Goal: Task Accomplishment & Management: Manage account settings

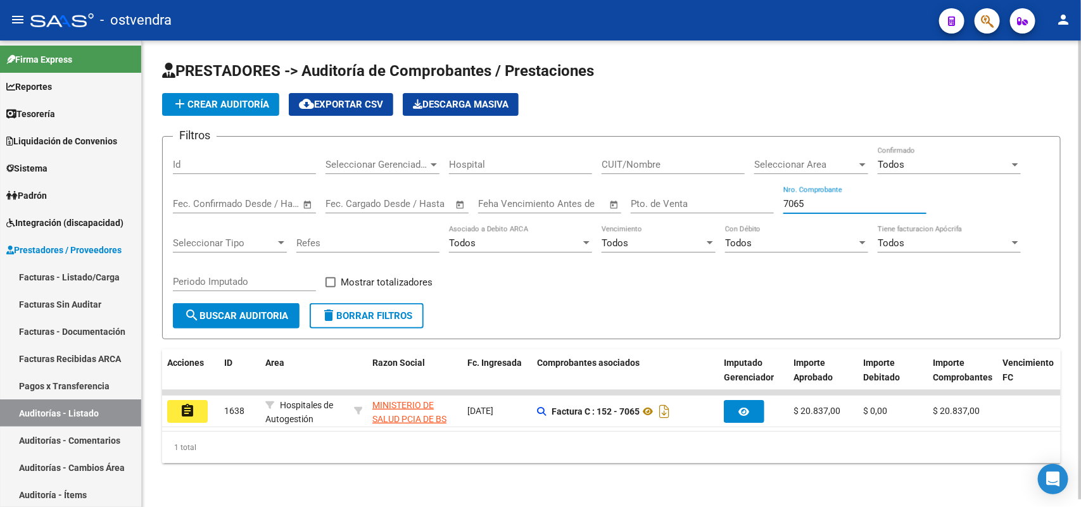
drag, startPoint x: 822, startPoint y: 200, endPoint x: 717, endPoint y: 207, distance: 105.3
click at [717, 207] on div "Filtros Id Seleccionar Gerenciador Seleccionar Gerenciador Hospital CUIT/Nombre…" at bounding box center [611, 225] width 877 height 156
paste input "196078"
click at [276, 321] on button "search Buscar Auditoria" at bounding box center [236, 315] width 127 height 25
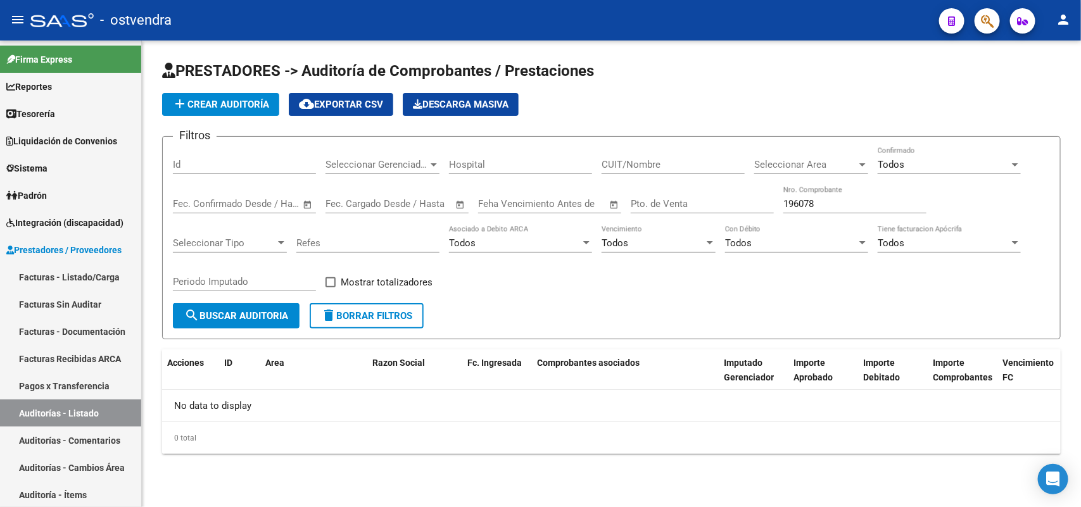
click at [922, 156] on div "Todos Confirmado" at bounding box center [949, 160] width 143 height 27
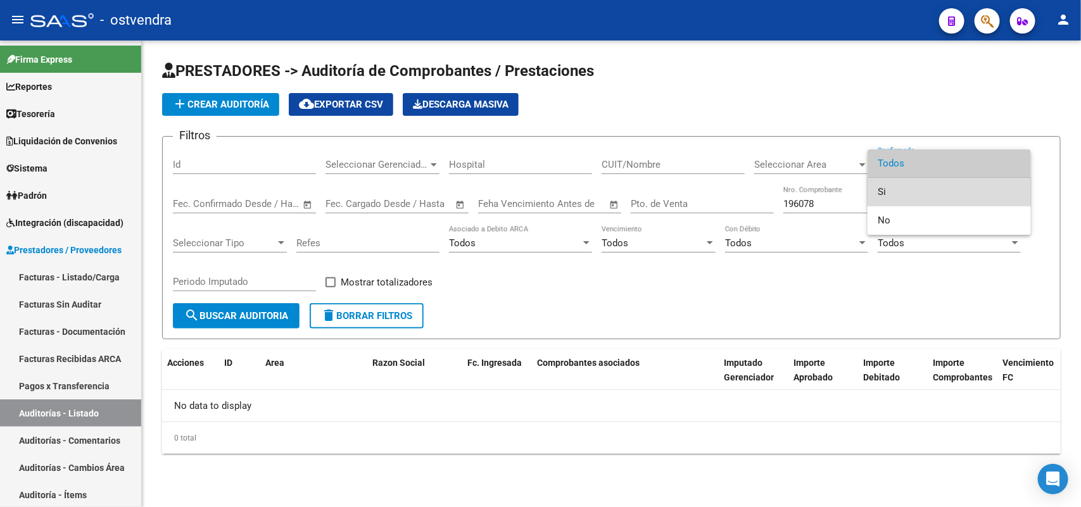
click at [902, 191] on span "Si" at bounding box center [949, 192] width 143 height 28
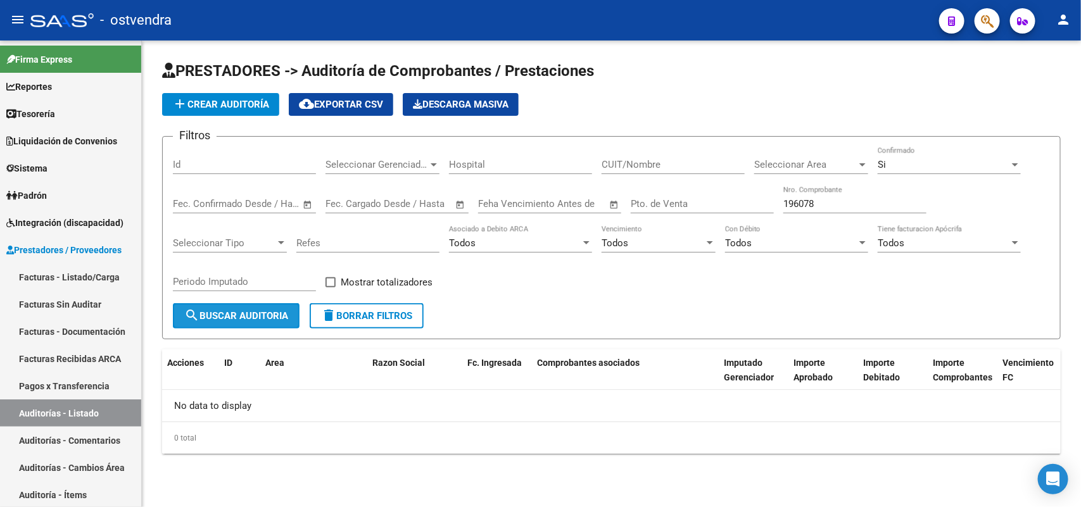
click at [264, 314] on span "search Buscar Auditoria" at bounding box center [236, 315] width 104 height 11
drag, startPoint x: 875, startPoint y: 201, endPoint x: 748, endPoint y: 208, distance: 127.5
click at [748, 208] on div "Filtros Id Seleccionar Gerenciador Seleccionar Gerenciador Hospital CUIT/Nombre…" at bounding box center [611, 225] width 877 height 156
paste input "7193"
type input "197193"
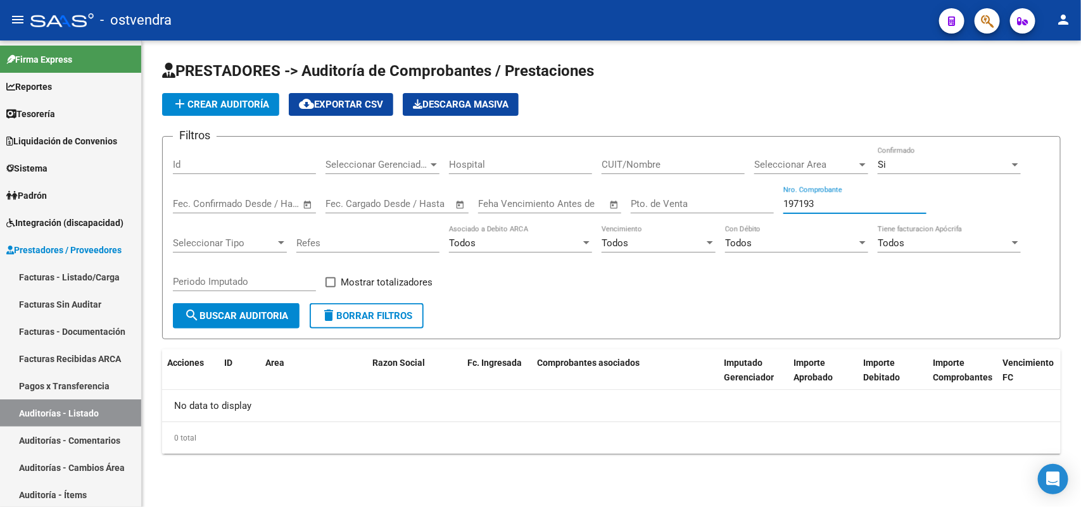
click at [269, 307] on button "search Buscar Auditoria" at bounding box center [236, 315] width 127 height 25
click at [935, 156] on div "Si Confirmado" at bounding box center [949, 160] width 143 height 27
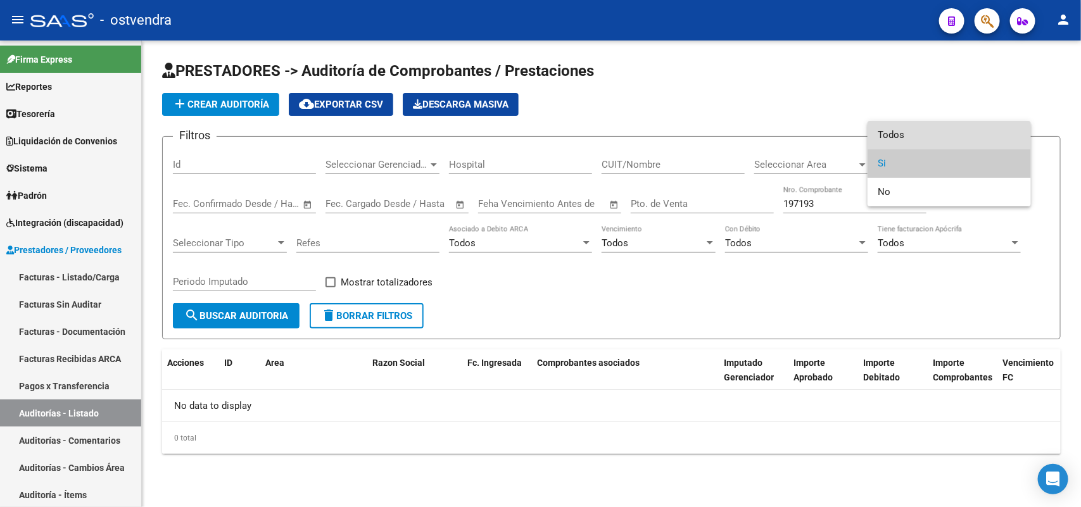
click at [941, 134] on span "Todos" at bounding box center [949, 135] width 143 height 28
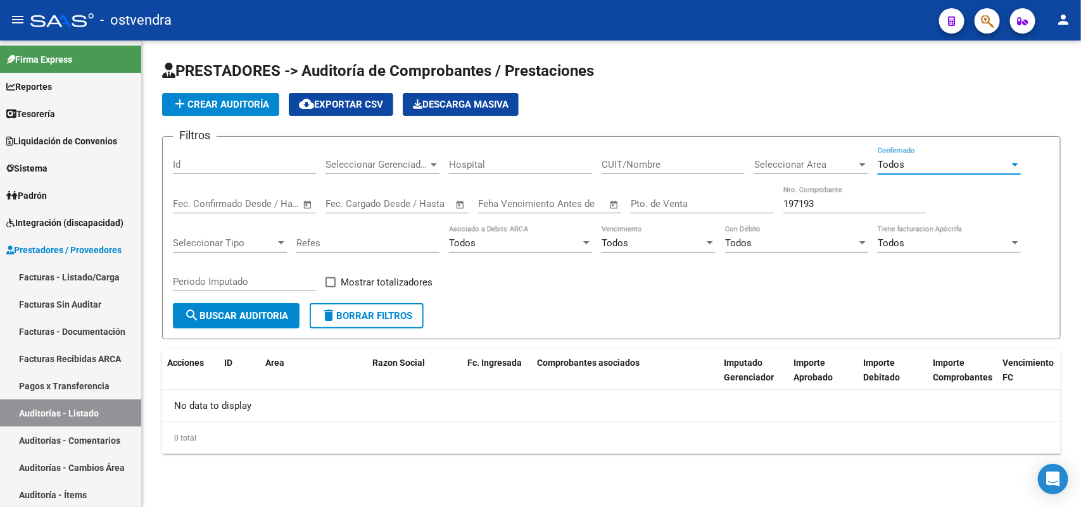
click at [267, 304] on button "search Buscar Auditoria" at bounding box center [236, 315] width 127 height 25
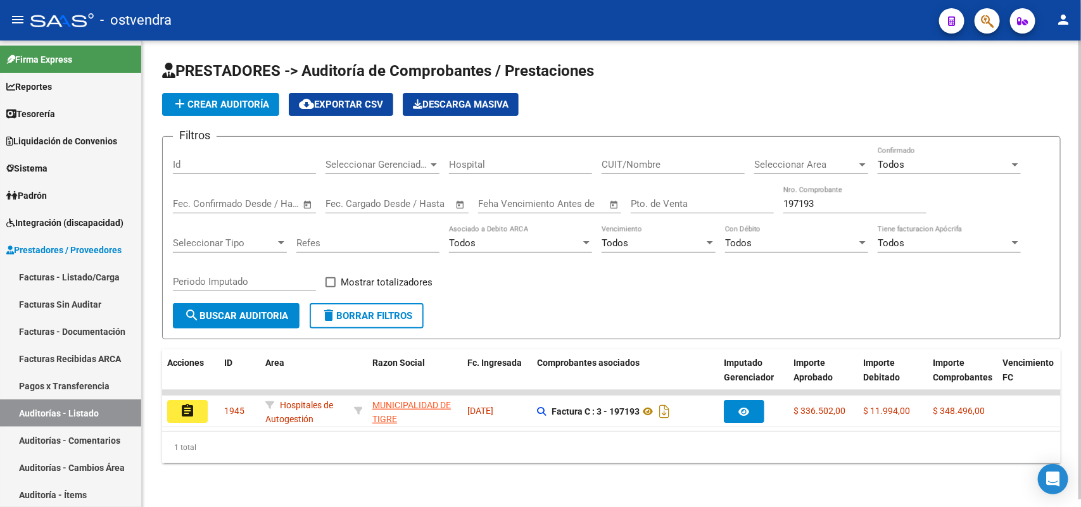
click at [910, 169] on div "Todos Confirmado" at bounding box center [949, 160] width 143 height 27
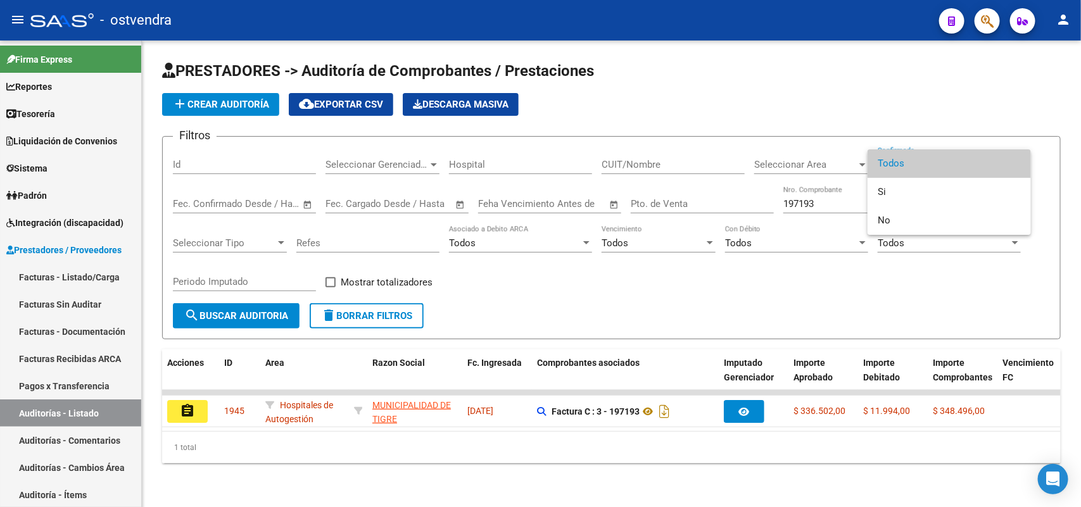
click at [914, 168] on span "Todos" at bounding box center [949, 163] width 143 height 28
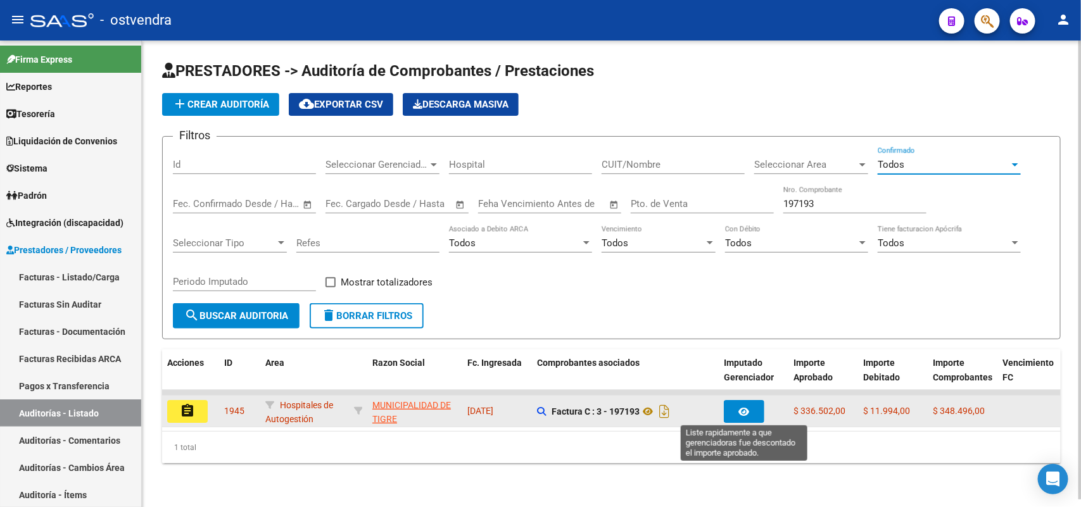
click at [744, 407] on icon "button" at bounding box center [744, 411] width 11 height 9
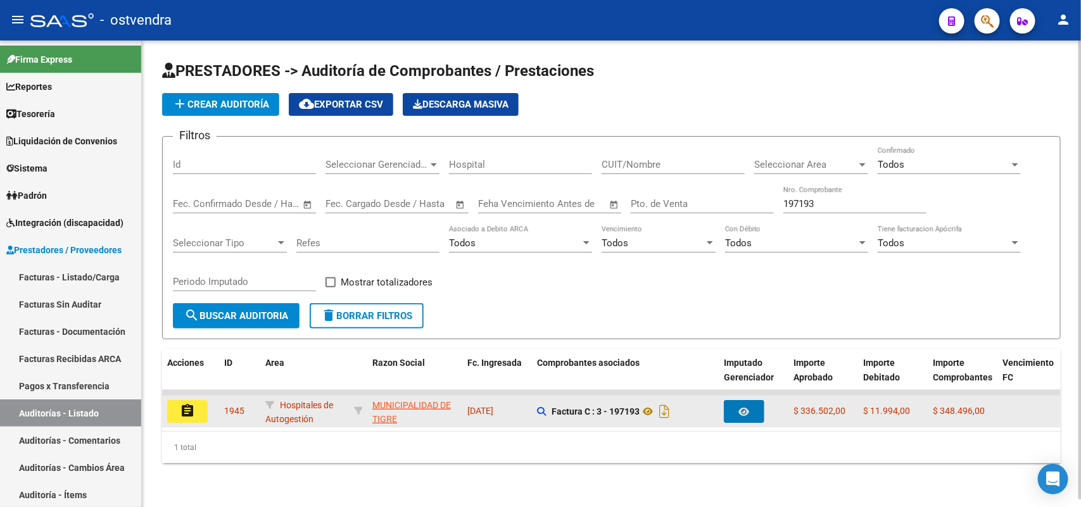
click at [178, 406] on button "assignment" at bounding box center [187, 411] width 41 height 23
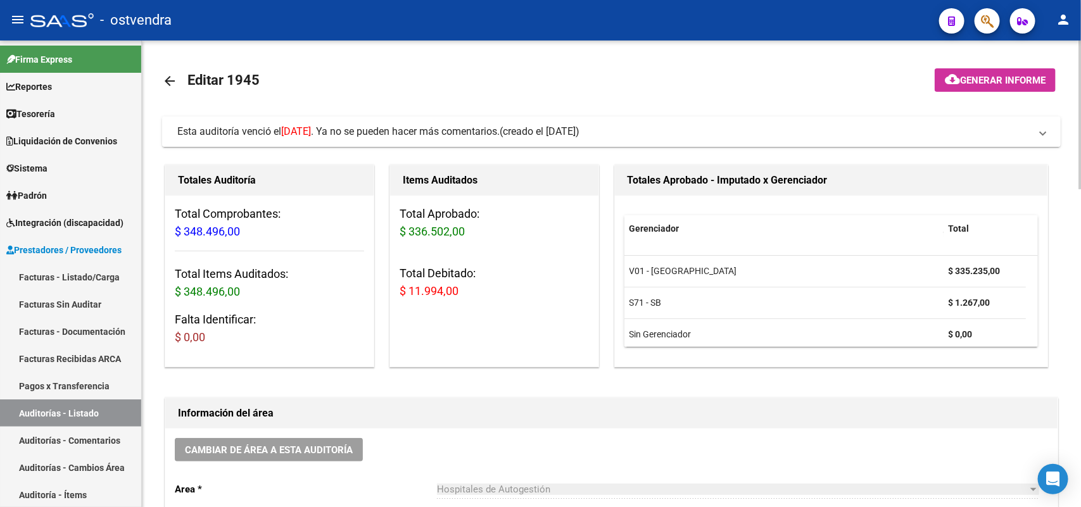
click at [571, 128] on span "(creado el [DATE])" at bounding box center [540, 132] width 80 height 14
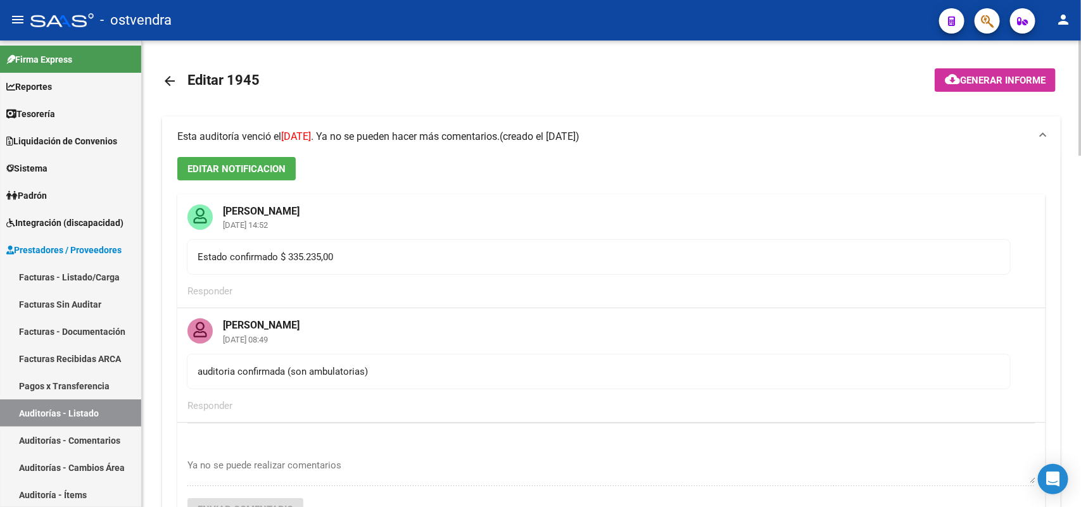
click at [571, 128] on mat-expansion-panel-header "Esta auditoría venció el [DATE] . Ya no se pueden hacer más comentarios. (cread…" at bounding box center [611, 137] width 899 height 41
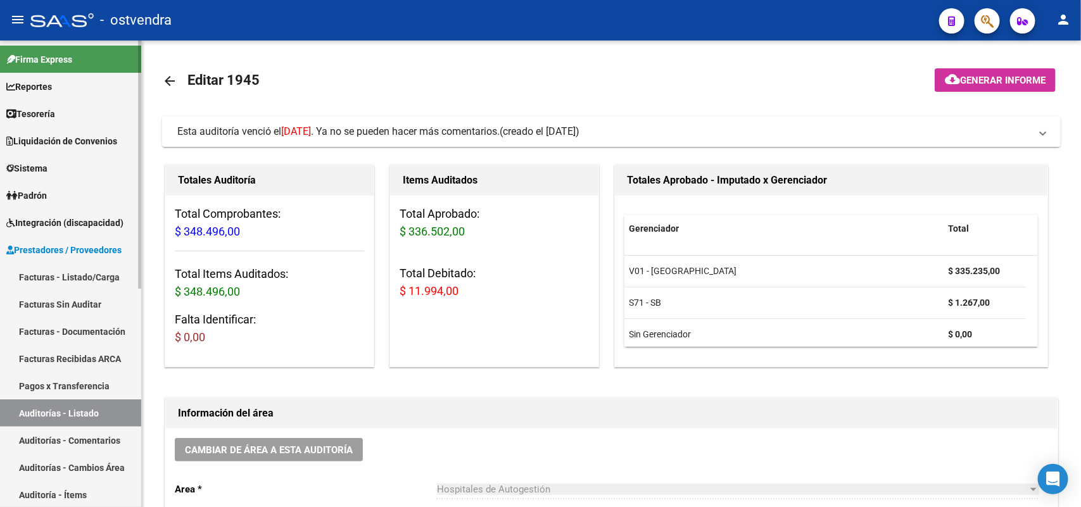
click at [81, 407] on link "Auditorías - Listado" at bounding box center [70, 413] width 141 height 27
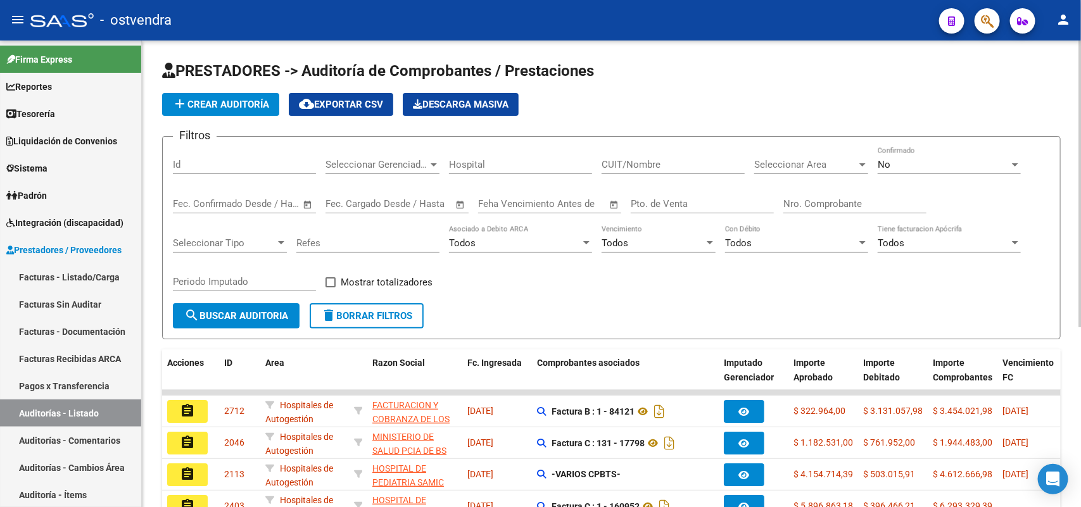
click at [844, 203] on input "Nro. Comprobante" at bounding box center [854, 203] width 143 height 11
paste input "196078"
click at [897, 170] on div "No Confirmado" at bounding box center [949, 160] width 143 height 27
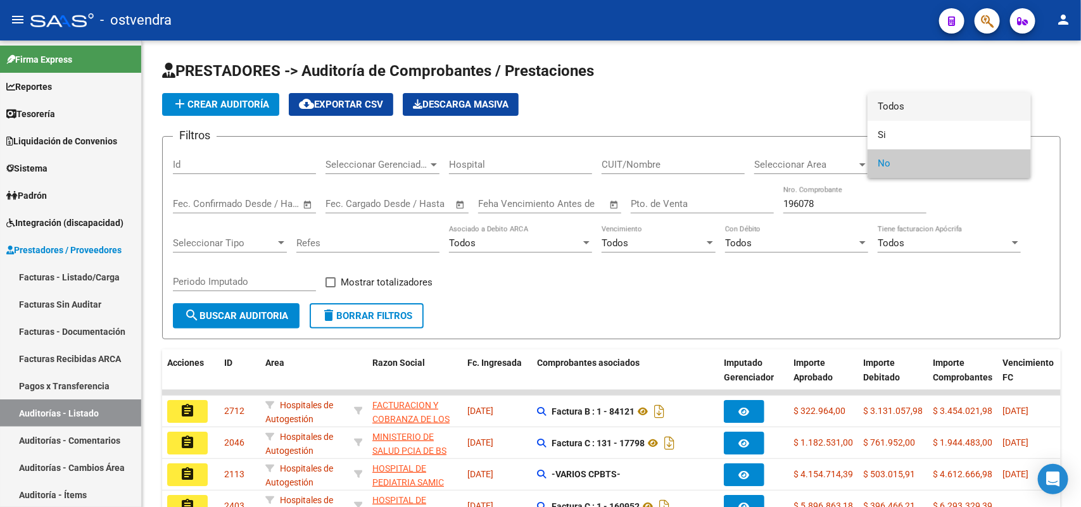
click at [921, 104] on span "Todos" at bounding box center [949, 106] width 143 height 28
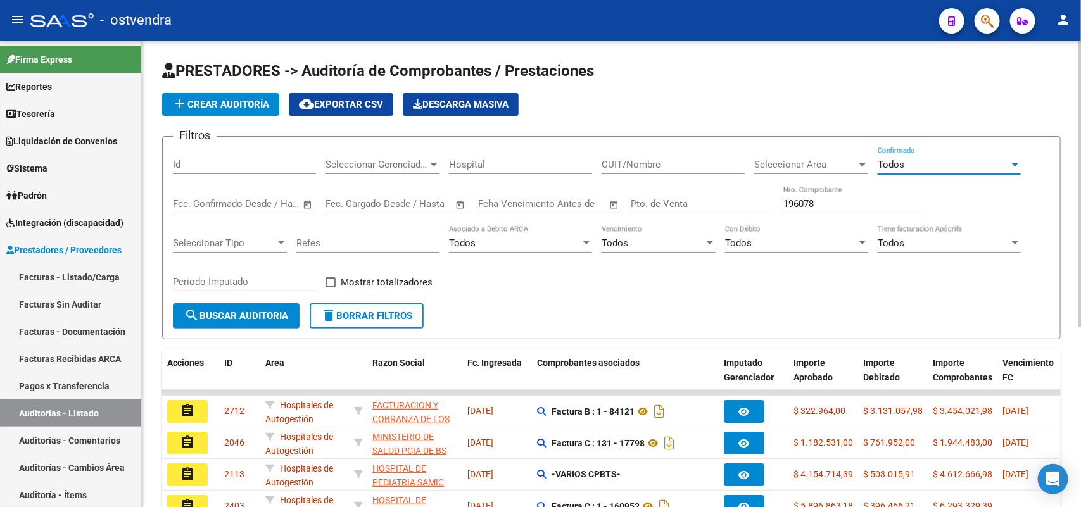
click at [274, 306] on button "search Buscar Auditoria" at bounding box center [236, 315] width 127 height 25
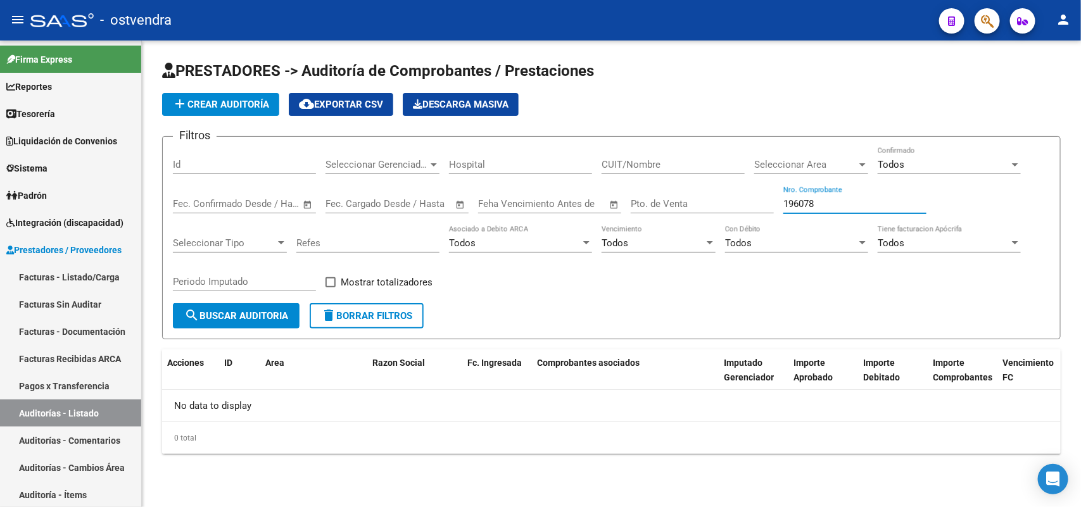
drag, startPoint x: 858, startPoint y: 198, endPoint x: 629, endPoint y: 199, distance: 229.2
click at [629, 199] on div "Filtros Id Seleccionar Gerenciador Seleccionar Gerenciador Hospital CUIT/Nombre…" at bounding box center [611, 225] width 877 height 156
paste input "8232"
type input "198232"
click at [232, 307] on button "search Buscar Auditoria" at bounding box center [236, 315] width 127 height 25
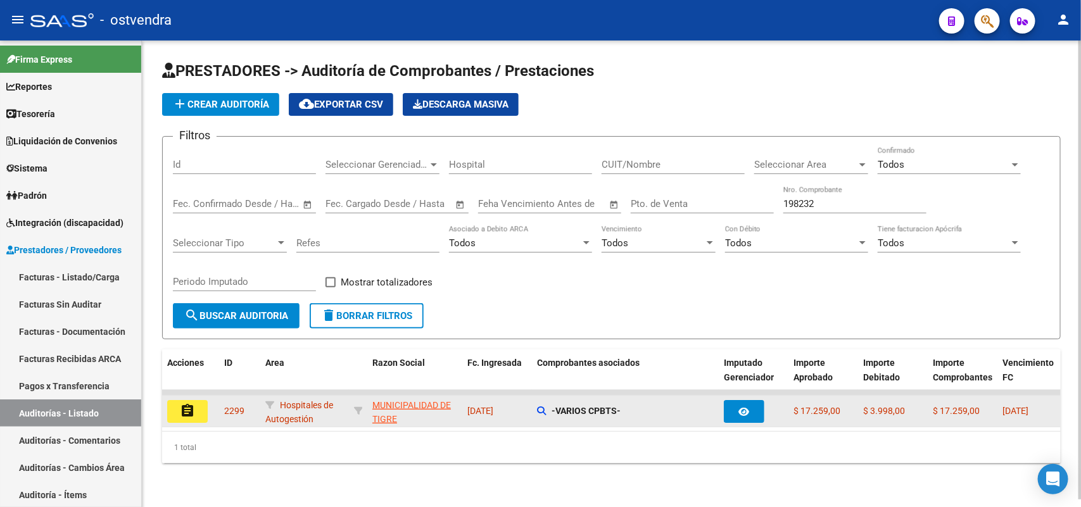
click at [194, 410] on mat-icon "assignment" at bounding box center [187, 410] width 15 height 15
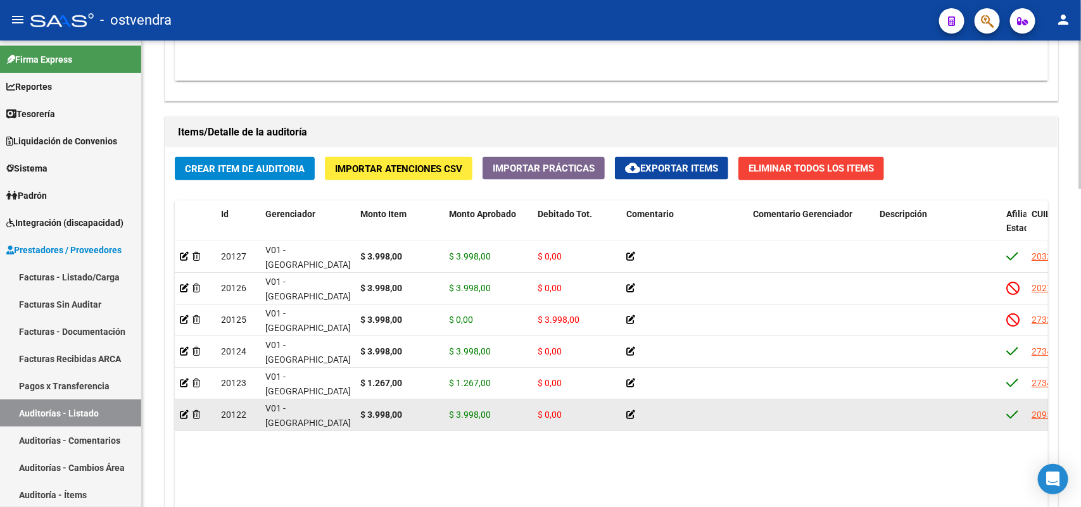
scroll to position [871, 0]
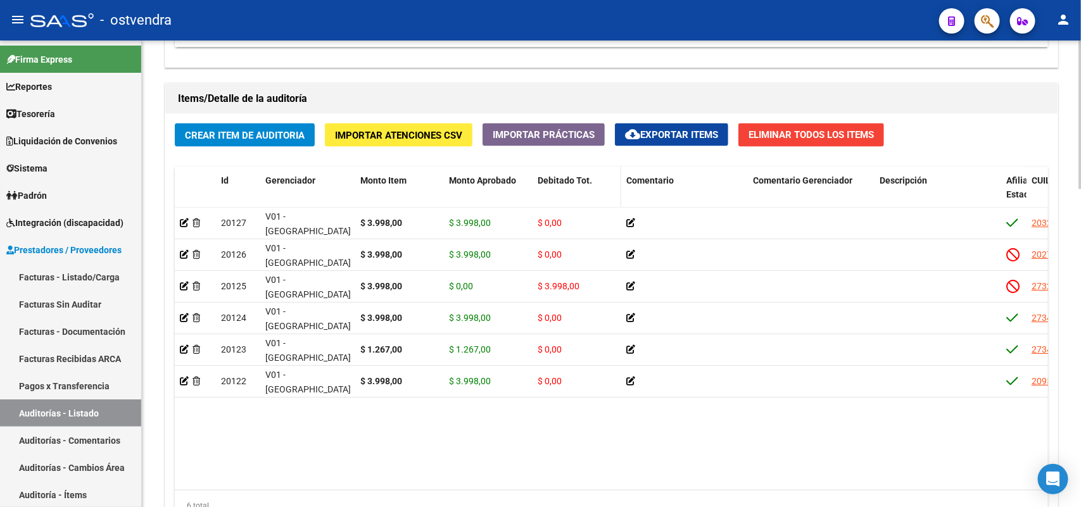
click at [575, 189] on datatable-header-cell "Debitado Tot." at bounding box center [577, 195] width 89 height 56
click at [571, 179] on span "Debitado Tot." at bounding box center [565, 180] width 54 height 10
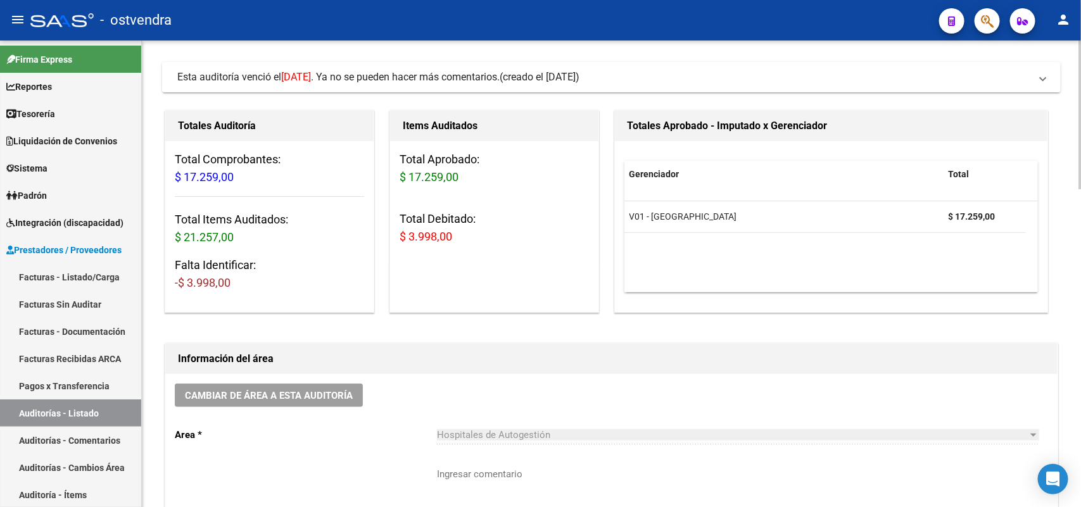
scroll to position [0, 0]
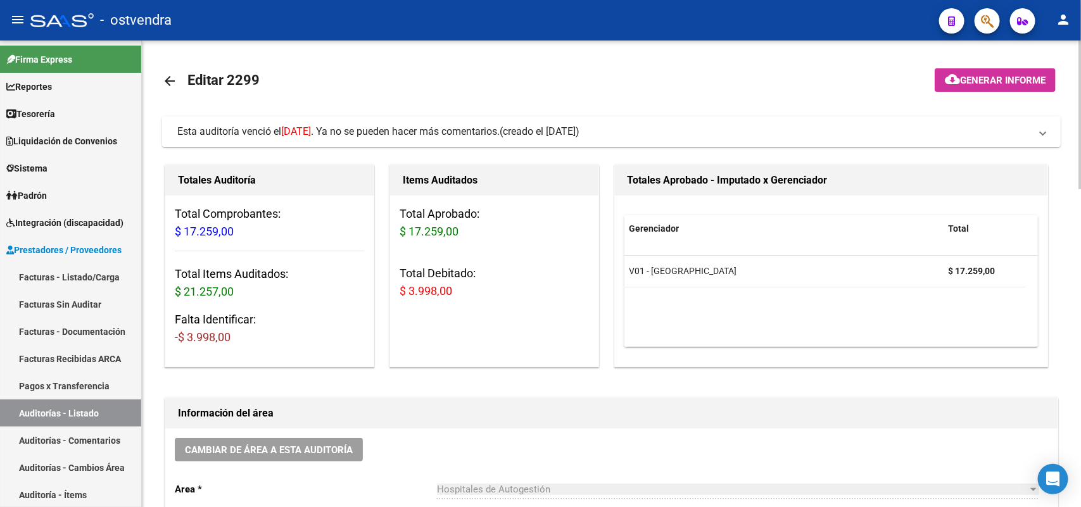
click at [415, 128] on span "Esta auditoría venció el [DATE] . Ya no se pueden hacer más comentarios." at bounding box center [338, 131] width 322 height 12
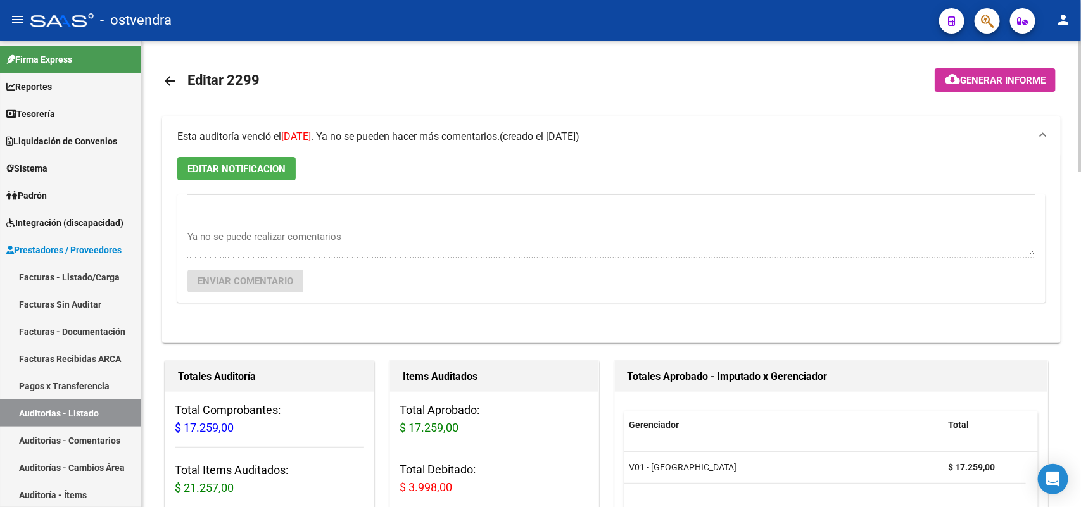
click at [415, 128] on mat-expansion-panel-header "Esta auditoría venció el [DATE] . Ya no se pueden hacer más comentarios. (cread…" at bounding box center [611, 137] width 899 height 41
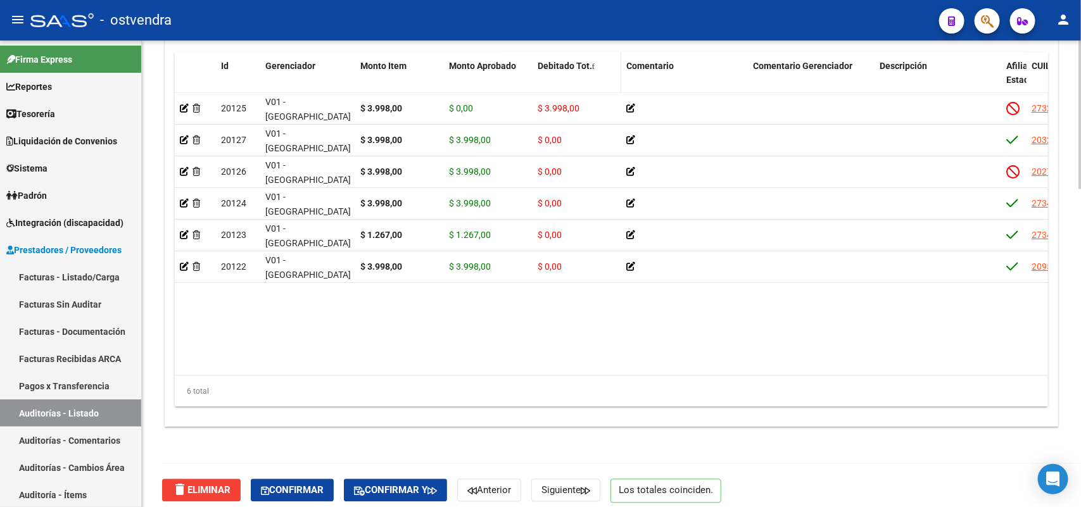
scroll to position [995, 0]
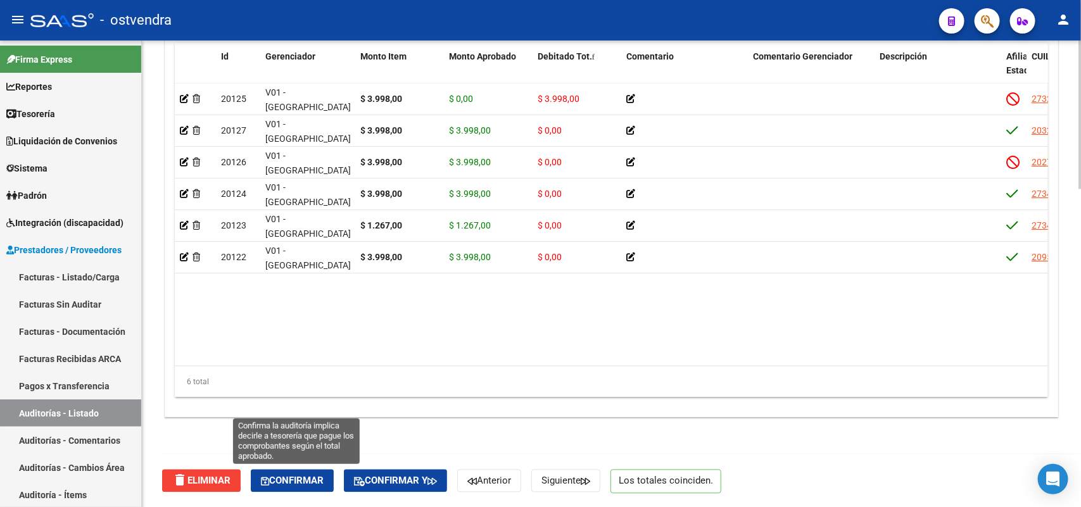
click at [290, 479] on span "Confirmar" at bounding box center [292, 481] width 63 height 11
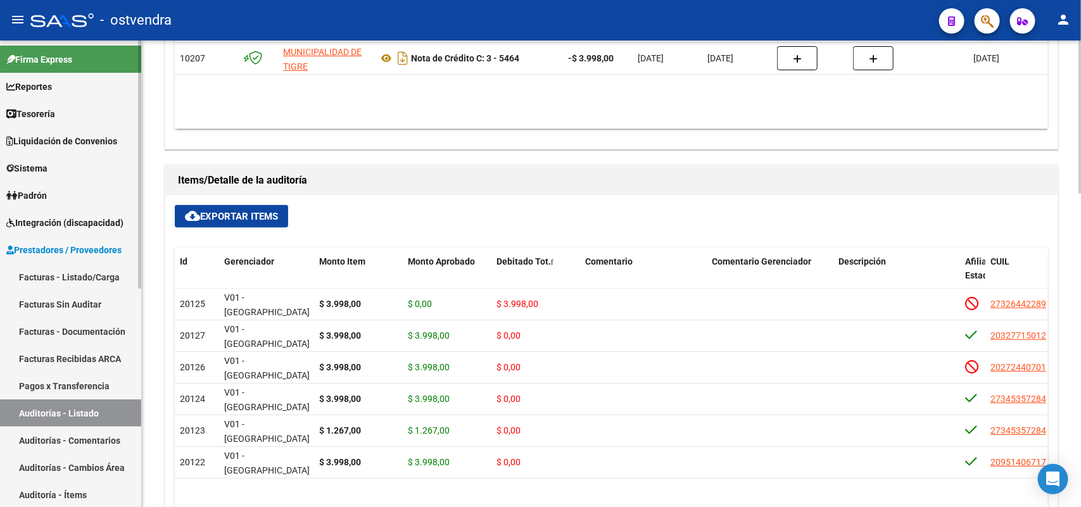
scroll to position [714, 0]
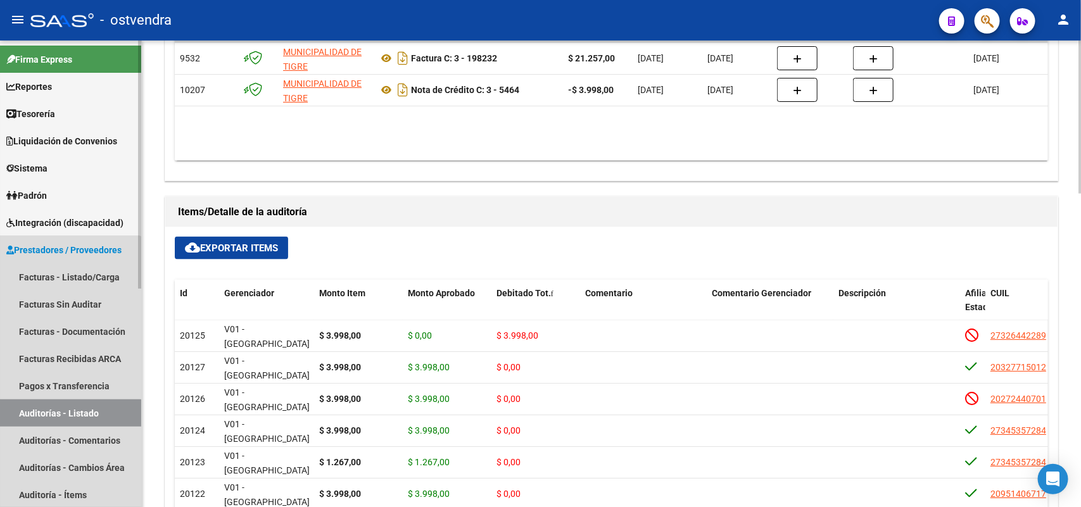
click at [63, 418] on link "Auditorías - Listado" at bounding box center [70, 413] width 141 height 27
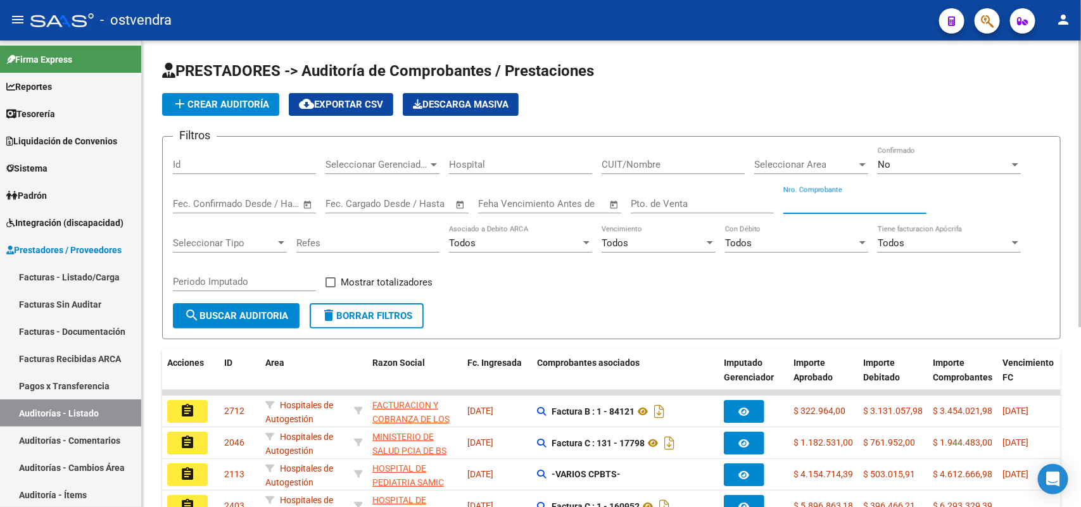
click at [809, 200] on input "Nro. Comprobante" at bounding box center [854, 203] width 143 height 11
paste input "198248"
type input "198248"
click at [938, 159] on div "No" at bounding box center [944, 164] width 132 height 11
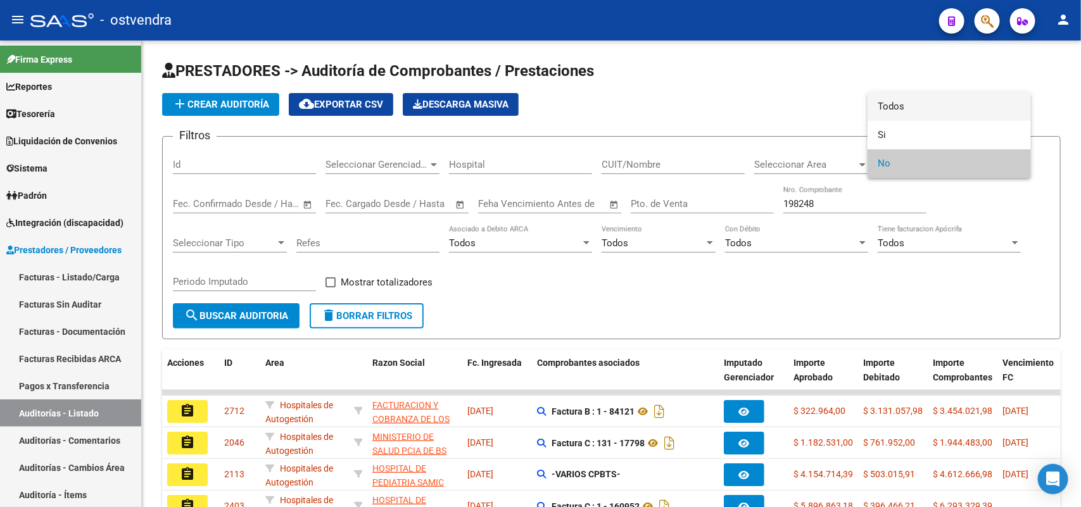
click at [935, 113] on span "Todos" at bounding box center [949, 106] width 143 height 28
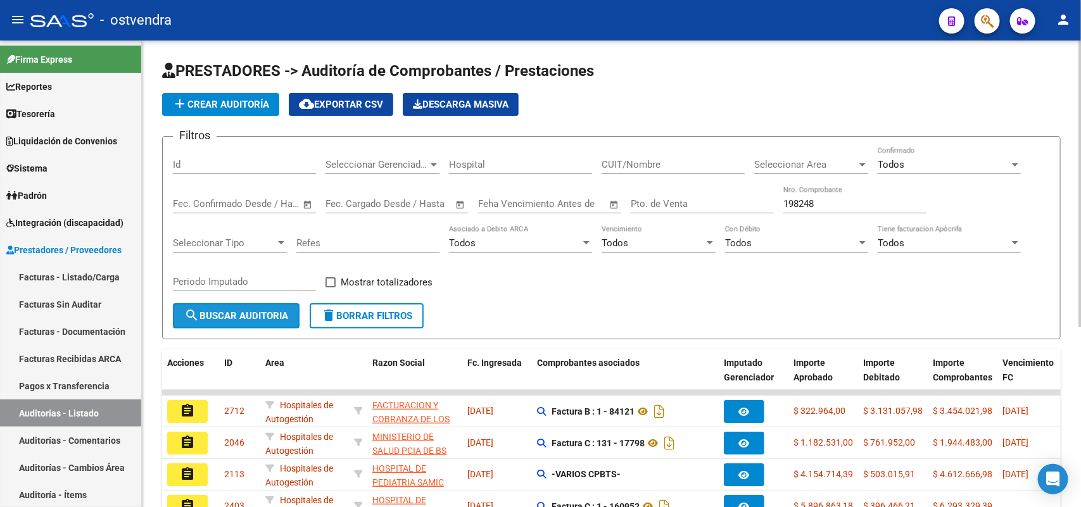
click at [267, 320] on button "search Buscar Auditoria" at bounding box center [236, 315] width 127 height 25
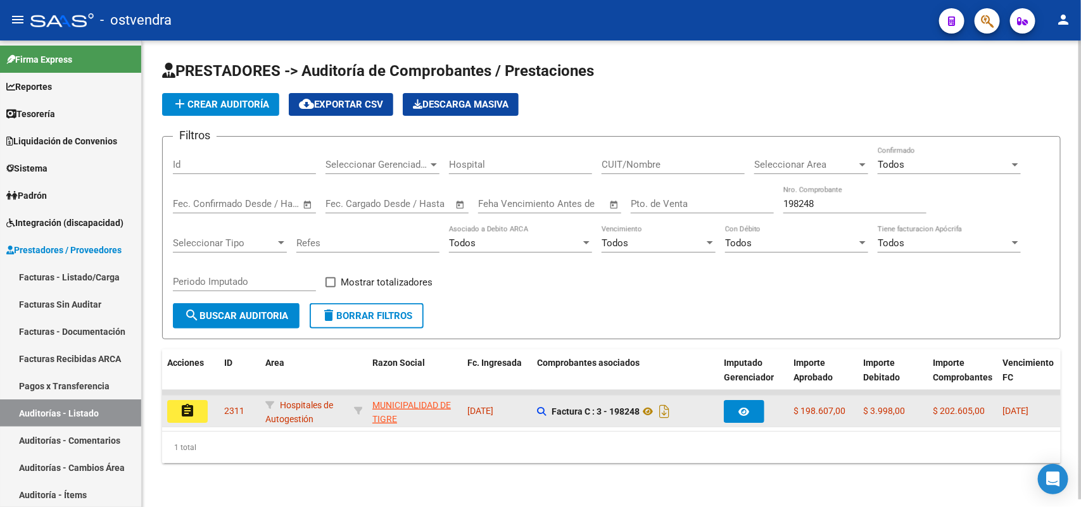
click at [180, 415] on mat-icon "assignment" at bounding box center [187, 410] width 15 height 15
click at [179, 415] on mat-sidenav-content "PRESTADORES -> Auditoría de Comprobantes / Prestaciones add Crear Auditoría clo…" at bounding box center [611, 274] width 939 height 467
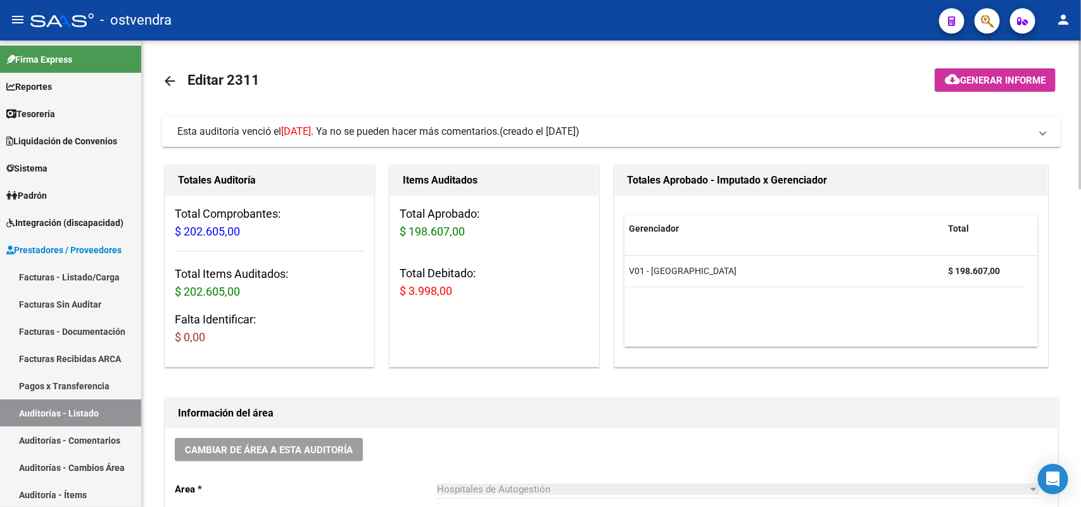
click at [500, 125] on span "Esta auditoría venció el [DATE] . Ya no se pueden hacer más comentarios." at bounding box center [338, 131] width 322 height 12
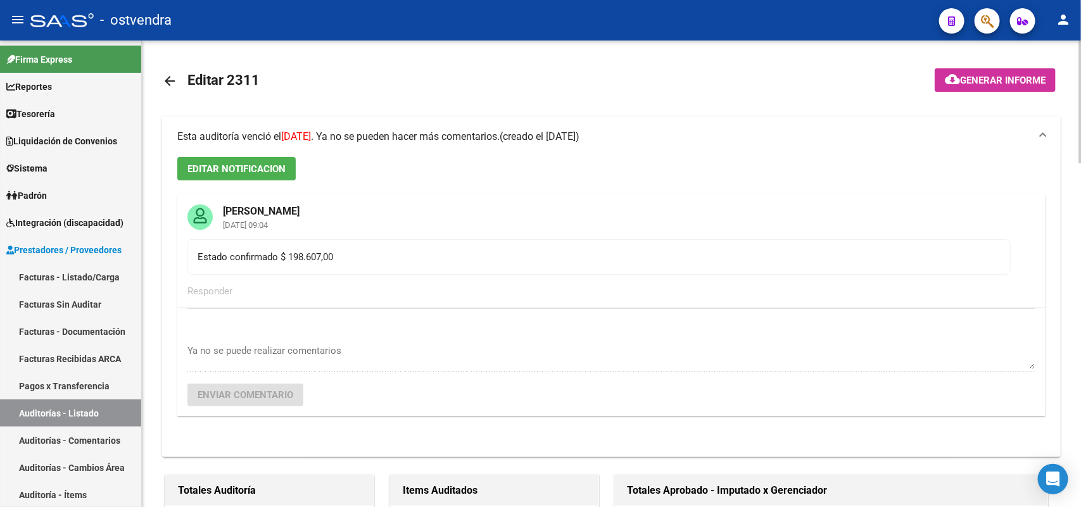
click at [500, 133] on span "Esta auditoría venció el [DATE] . Ya no se pueden hacer más comentarios." at bounding box center [338, 136] width 322 height 12
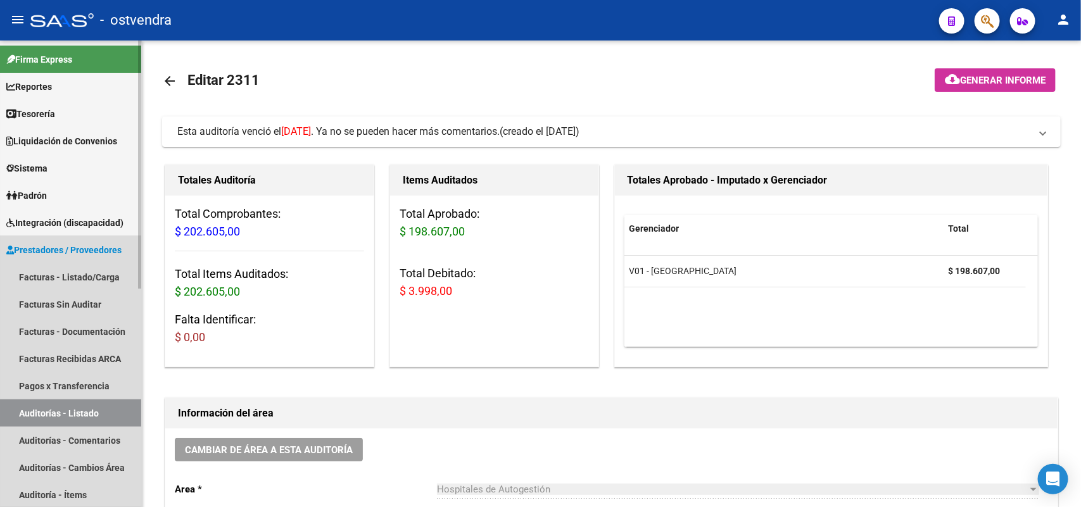
click at [77, 413] on link "Auditorías - Listado" at bounding box center [70, 413] width 141 height 27
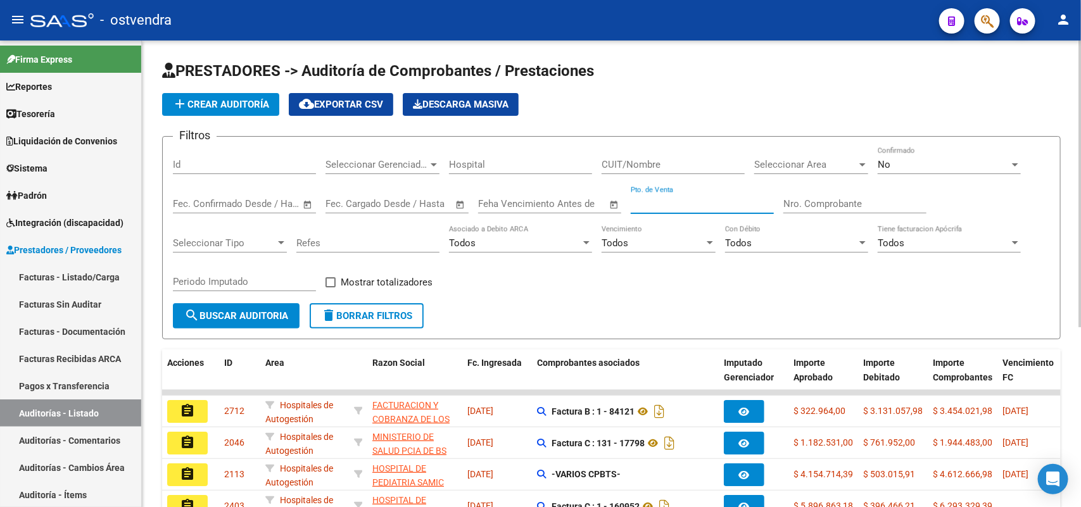
click at [717, 206] on input "Pto. de Venta" at bounding box center [702, 203] width 143 height 11
paste input "198249"
type input "198249"
click at [909, 160] on div "No" at bounding box center [944, 164] width 132 height 11
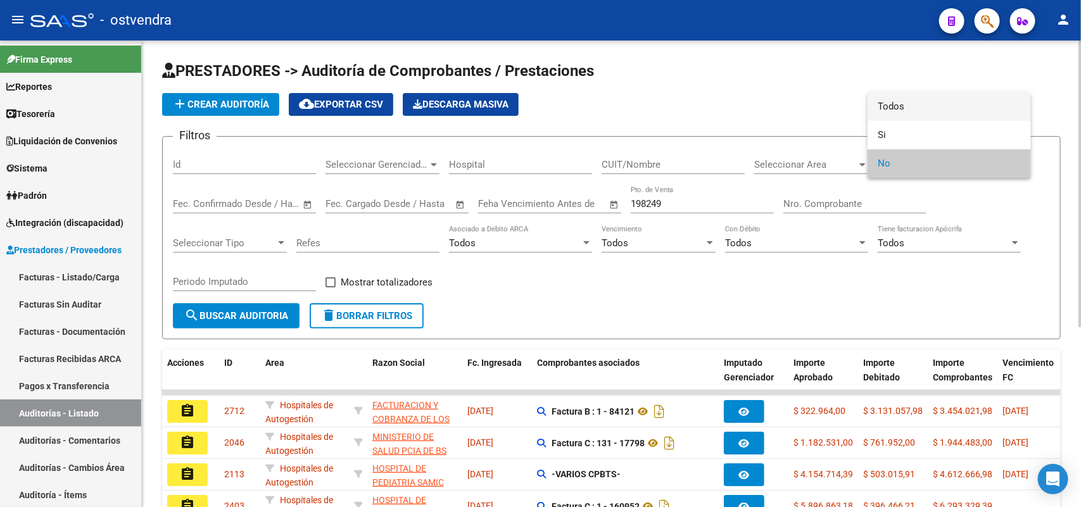
drag, startPoint x: 906, startPoint y: 112, endPoint x: 648, endPoint y: 229, distance: 283.4
click at [907, 111] on span "Todos" at bounding box center [949, 106] width 143 height 28
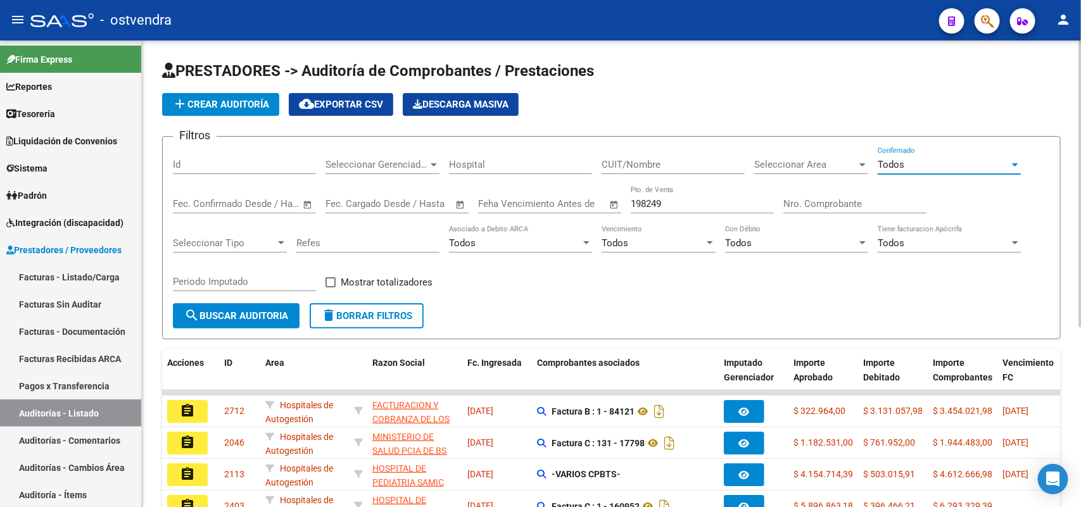
click at [277, 303] on button "search Buscar Auditoria" at bounding box center [236, 315] width 127 height 25
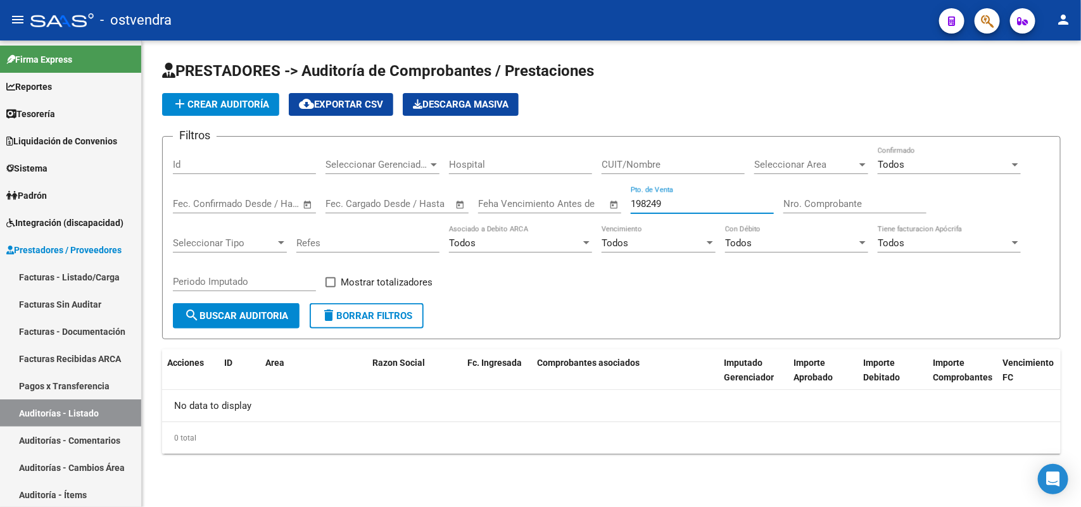
drag, startPoint x: 687, startPoint y: 203, endPoint x: 560, endPoint y: 204, distance: 126.7
click at [560, 204] on div "Filtros Id Seleccionar Gerenciador Seleccionar Gerenciador Hospital CUIT/Nombre…" at bounding box center [611, 225] width 877 height 156
click at [814, 199] on input "Nro. Comprobante" at bounding box center [854, 203] width 143 height 11
paste input "198249"
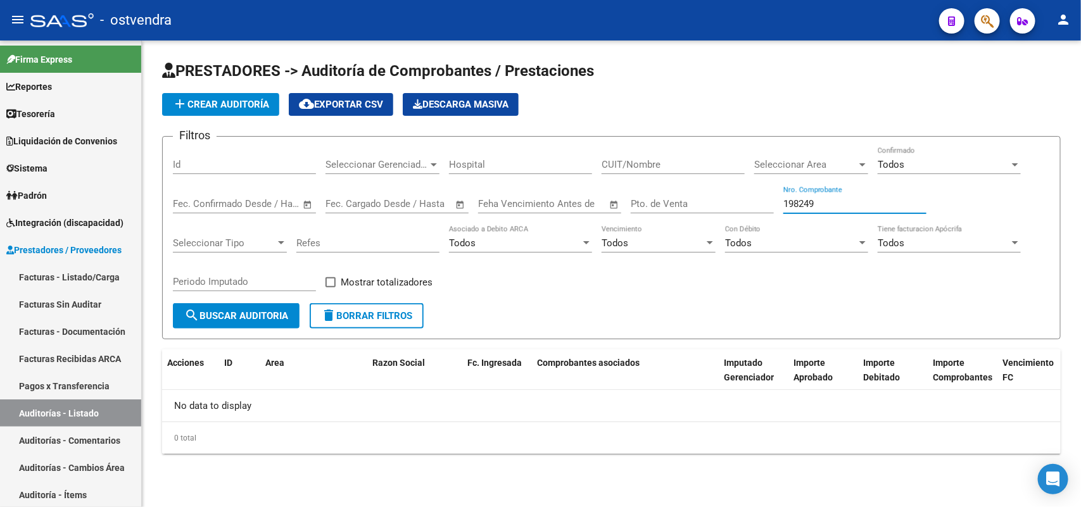
type input "198249"
click at [274, 319] on span "search Buscar Auditoria" at bounding box center [236, 315] width 104 height 11
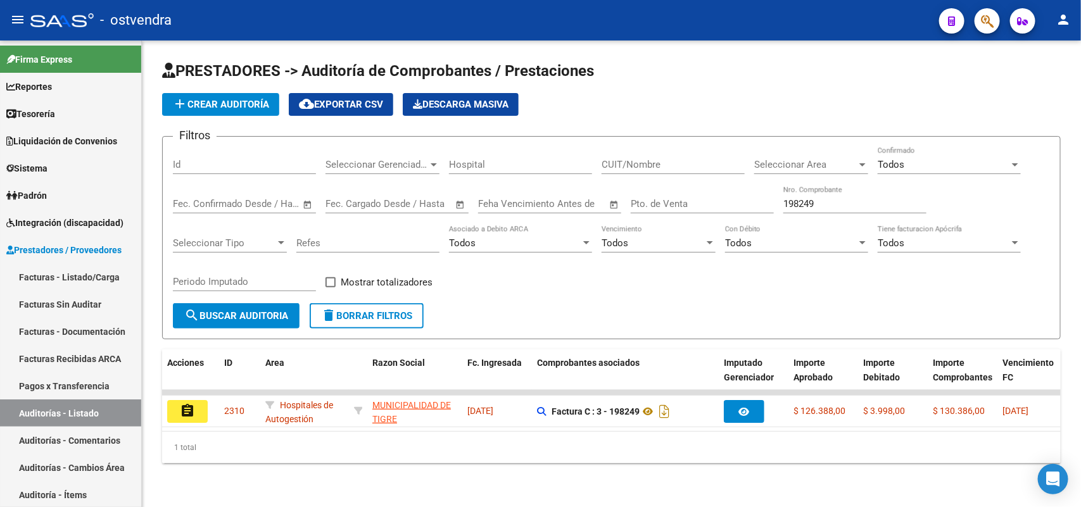
click at [189, 407] on mat-icon "assignment" at bounding box center [187, 410] width 15 height 15
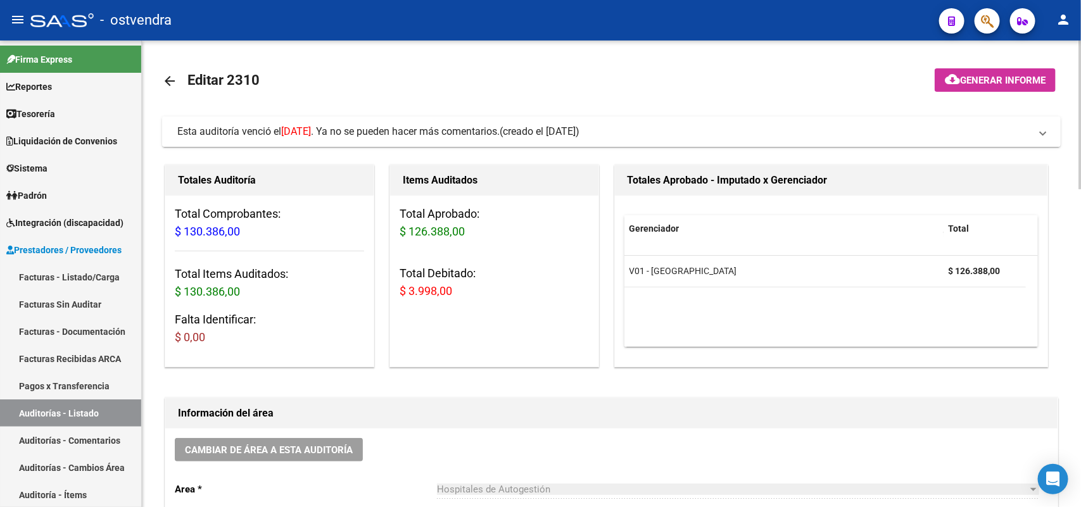
click at [556, 122] on mat-expansion-panel-header "Esta auditoría venció el [DATE] . Ya no se pueden hacer más comentarios. (cread…" at bounding box center [611, 132] width 899 height 30
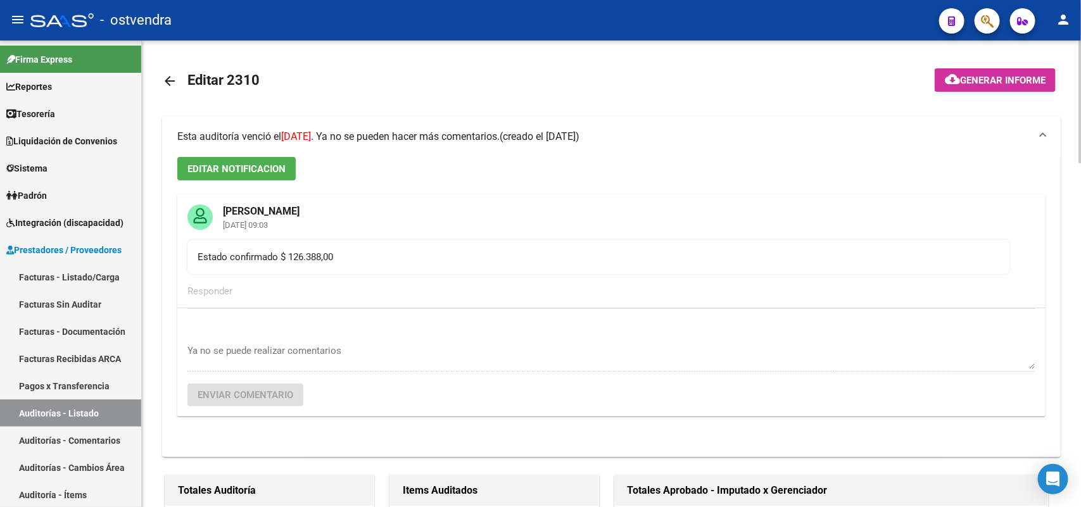
click at [555, 122] on mat-expansion-panel-header "Esta auditoría venció el [DATE] . Ya no se pueden hacer más comentarios. (cread…" at bounding box center [611, 137] width 899 height 41
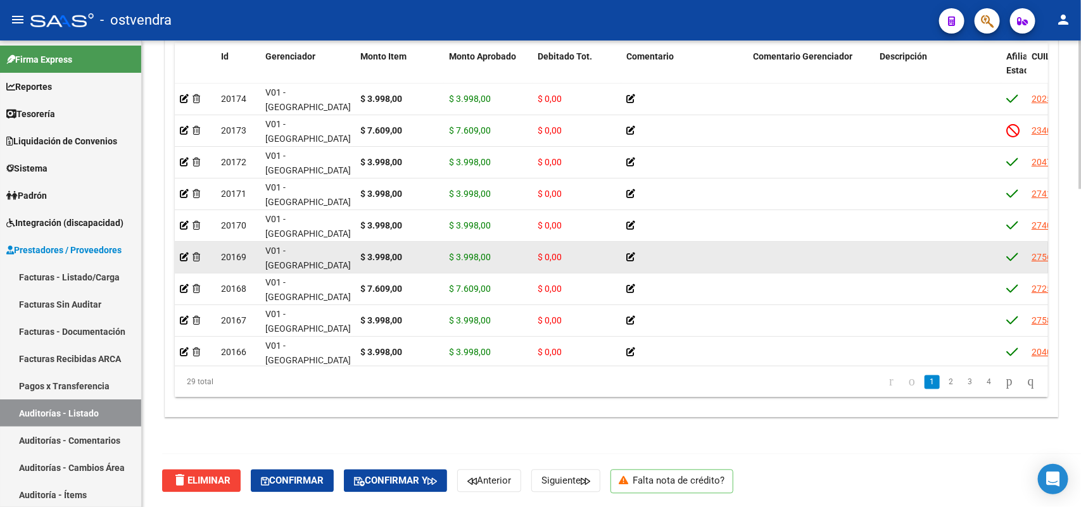
scroll to position [79, 0]
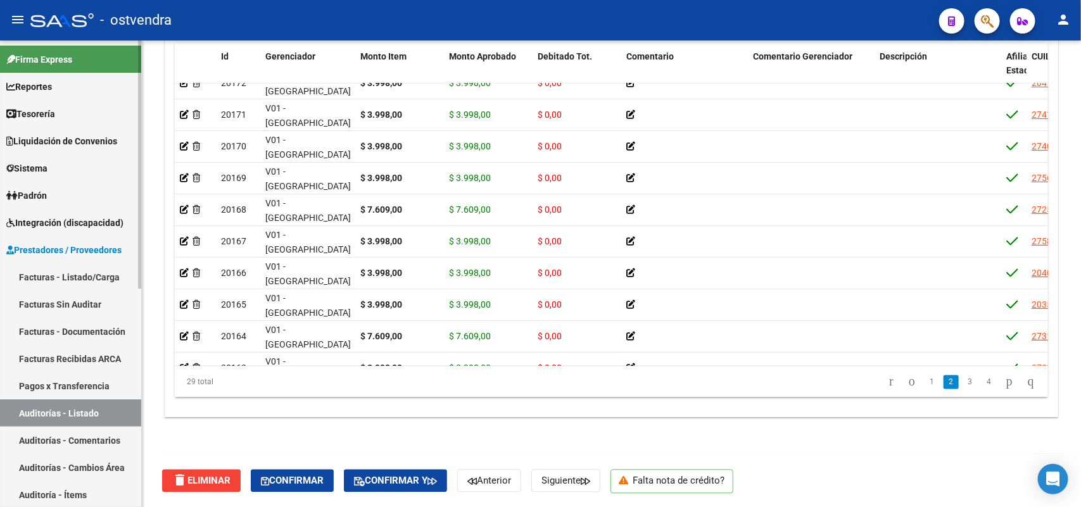
click at [80, 91] on link "Reportes" at bounding box center [70, 86] width 141 height 27
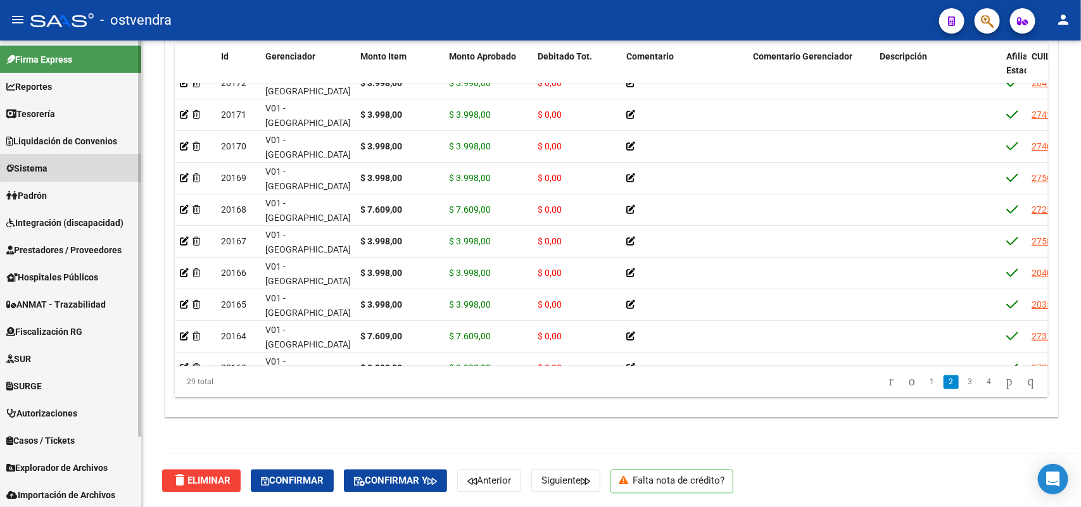
click at [77, 165] on link "Sistema" at bounding box center [70, 168] width 141 height 27
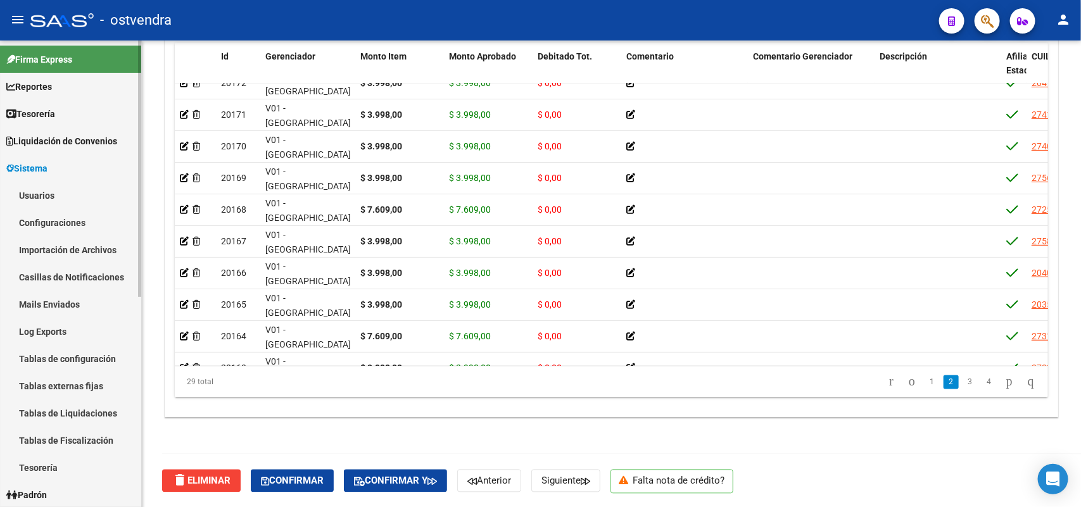
click at [77, 195] on link "Usuarios" at bounding box center [70, 195] width 141 height 27
click at [67, 198] on link "Usuarios" at bounding box center [70, 195] width 141 height 27
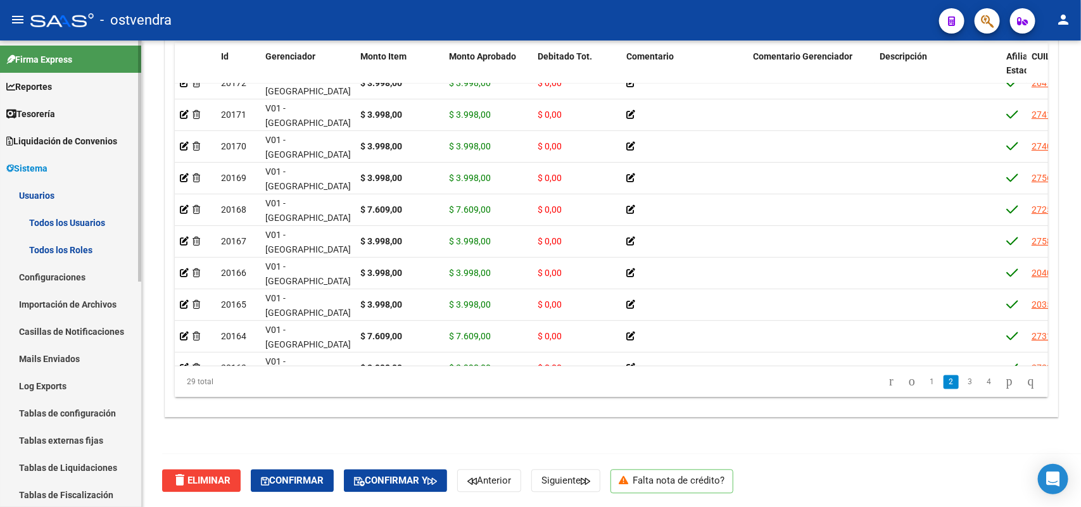
click at [87, 245] on link "Todos los Roles" at bounding box center [70, 249] width 141 height 27
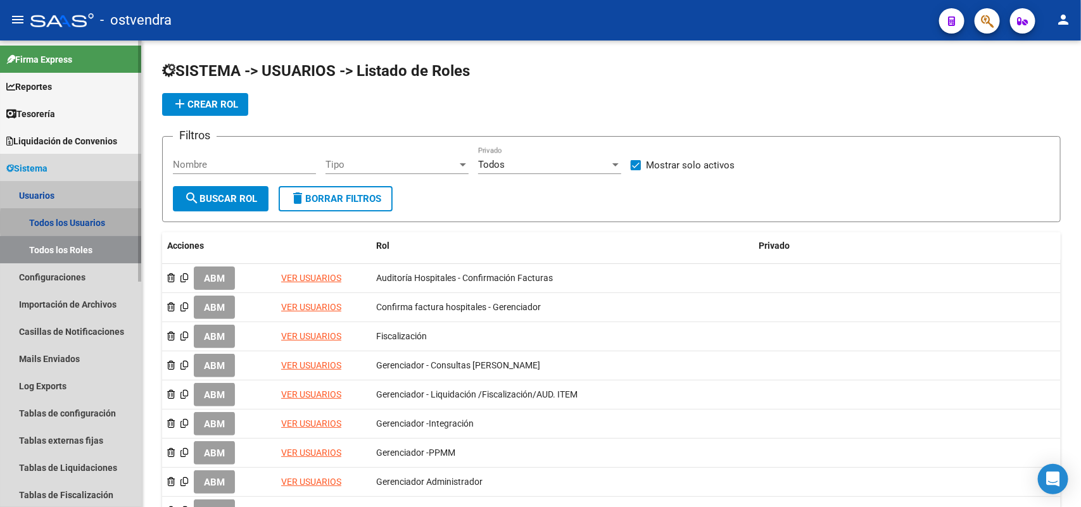
click at [99, 222] on link "Todos los Usuarios" at bounding box center [70, 222] width 141 height 27
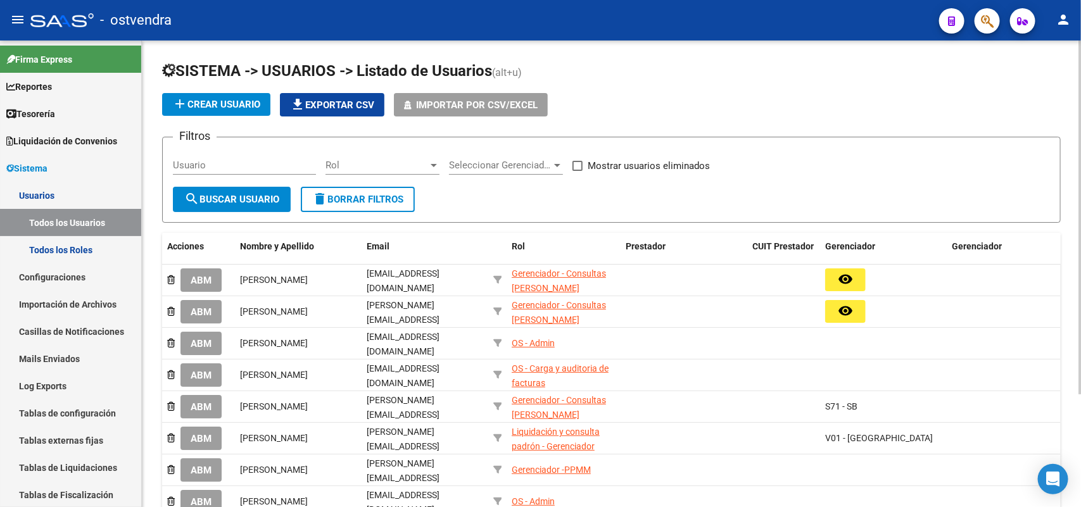
click at [282, 166] on input "Usuario" at bounding box center [244, 165] width 143 height 11
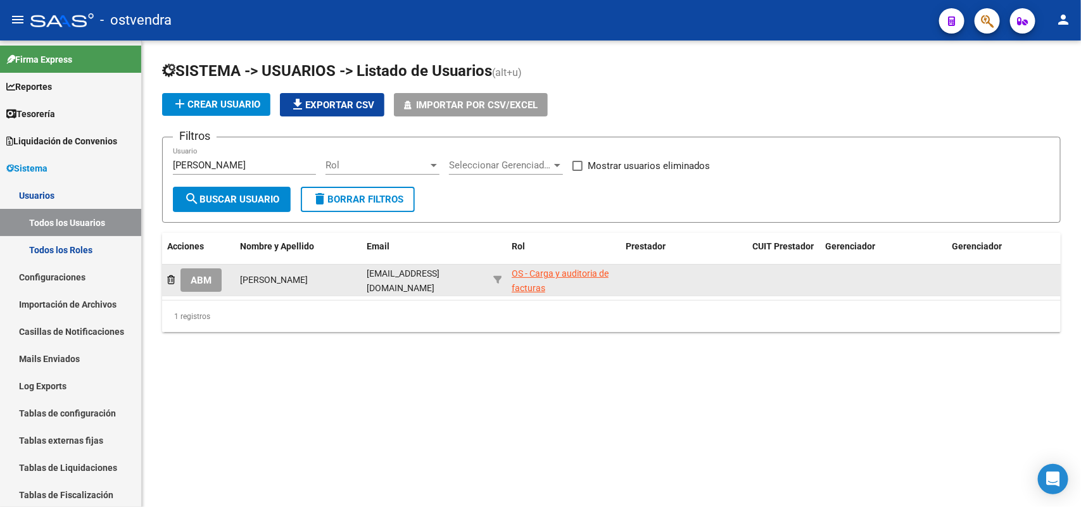
drag, startPoint x: 568, startPoint y: 291, endPoint x: 503, endPoint y: 270, distance: 68.1
click at [503, 270] on div "ABM [PERSON_NAME] [EMAIL_ADDRESS][DOMAIN_NAME] OS - Carga y auditoria de factur…" at bounding box center [741, 281] width 1158 height 32
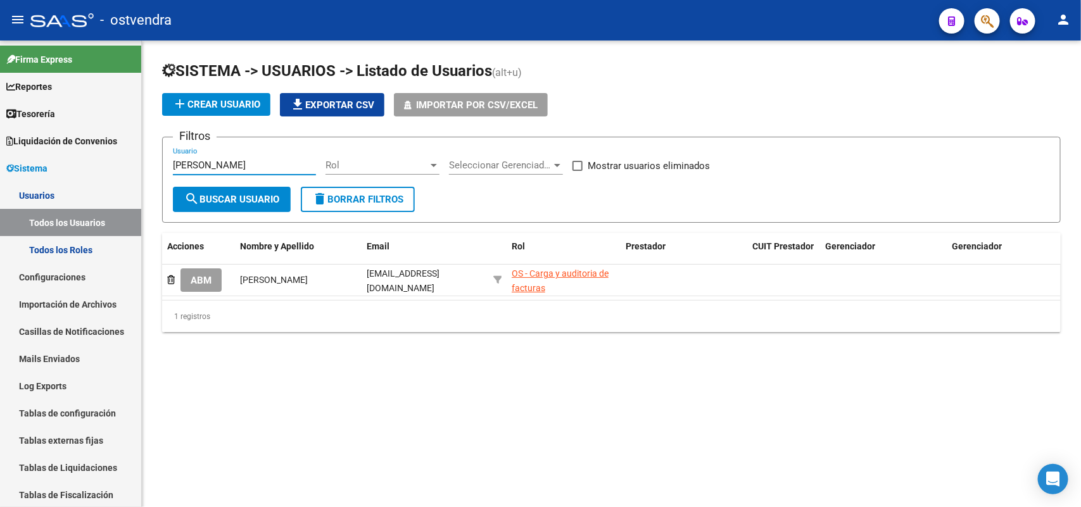
drag, startPoint x: 201, startPoint y: 160, endPoint x: 161, endPoint y: 162, distance: 39.9
click at [162, 162] on form "Filtros [PERSON_NAME] Usuario Rol Rol Seleccionar Gerenciador Seleccionar Geren…" at bounding box center [611, 180] width 899 height 86
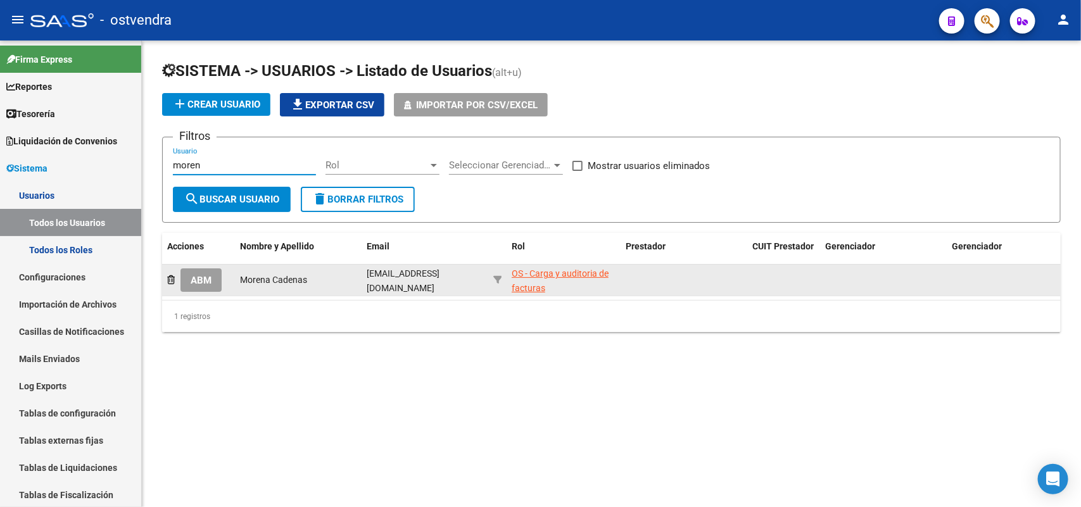
type input "moren"
click at [210, 275] on span "ABM" at bounding box center [201, 280] width 21 height 11
click at [210, 274] on mat-sidenav-content "SISTEMA -> USUARIOS -> Listado de Usuarios (alt+u) add Crear Usuario file_downl…" at bounding box center [611, 274] width 939 height 467
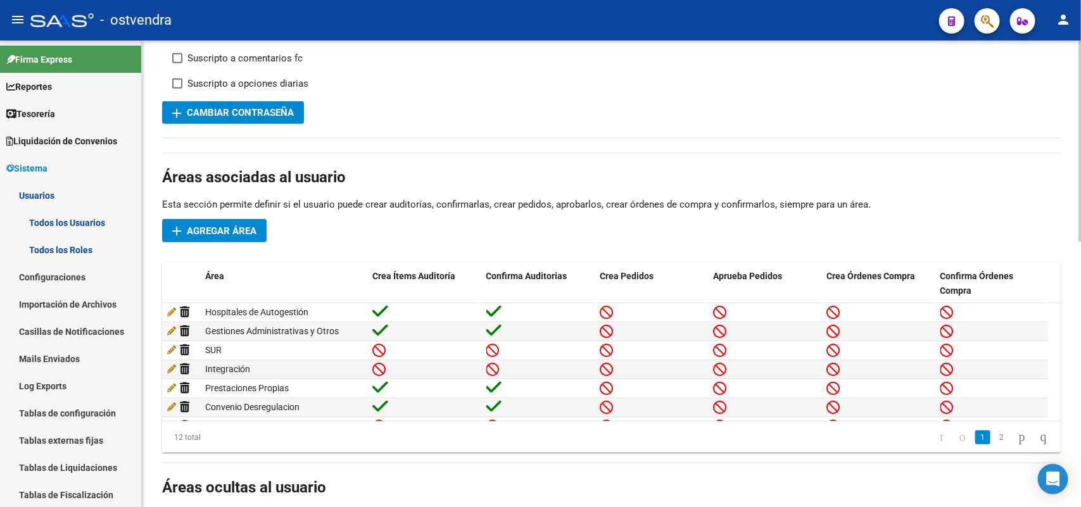
scroll to position [317, 0]
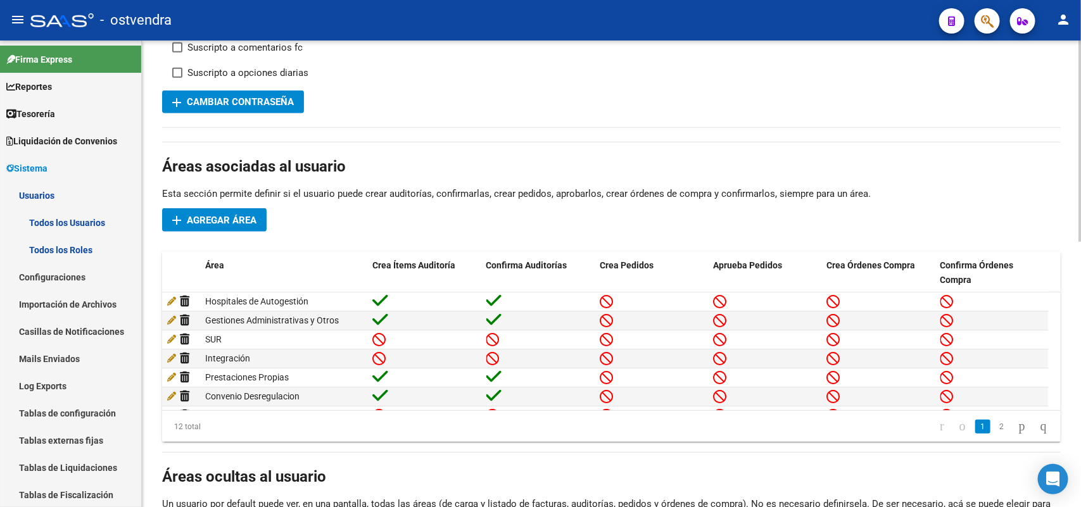
drag, startPoint x: 469, startPoint y: 404, endPoint x: 627, endPoint y: 426, distance: 159.8
click at [591, 418] on datatable-pager "1 2" at bounding box center [700, 427] width 709 height 22
click at [994, 426] on link "2" at bounding box center [1001, 427] width 15 height 14
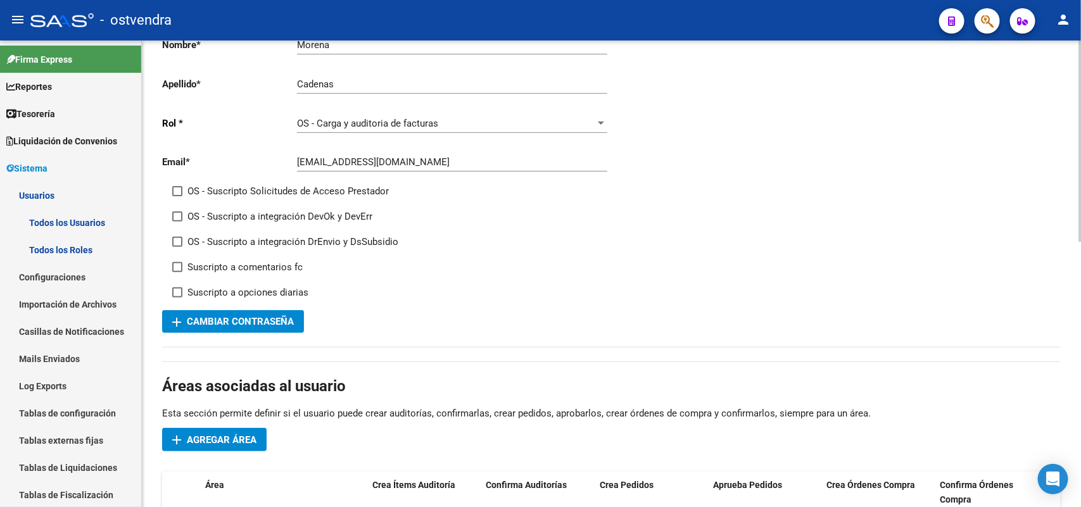
scroll to position [0, 0]
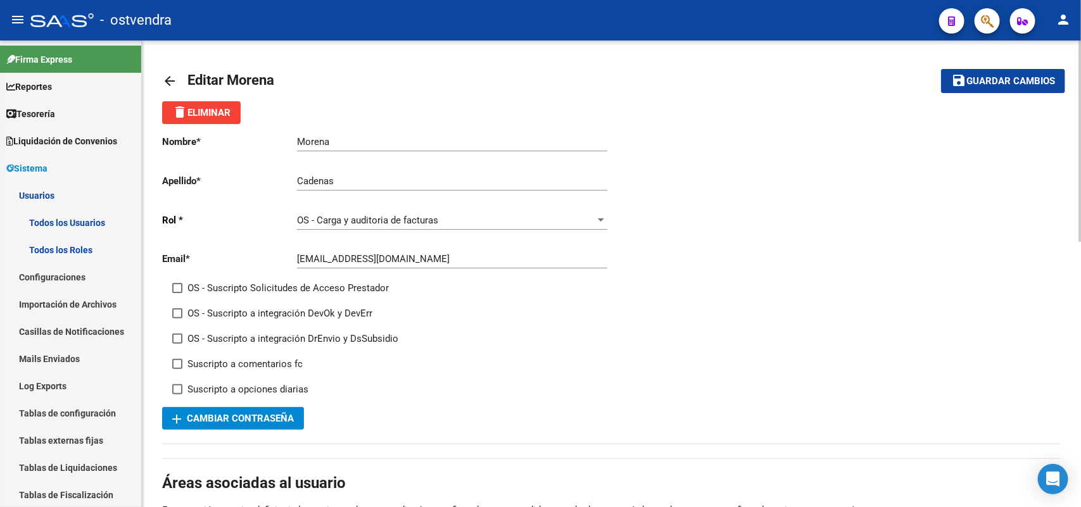
click at [165, 77] on mat-icon "arrow_back" at bounding box center [169, 80] width 15 height 15
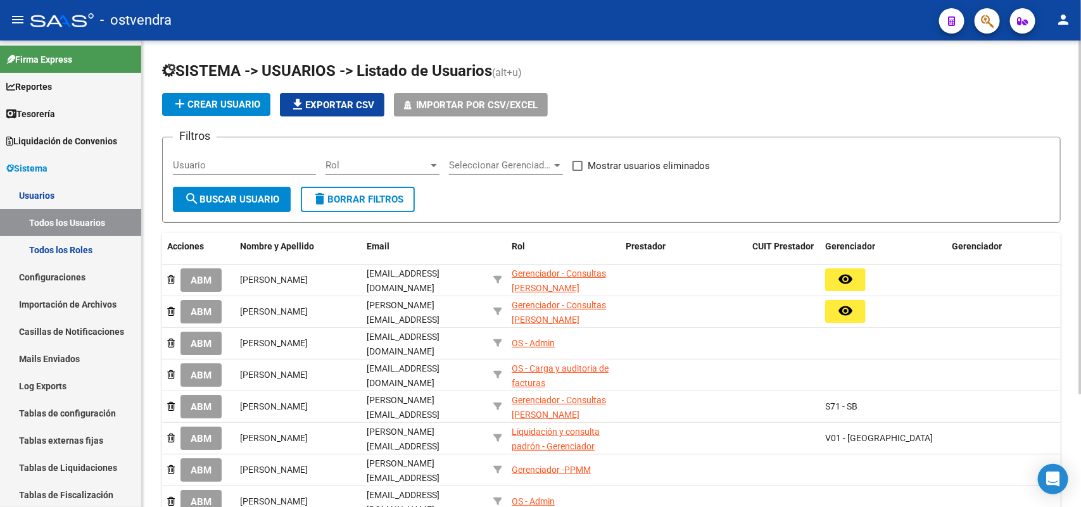
click at [235, 162] on input "Usuario" at bounding box center [244, 165] width 143 height 11
type input "[PERSON_NAME]"
click at [243, 198] on span "search Buscar Usuario" at bounding box center [231, 199] width 95 height 11
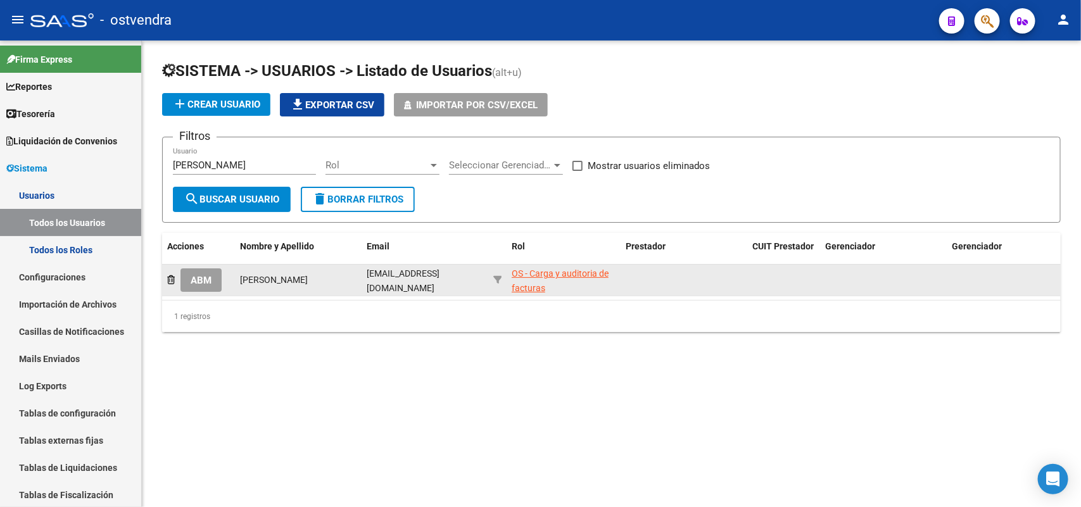
click at [220, 279] on button "ABM" at bounding box center [200, 279] width 41 height 23
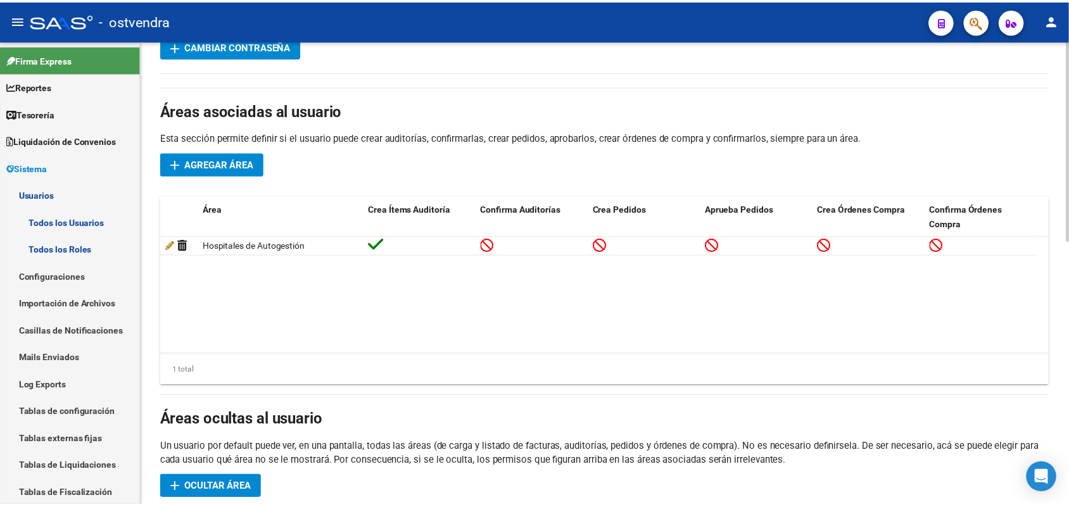
scroll to position [396, 0]
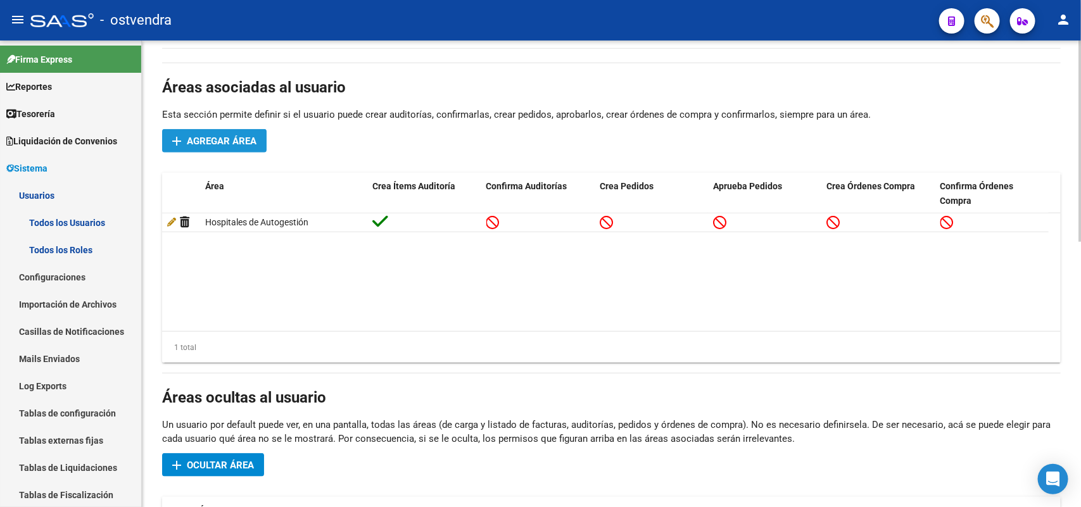
click at [217, 140] on span "Agregar Área" at bounding box center [222, 141] width 70 height 11
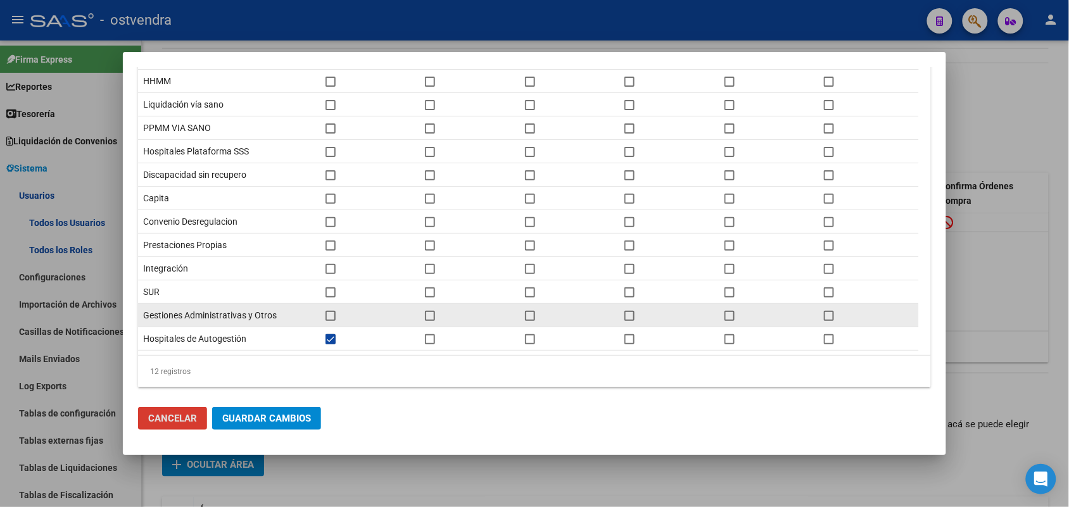
scroll to position [153, 0]
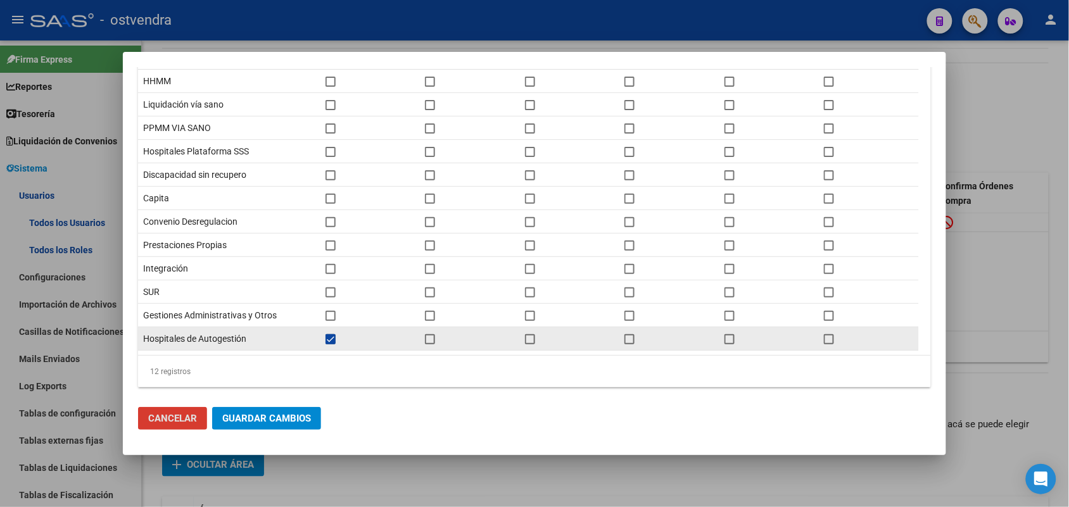
click at [429, 339] on span at bounding box center [430, 339] width 10 height 10
click at [429, 344] on input "checkbox" at bounding box center [429, 344] width 1 height 1
checkbox input "true"
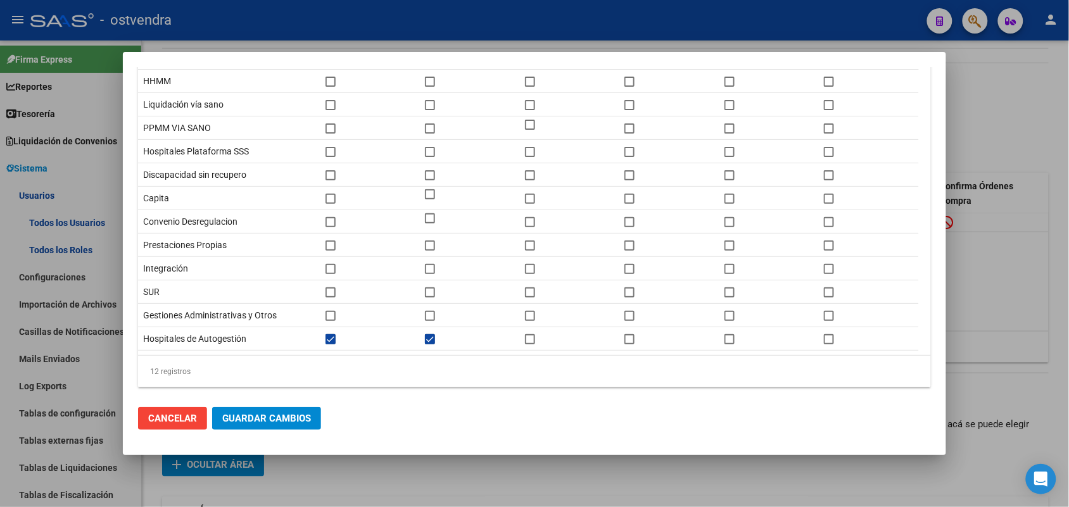
click at [286, 420] on span "Guardar Cambios" at bounding box center [266, 418] width 89 height 11
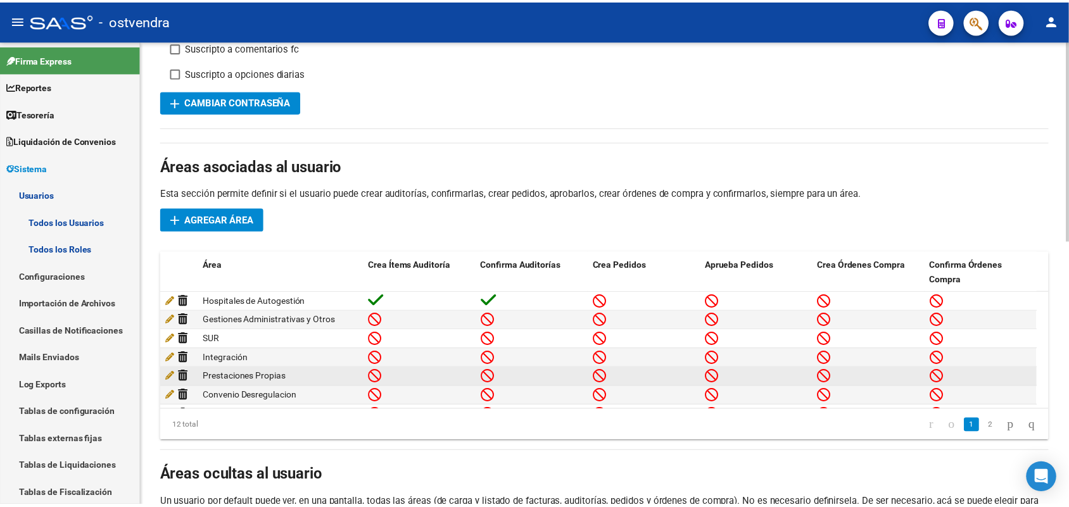
scroll to position [79, 0]
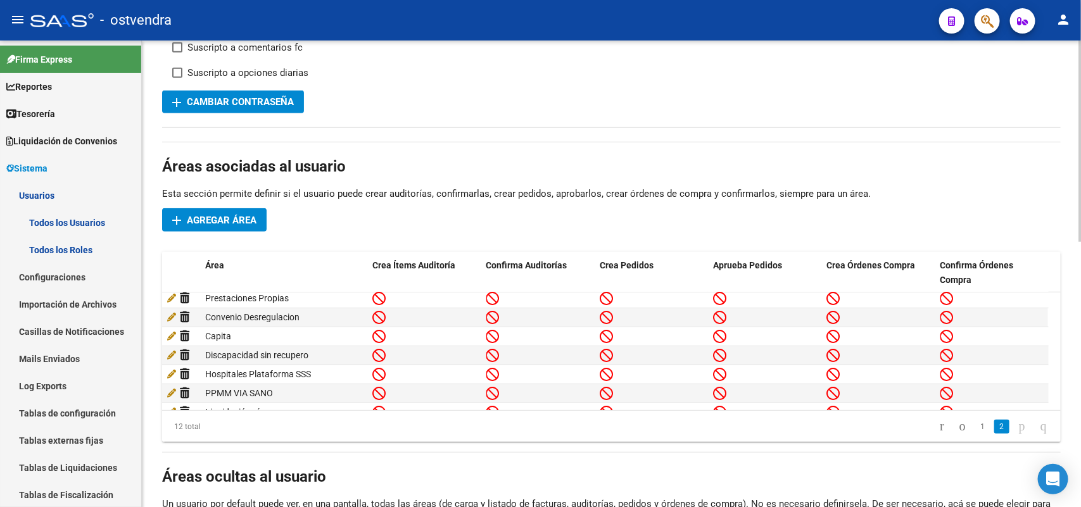
click at [234, 219] on span "Agregar Área" at bounding box center [222, 220] width 70 height 11
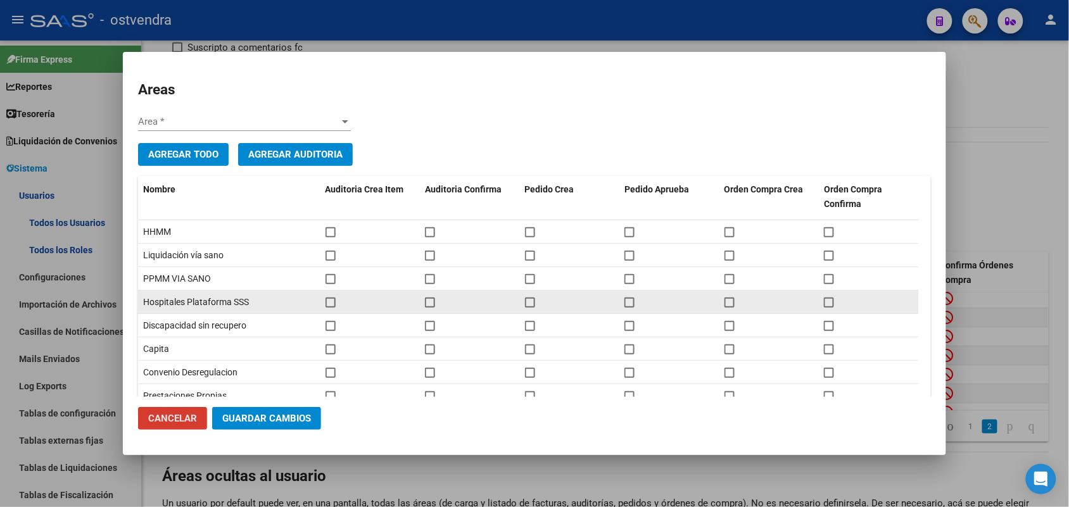
click at [330, 303] on span at bounding box center [330, 303] width 10 height 10
click at [330, 308] on input "checkbox" at bounding box center [330, 308] width 1 height 1
click at [330, 303] on span at bounding box center [330, 303] width 10 height 10
click at [330, 308] on input "checkbox" at bounding box center [330, 308] width 1 height 1
click at [329, 306] on span at bounding box center [330, 303] width 10 height 10
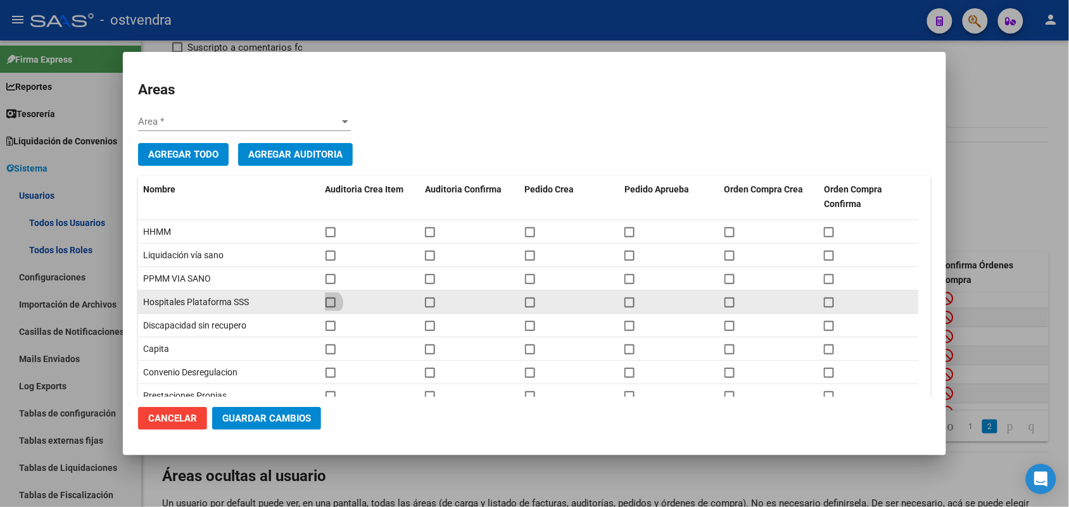
click at [330, 308] on input "checkbox" at bounding box center [330, 308] width 1 height 1
checkbox input "true"
click at [431, 305] on span at bounding box center [430, 303] width 10 height 10
click at [430, 308] on input "checkbox" at bounding box center [429, 308] width 1 height 1
checkbox input "true"
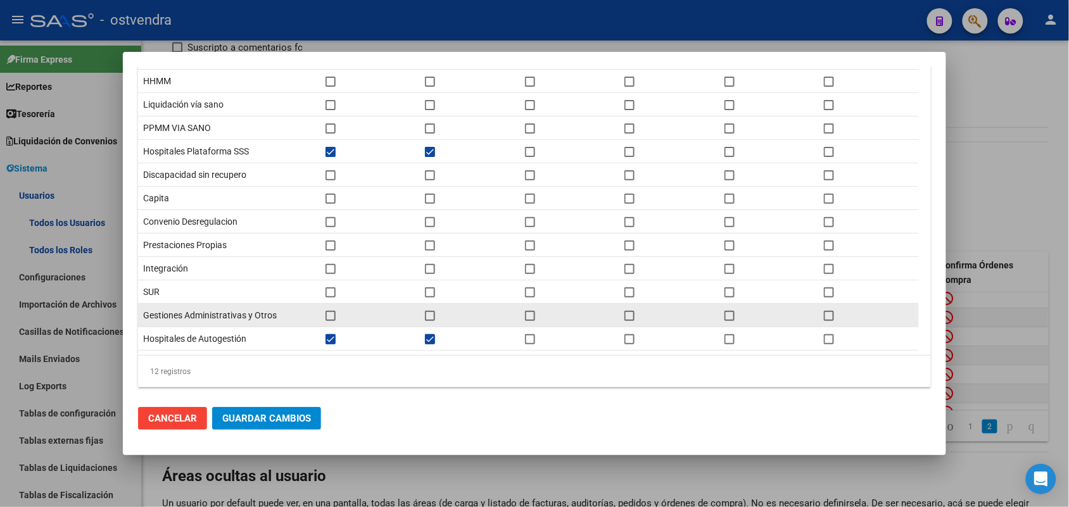
scroll to position [73, 0]
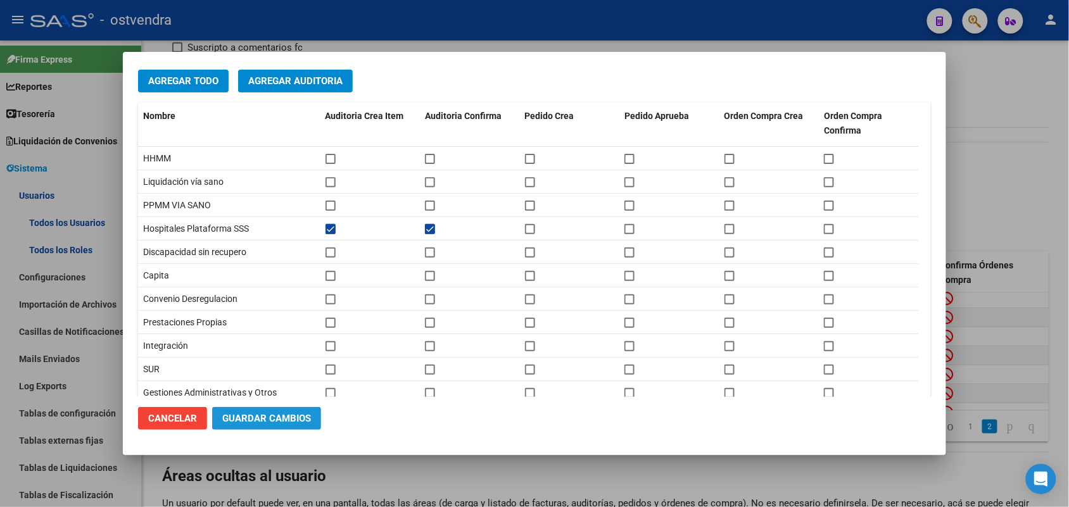
click at [265, 417] on span "Guardar Cambios" at bounding box center [266, 418] width 89 height 11
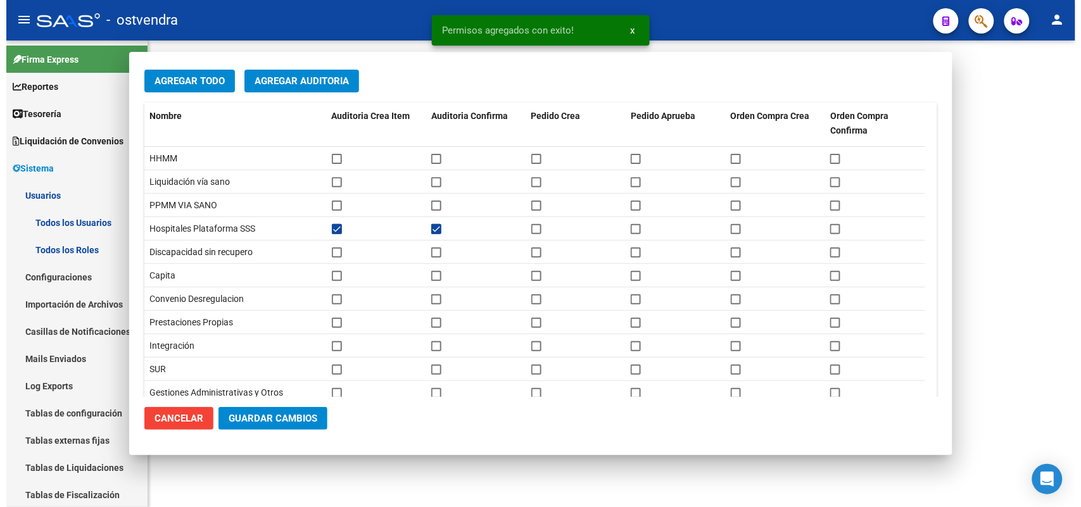
scroll to position [0, 0]
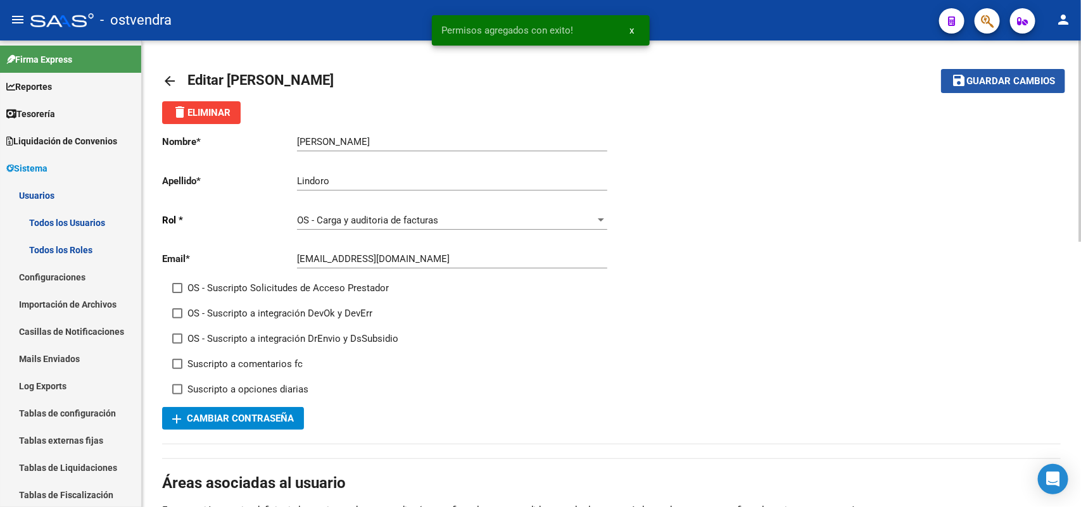
click at [1033, 86] on button "save Guardar cambios" at bounding box center [1003, 80] width 124 height 23
click at [173, 80] on mat-icon "arrow_back" at bounding box center [169, 80] width 15 height 15
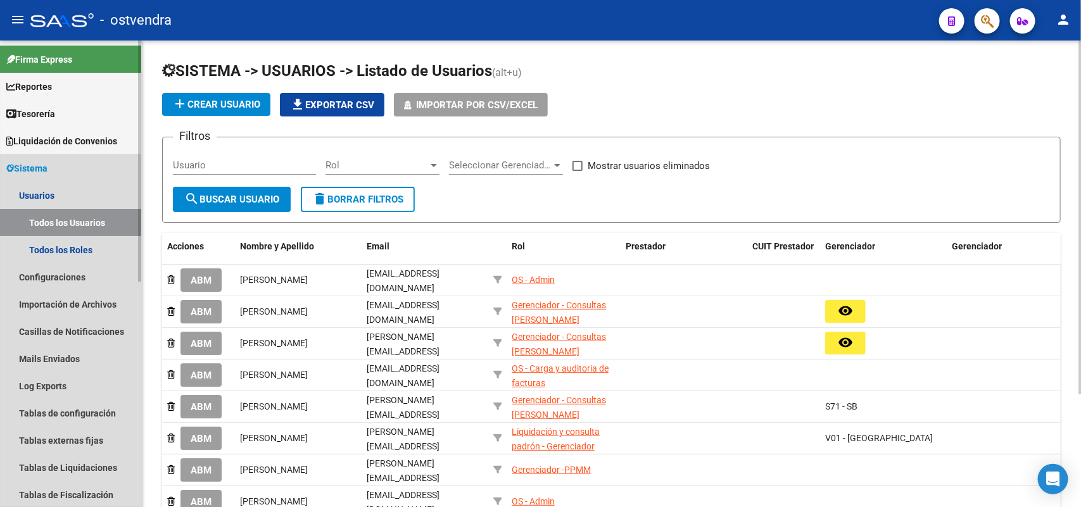
click at [82, 173] on link "Sistema" at bounding box center [70, 168] width 141 height 27
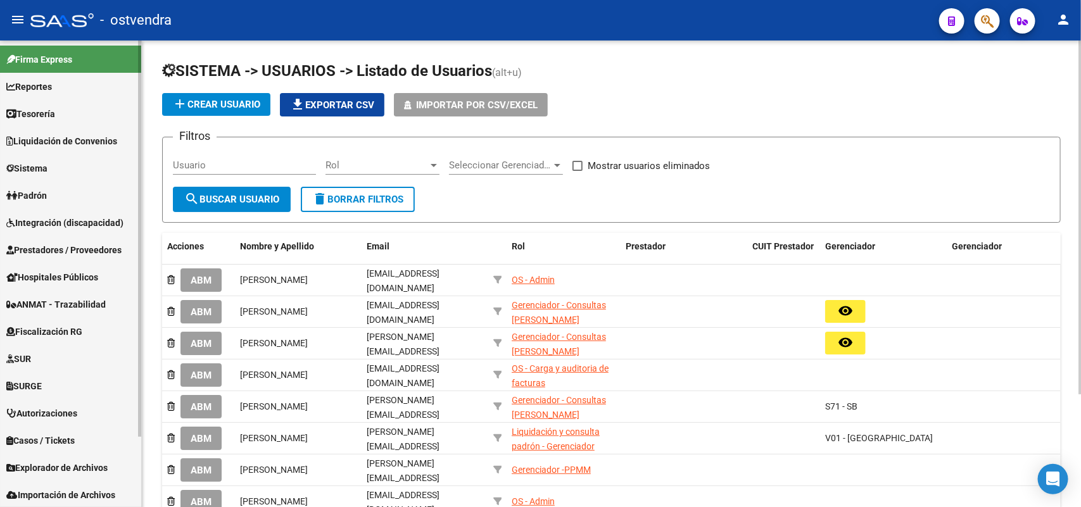
click at [84, 248] on span "Prestadores / Proveedores" at bounding box center [63, 250] width 115 height 14
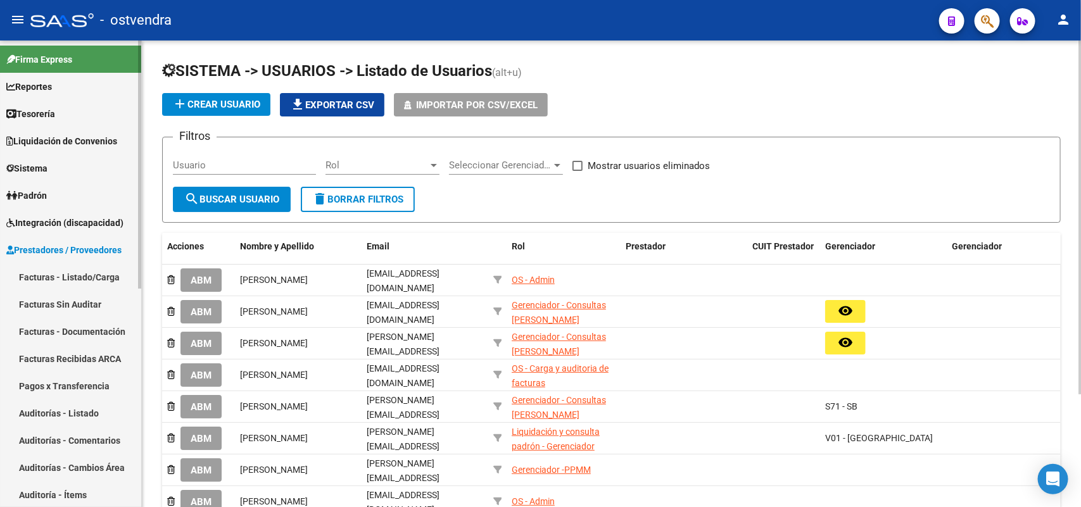
scroll to position [158, 0]
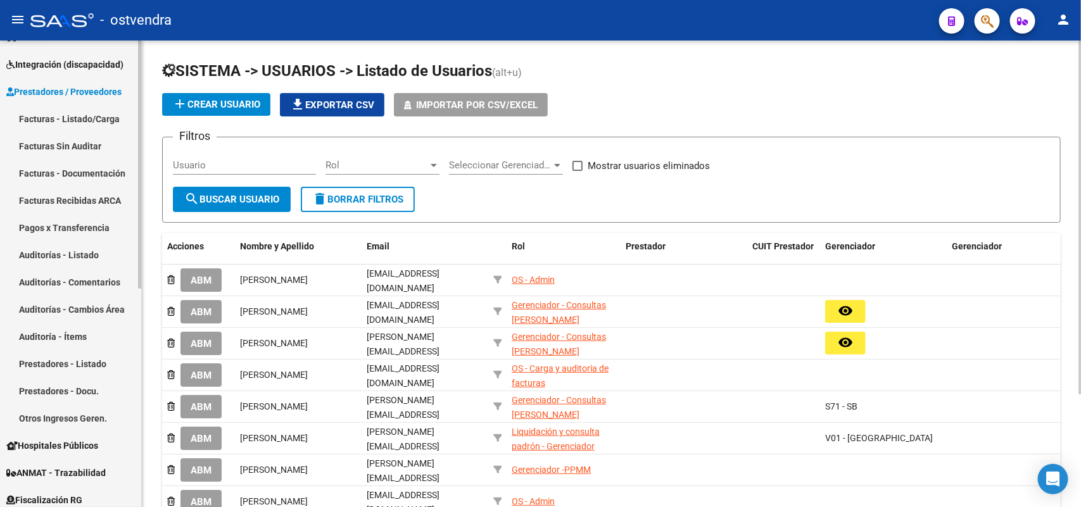
click at [67, 245] on link "Auditorías - Listado" at bounding box center [70, 254] width 141 height 27
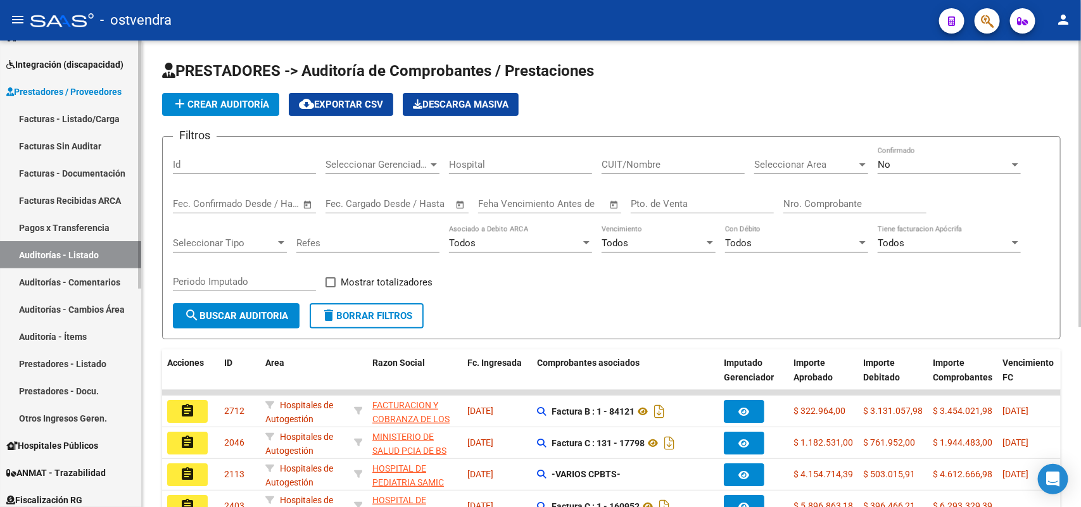
click at [87, 337] on link "Auditoría - Ítems" at bounding box center [70, 336] width 141 height 27
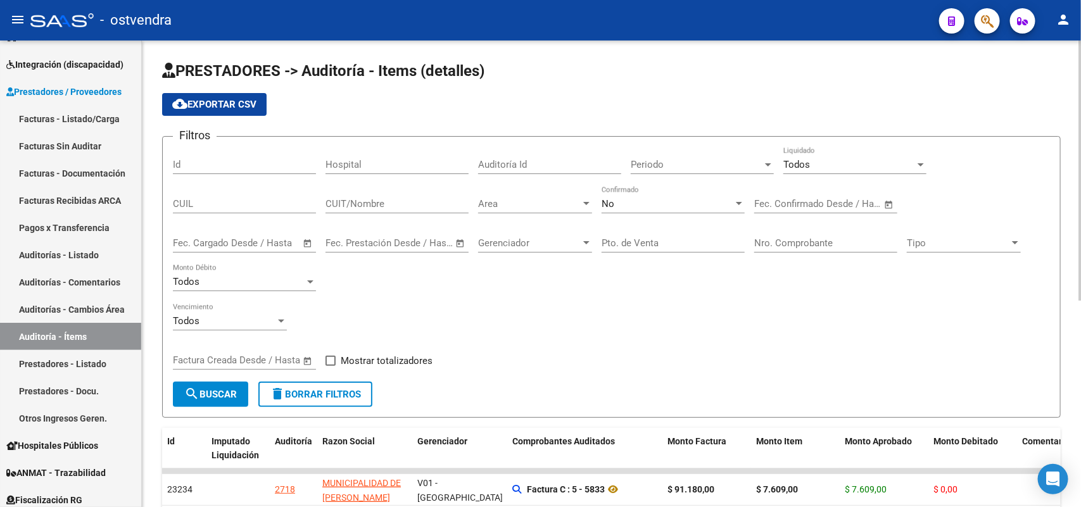
click at [830, 165] on div "Todos" at bounding box center [849, 164] width 132 height 11
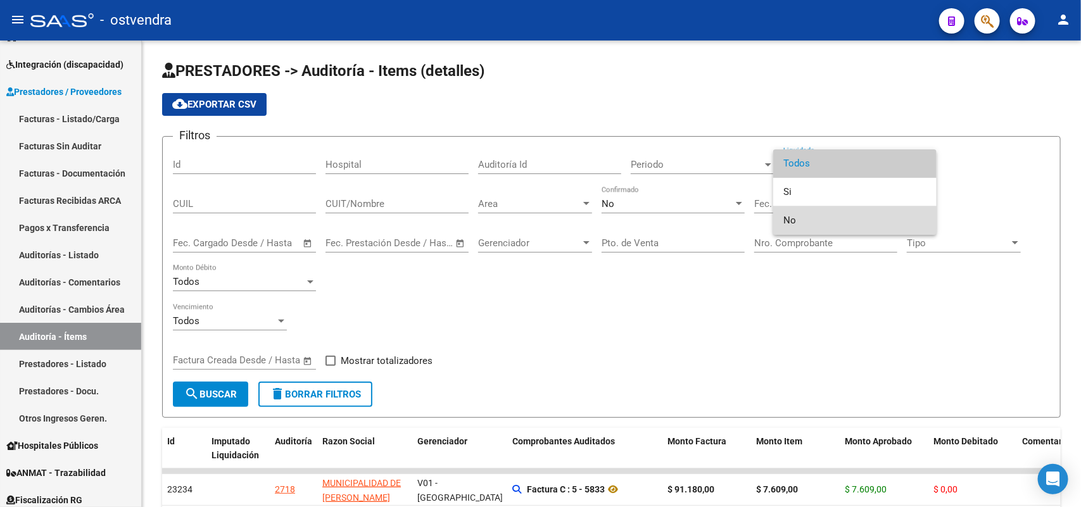
click at [820, 222] on span "No" at bounding box center [854, 220] width 143 height 28
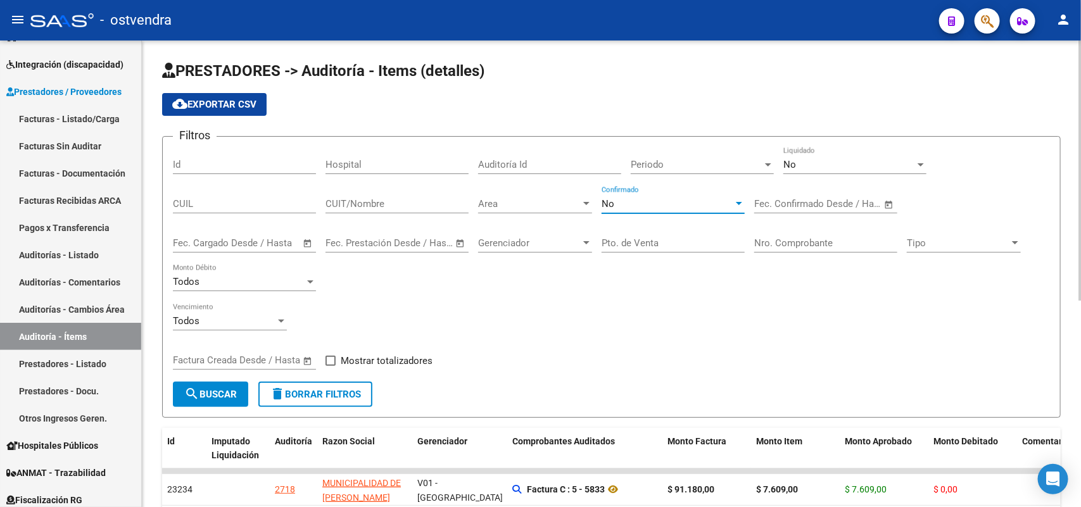
click at [673, 203] on div "No" at bounding box center [668, 203] width 132 height 11
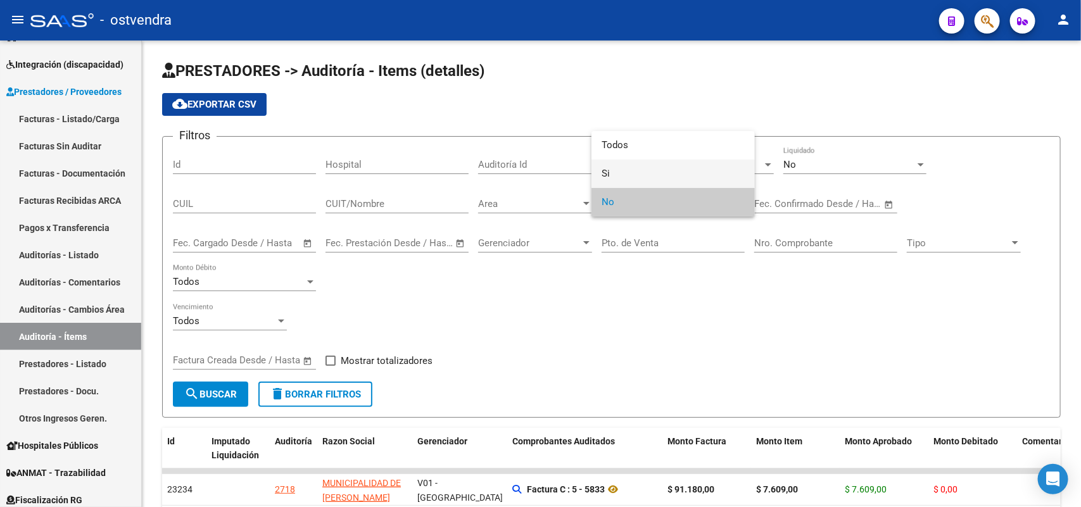
click at [656, 172] on span "Si" at bounding box center [673, 174] width 143 height 28
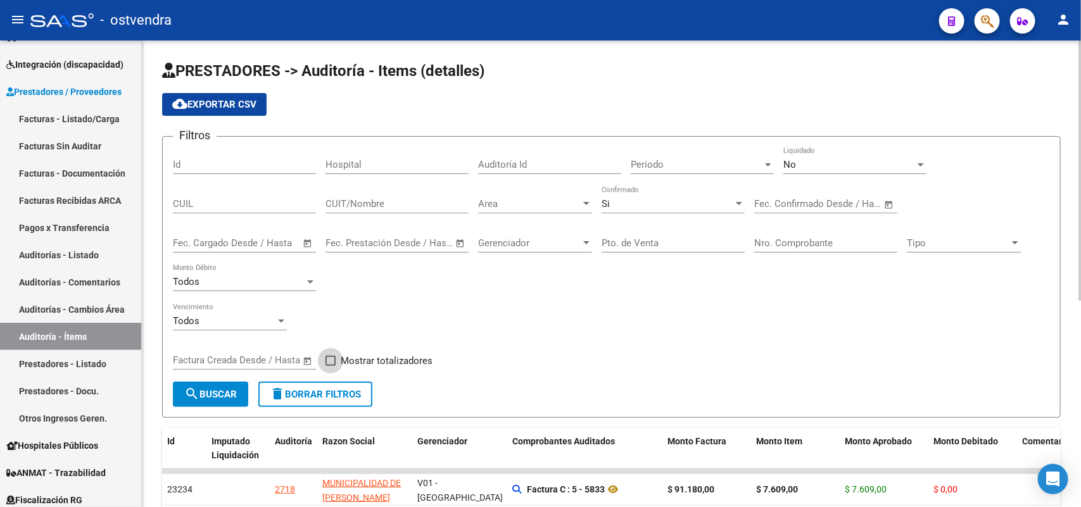
click at [385, 355] on span "Mostrar totalizadores" at bounding box center [387, 360] width 92 height 15
click at [331, 366] on input "Mostrar totalizadores" at bounding box center [330, 366] width 1 height 1
checkbox input "true"
click at [518, 201] on span "Area" at bounding box center [529, 203] width 103 height 11
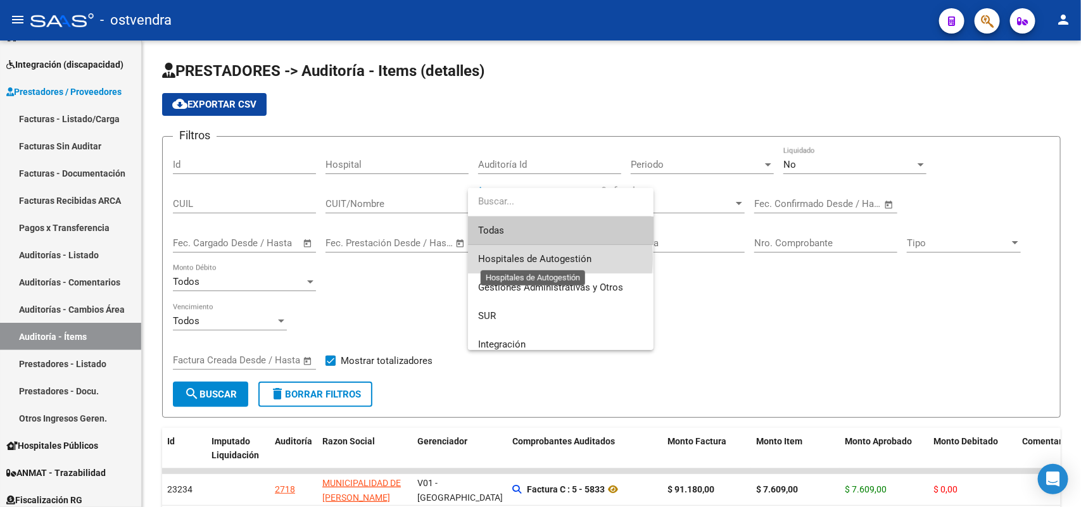
click at [524, 258] on span "Hospitales de Autogestión" at bounding box center [534, 258] width 113 height 11
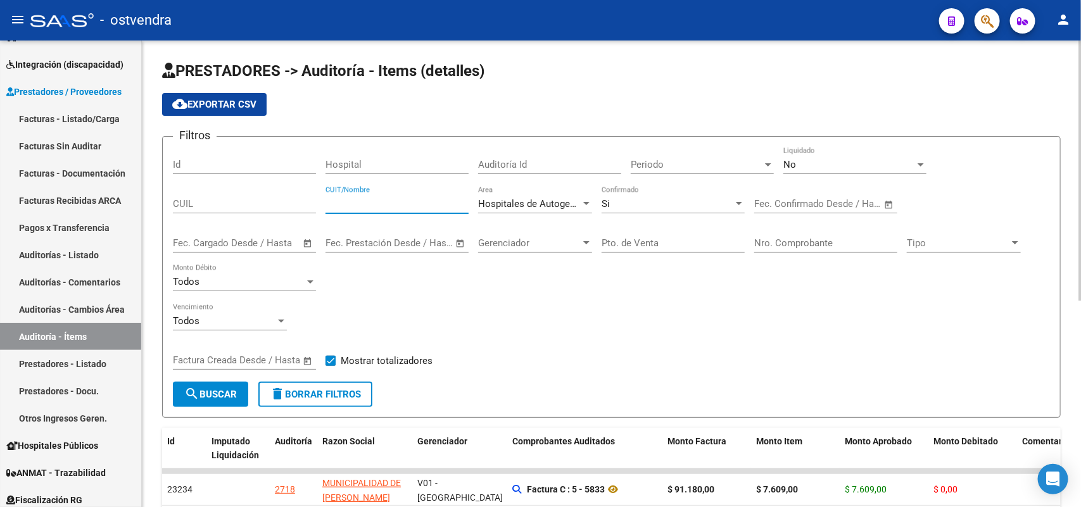
click at [416, 198] on input "CUIT/Nombre" at bounding box center [396, 203] width 143 height 11
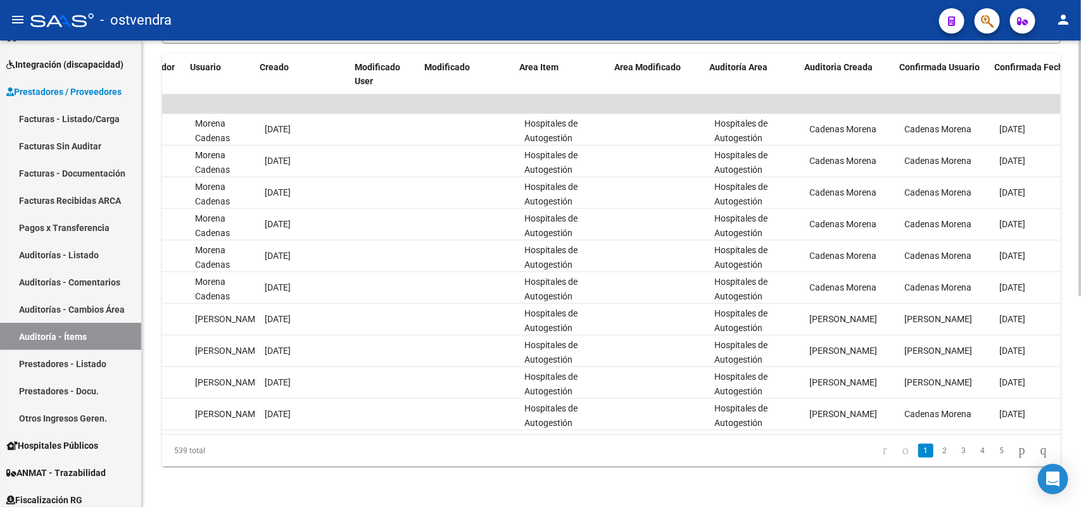
scroll to position [0, 1875]
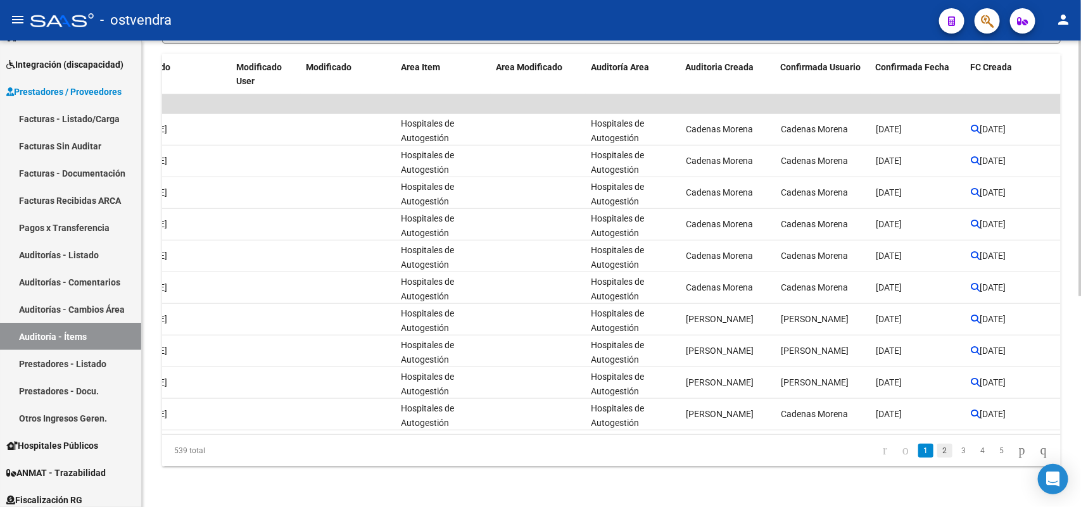
click at [937, 447] on link "2" at bounding box center [944, 451] width 15 height 14
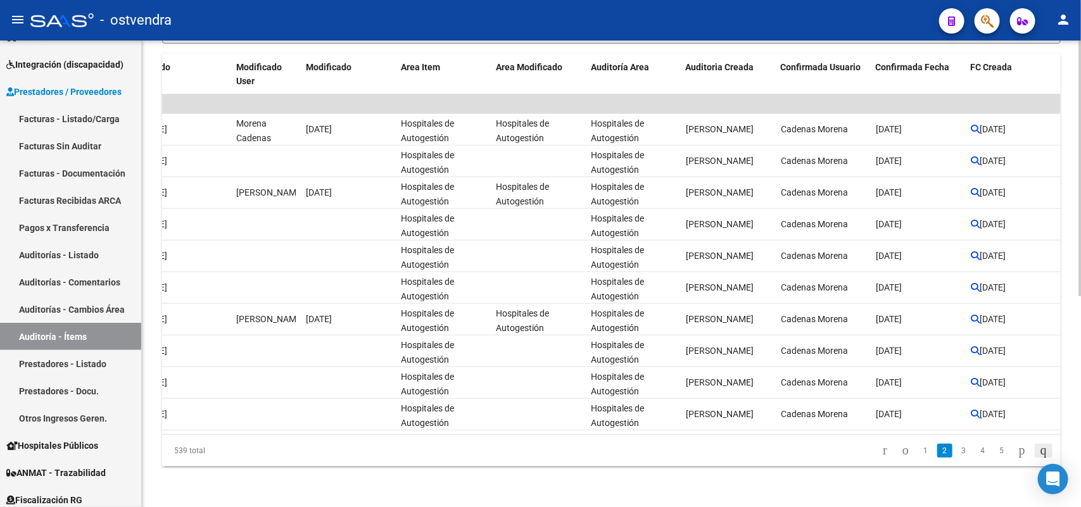
click at [1039, 450] on icon "go to last page" at bounding box center [1044, 450] width 10 height 15
click at [1037, 450] on div "539 total 1 2 3 4 5" at bounding box center [611, 451] width 899 height 32
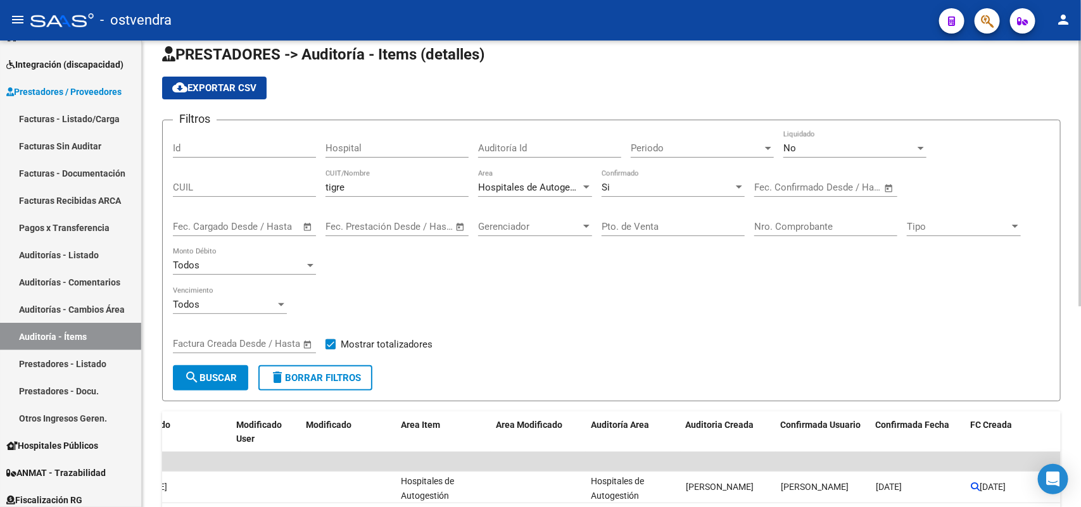
scroll to position [0, 0]
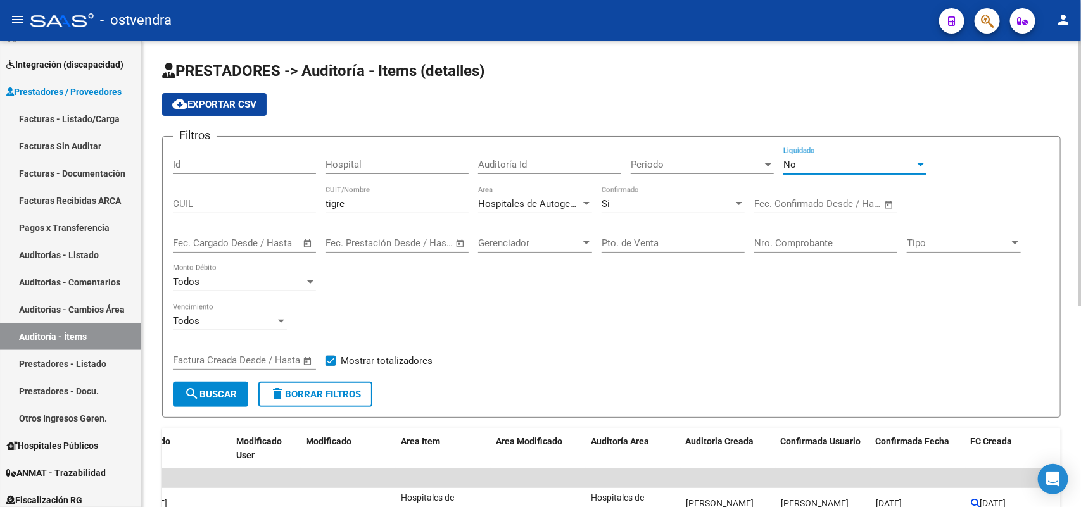
click at [824, 165] on div "No" at bounding box center [849, 164] width 132 height 11
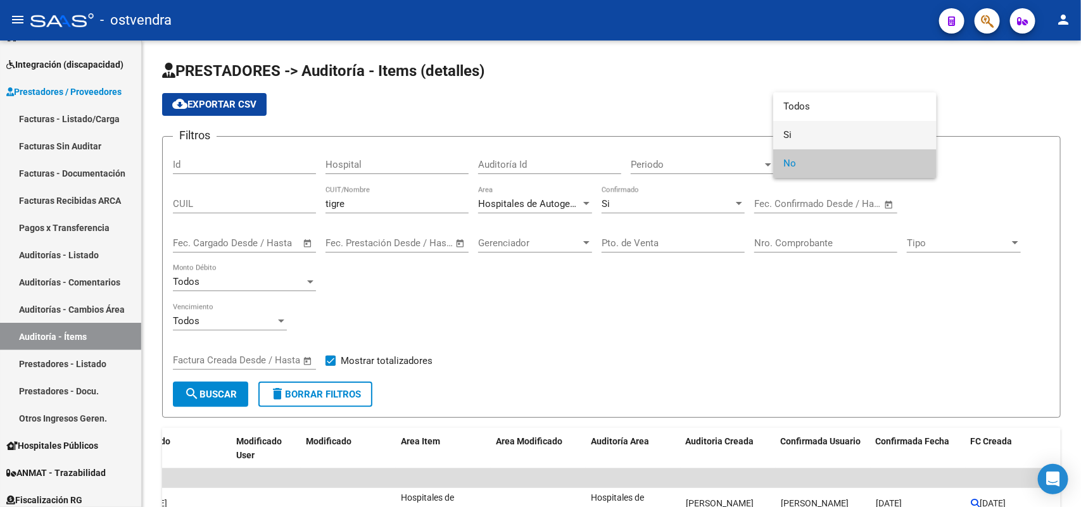
click at [793, 137] on span "Si" at bounding box center [854, 135] width 143 height 28
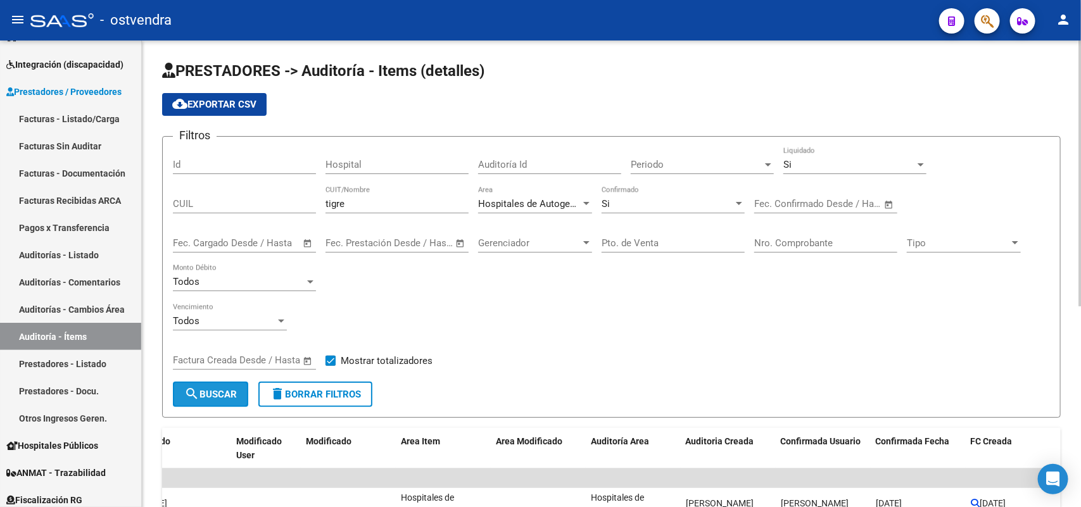
click at [222, 389] on span "search Buscar" at bounding box center [210, 394] width 53 height 11
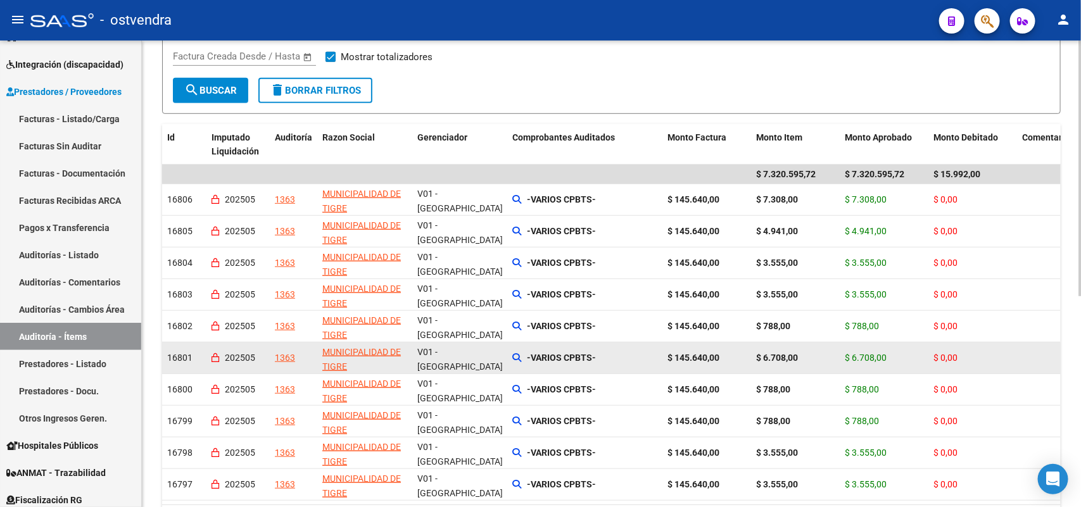
scroll to position [384, 0]
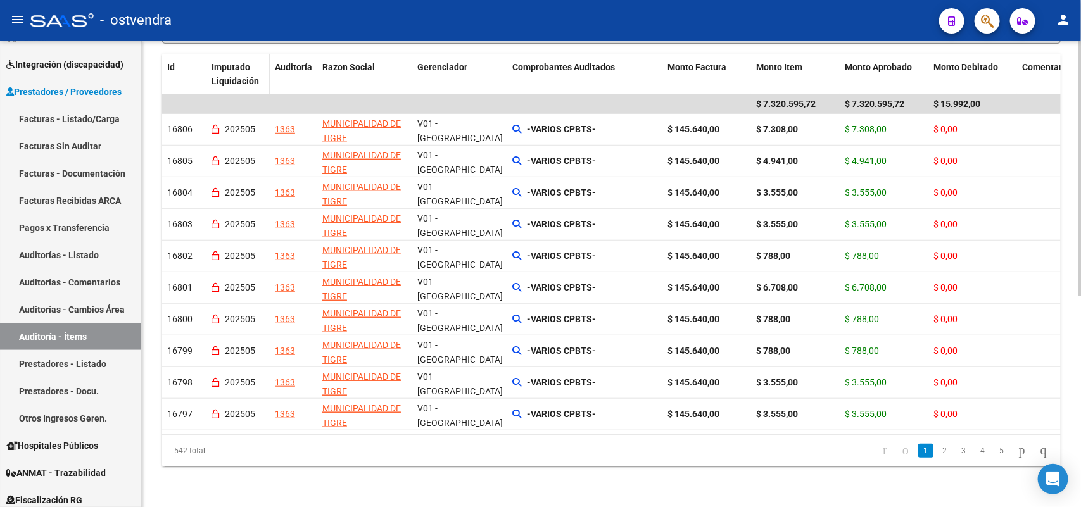
click at [239, 65] on span "Imputado Liquidación" at bounding box center [235, 74] width 47 height 25
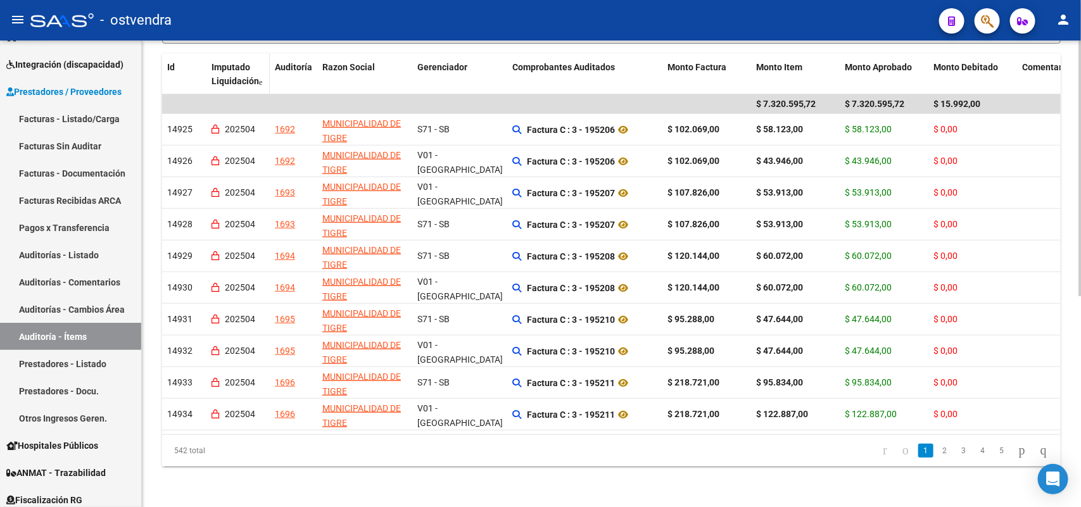
click at [239, 65] on span "Imputado Liquidación" at bounding box center [235, 74] width 47 height 25
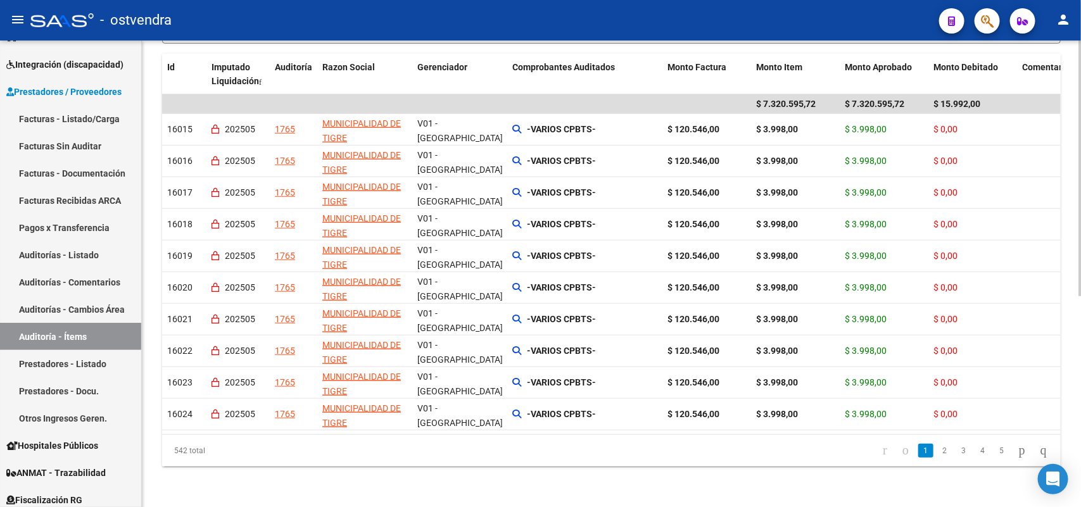
click at [647, 459] on datatable-pager "1 2 3 4 5" at bounding box center [700, 451] width 709 height 22
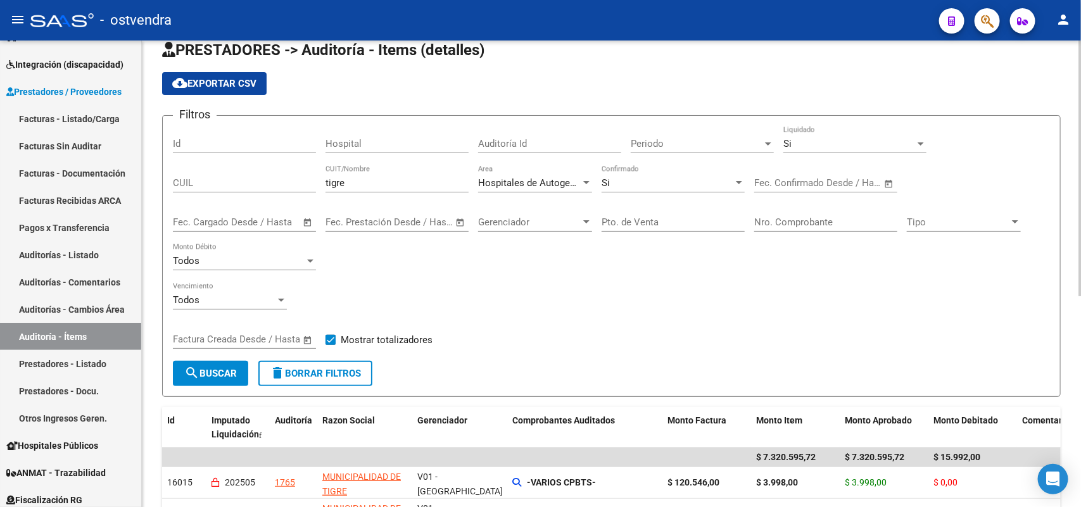
scroll to position [0, 0]
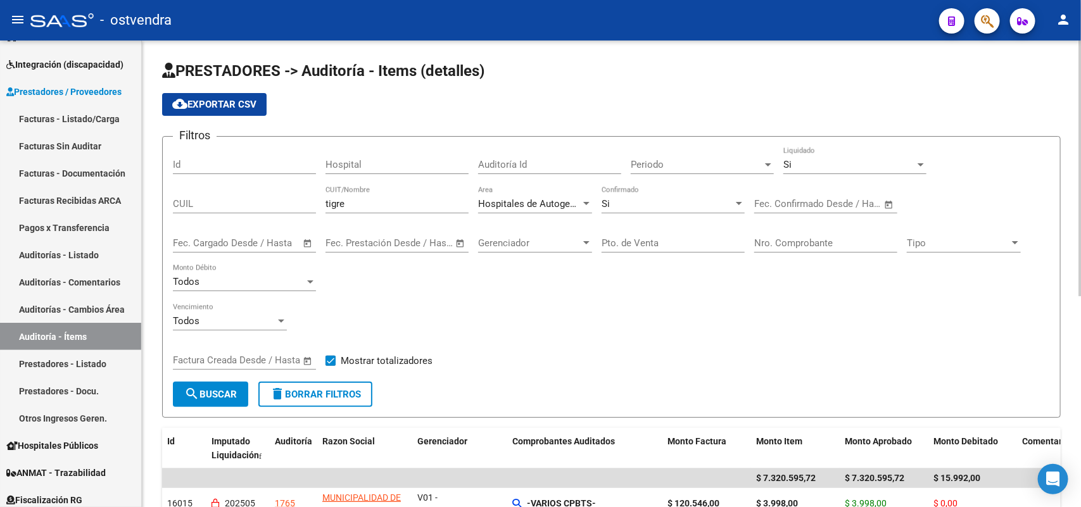
click at [565, 334] on div "Todos Vencimiento" at bounding box center [611, 322] width 877 height 39
click at [796, 160] on div "Si" at bounding box center [849, 164] width 132 height 11
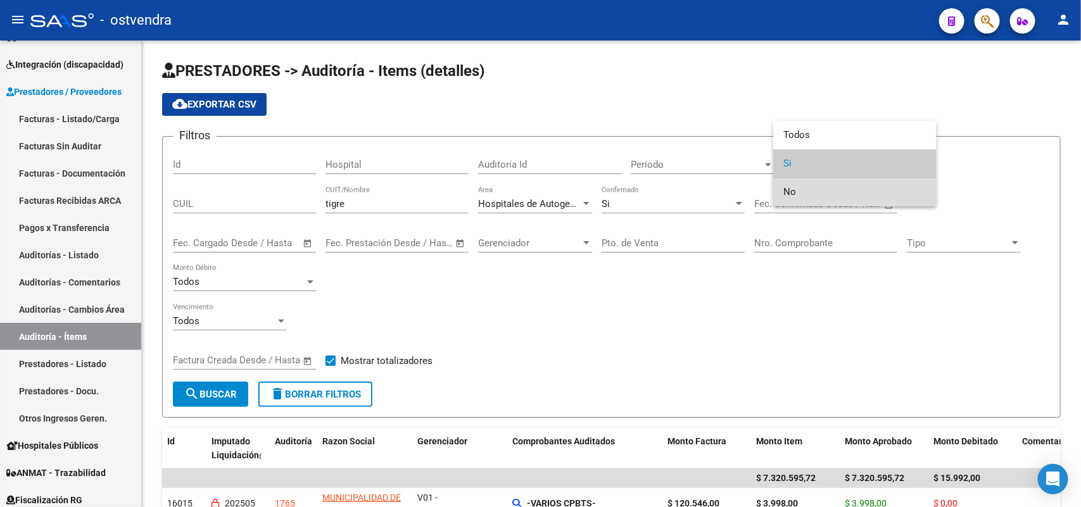
click at [795, 182] on span "No" at bounding box center [854, 192] width 143 height 28
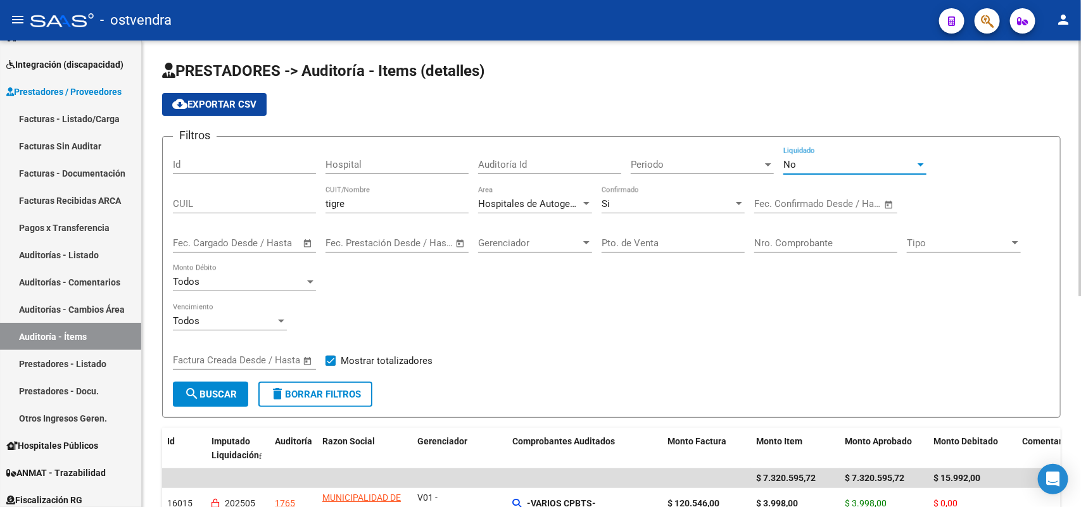
click at [593, 277] on div "Filtros Id Hospital Auditoría Id Periodo Periodo No Liquidado CUIL tigre CUIT/N…" at bounding box center [611, 264] width 877 height 235
click at [647, 194] on div "Si Confirmado" at bounding box center [673, 199] width 143 height 27
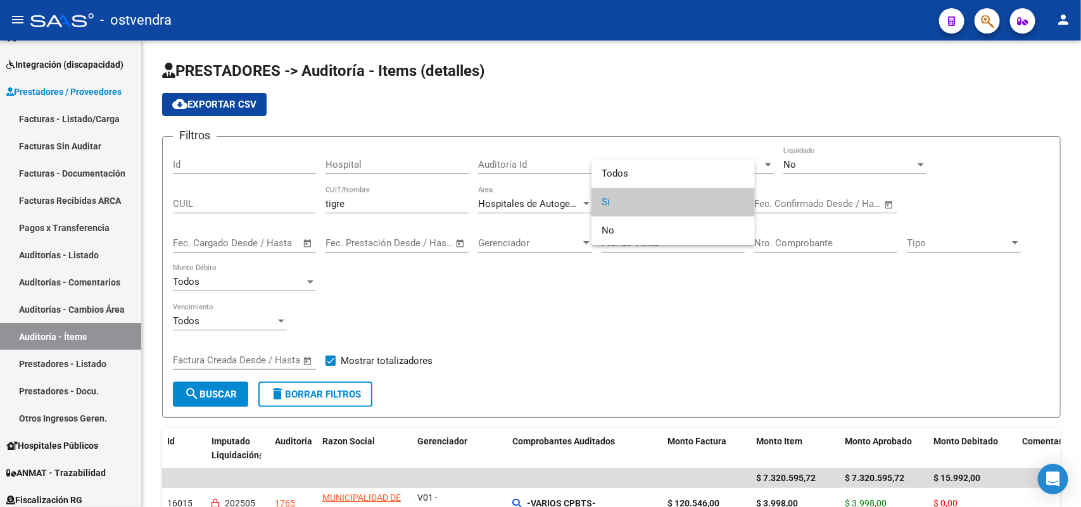
click at [638, 197] on span "Si" at bounding box center [673, 202] width 143 height 28
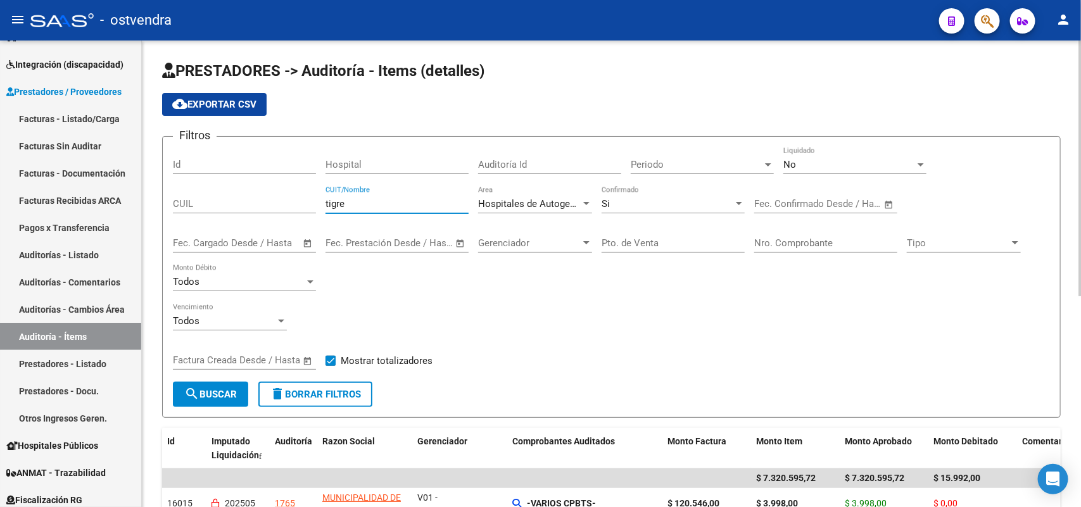
click at [402, 198] on input "tigre" at bounding box center [396, 203] width 143 height 11
type input "t"
click at [222, 393] on span "search Buscar" at bounding box center [210, 394] width 53 height 11
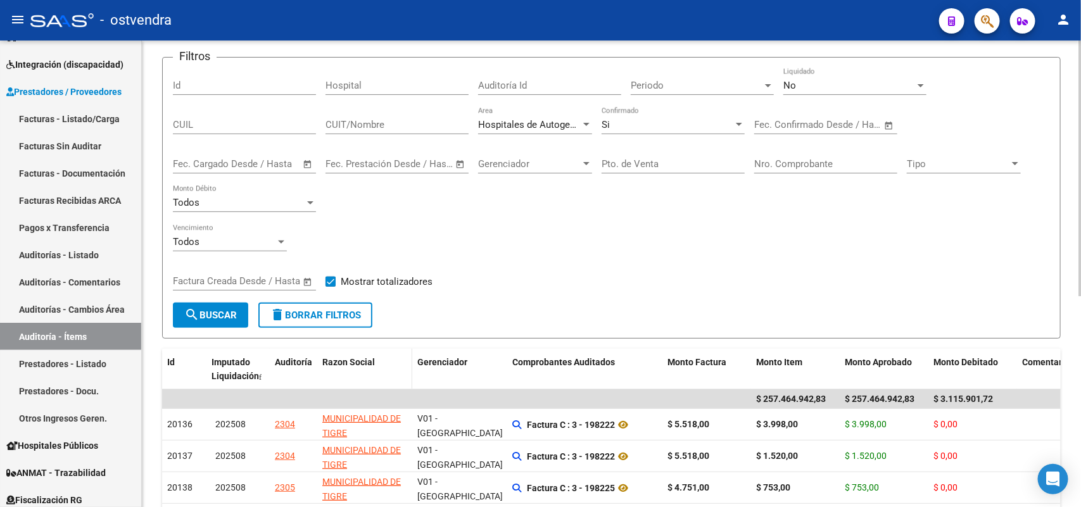
click at [374, 357] on span "Razon Social" at bounding box center [348, 362] width 53 height 10
click at [372, 357] on span "Razon Social" at bounding box center [348, 362] width 53 height 10
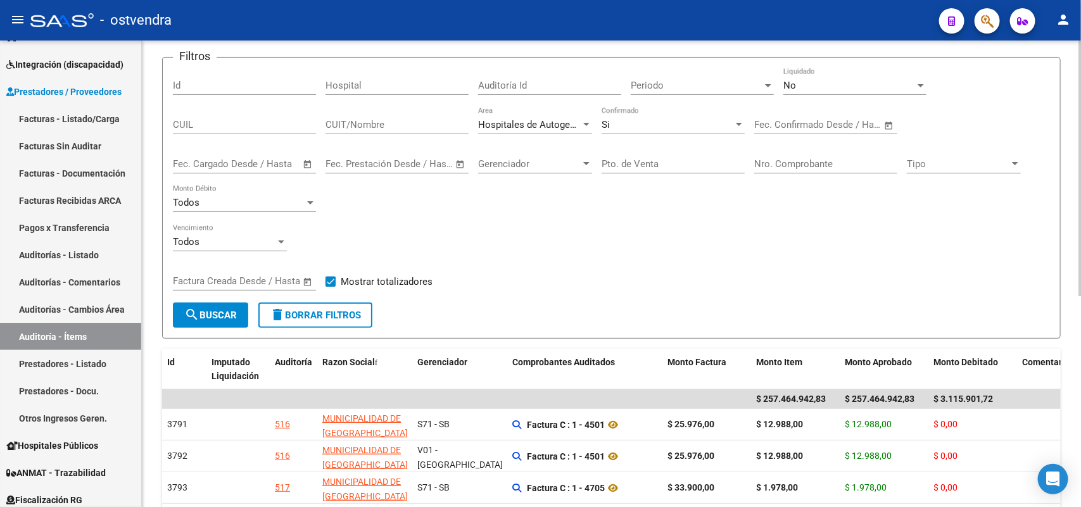
click at [526, 260] on div "Todos Vencimiento" at bounding box center [611, 243] width 877 height 39
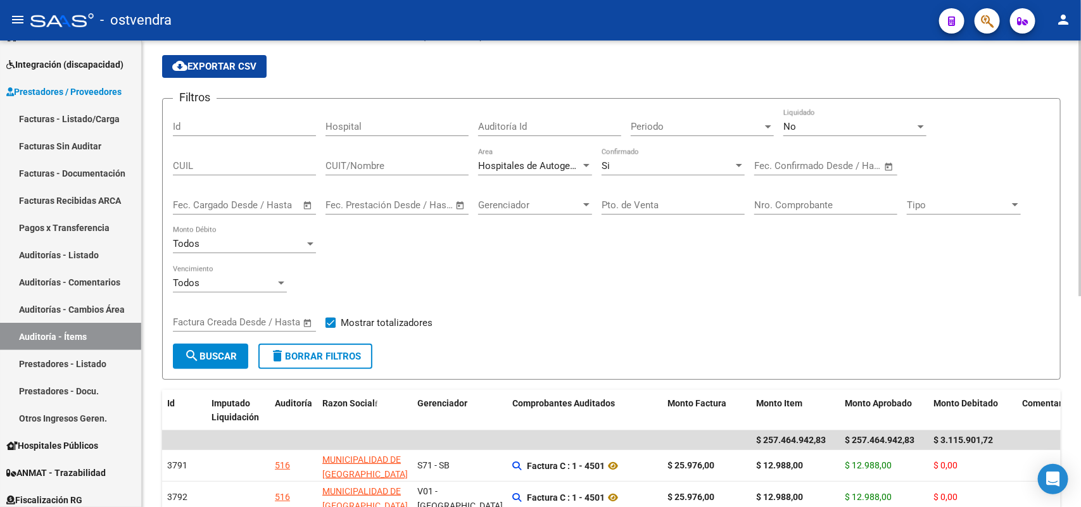
scroll to position [0, 0]
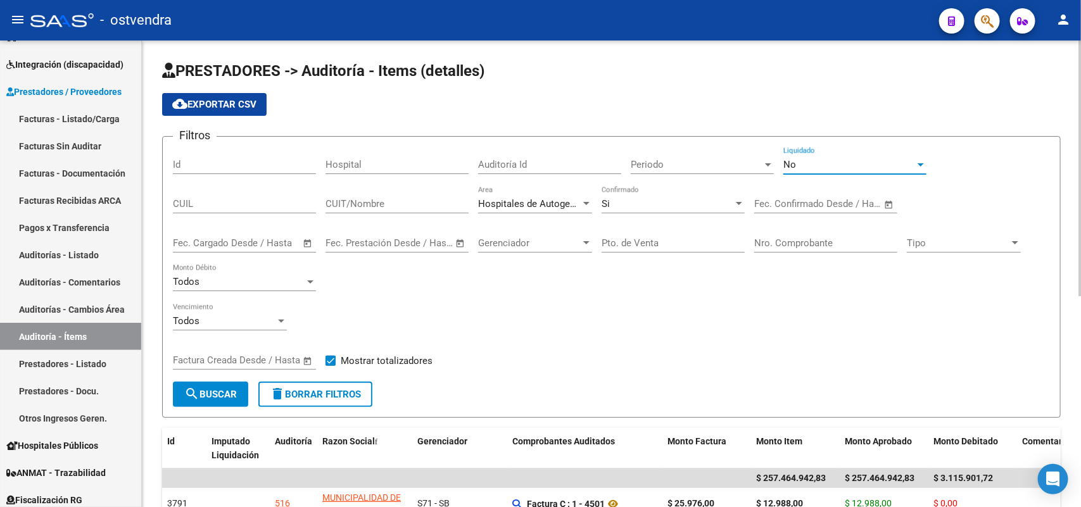
click at [806, 163] on div "No" at bounding box center [849, 164] width 132 height 11
click at [807, 163] on span "No" at bounding box center [854, 163] width 143 height 28
click at [629, 305] on div "Todos Vencimiento" at bounding box center [611, 322] width 877 height 39
click at [232, 390] on span "search Buscar" at bounding box center [210, 394] width 53 height 11
click at [239, 103] on span "cloud_download Exportar CSV" at bounding box center [214, 104] width 84 height 11
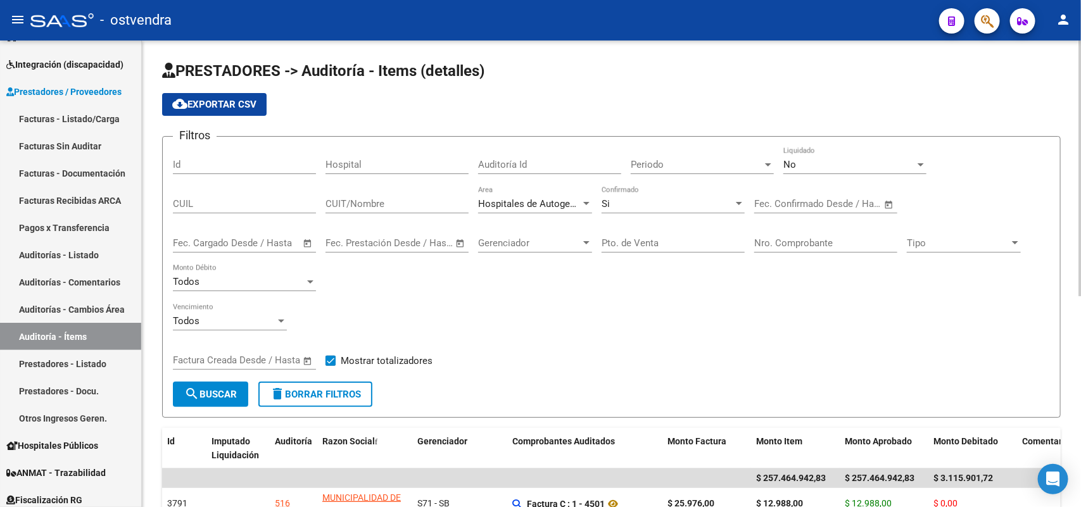
click at [529, 342] on div "Filtros Id Hospital Auditoría Id Periodo Periodo No Liquidado CUIL CUIT/Nombre …" at bounding box center [611, 264] width 877 height 235
click at [550, 207] on span "Hospitales de Autogestión" at bounding box center [534, 203] width 113 height 11
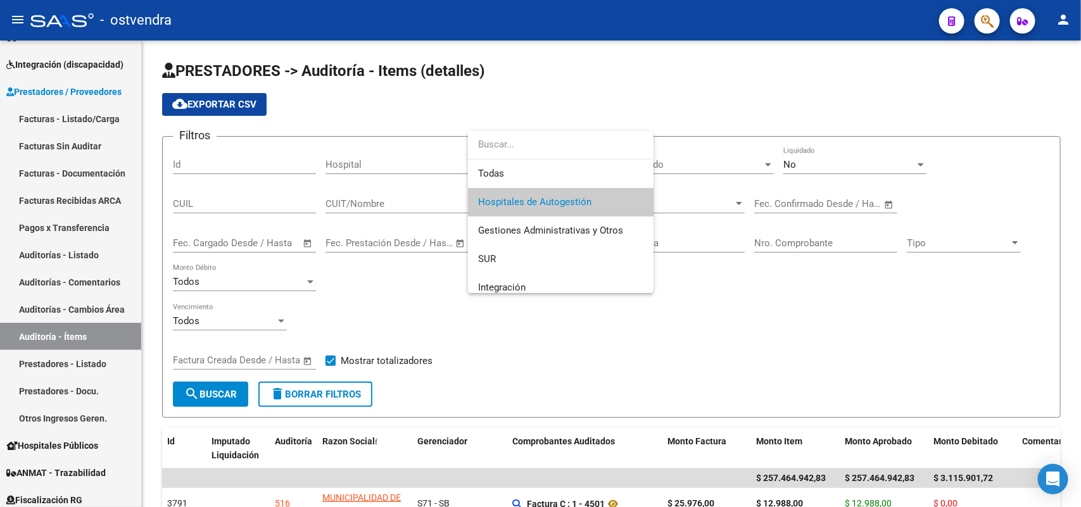
click at [534, 207] on span "Hospitales de Autogestión" at bounding box center [534, 201] width 113 height 11
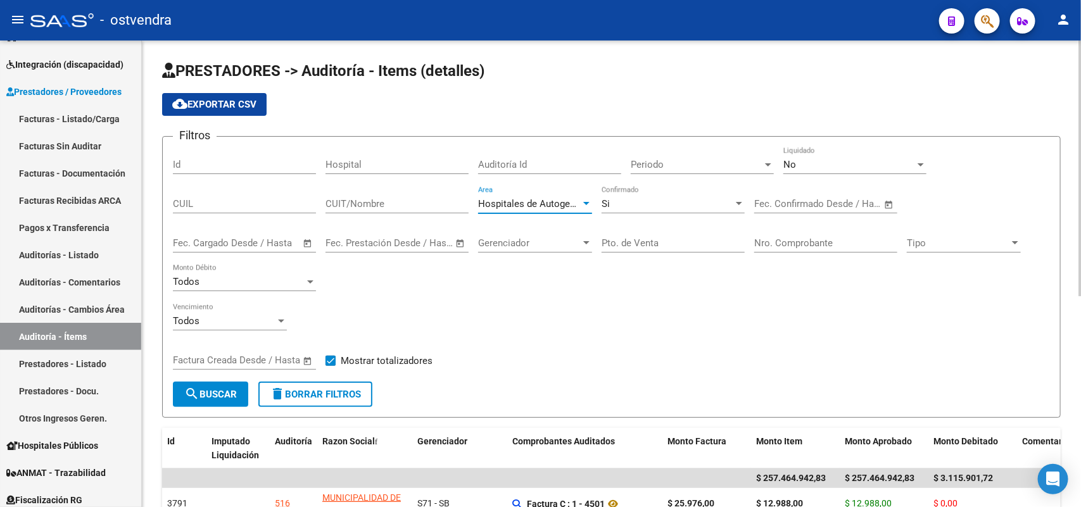
click at [650, 315] on div "Todos Vencimiento" at bounding box center [611, 322] width 877 height 39
click at [358, 205] on input "CUIT/Nombre" at bounding box center [396, 203] width 143 height 11
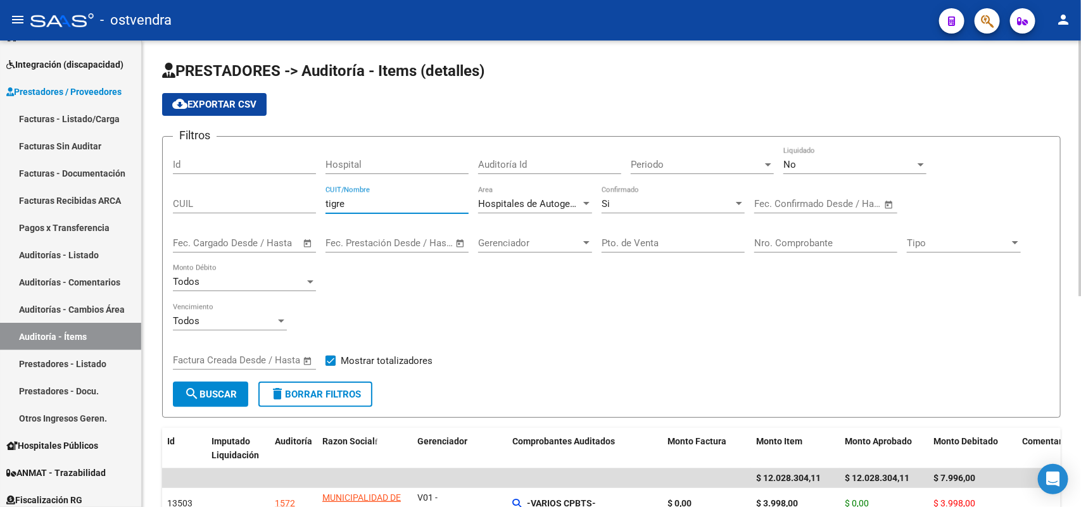
type input "tigre"
click at [546, 245] on span "Gerenciador" at bounding box center [529, 242] width 103 height 11
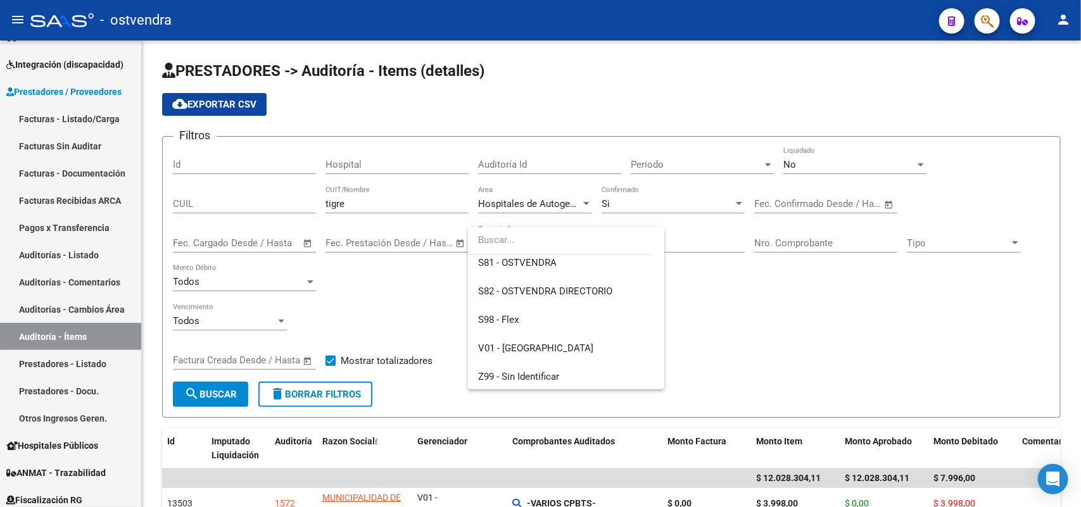
scroll to position [151, 0]
click at [538, 343] on span "V01 - [GEOGRAPHIC_DATA]" at bounding box center [566, 347] width 176 height 28
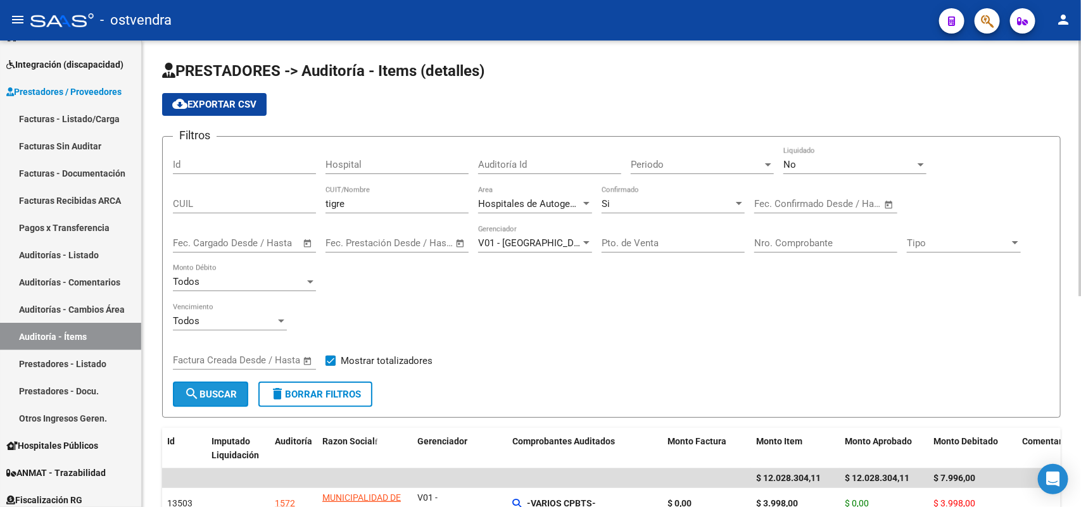
click at [223, 389] on span "search Buscar" at bounding box center [210, 394] width 53 height 11
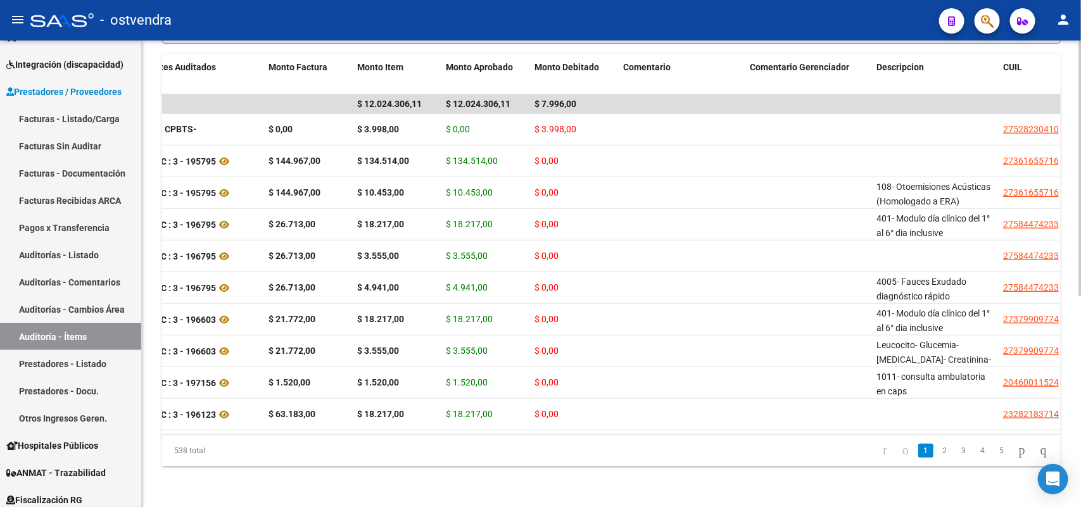
scroll to position [0, 0]
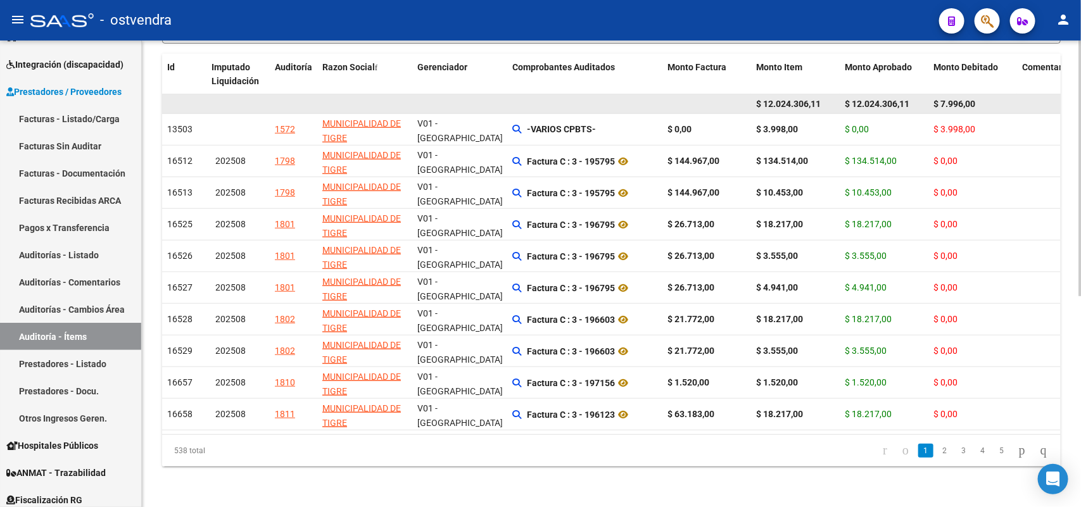
click at [792, 99] on span "$ 12.024.306,11" at bounding box center [788, 104] width 65 height 10
click at [685, 94] on datatable-body-cell at bounding box center [706, 104] width 89 height 20
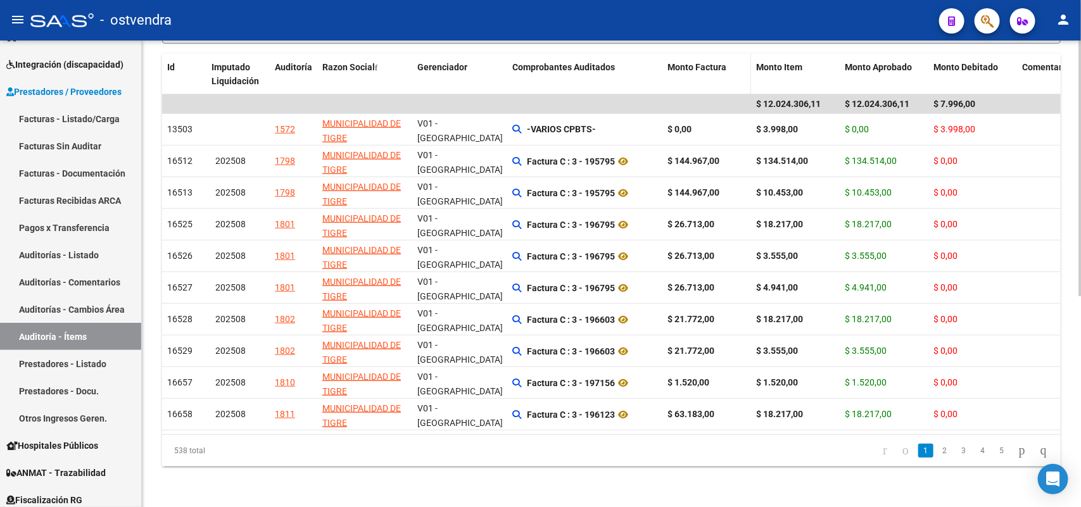
click at [700, 60] on div "Monto Factura" at bounding box center [706, 67] width 79 height 15
click at [698, 62] on span "Monto Factura" at bounding box center [696, 67] width 59 height 10
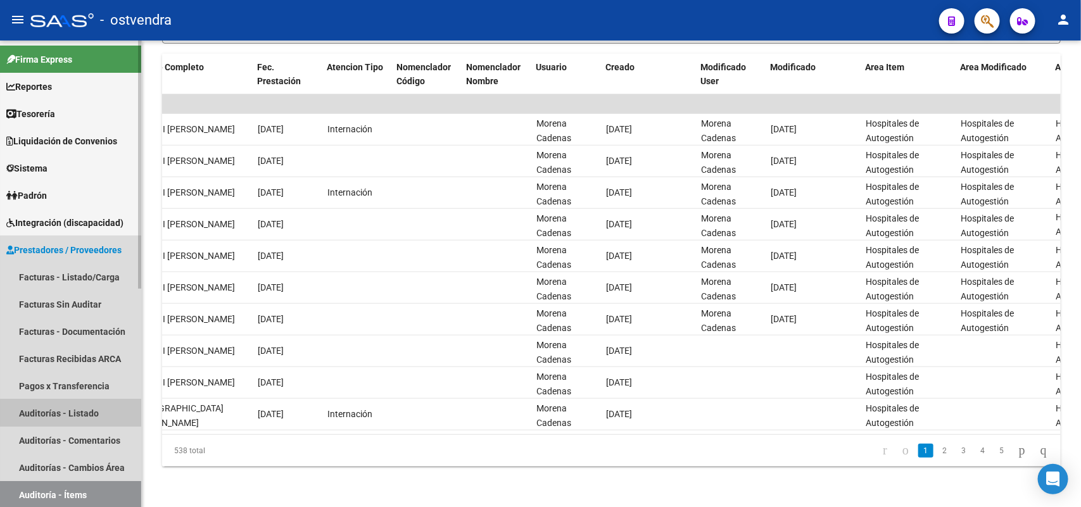
click at [83, 413] on link "Auditorías - Listado" at bounding box center [70, 413] width 141 height 27
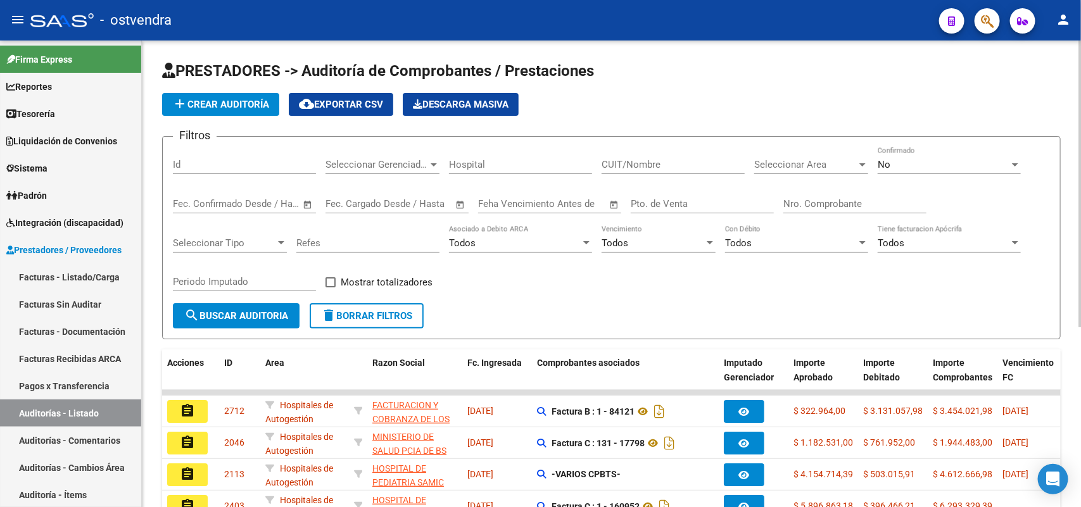
click at [820, 198] on input "Nro. Comprobante" at bounding box center [854, 203] width 143 height 11
paste input "17798"
type input "17798"
click at [904, 168] on div "No" at bounding box center [944, 164] width 132 height 11
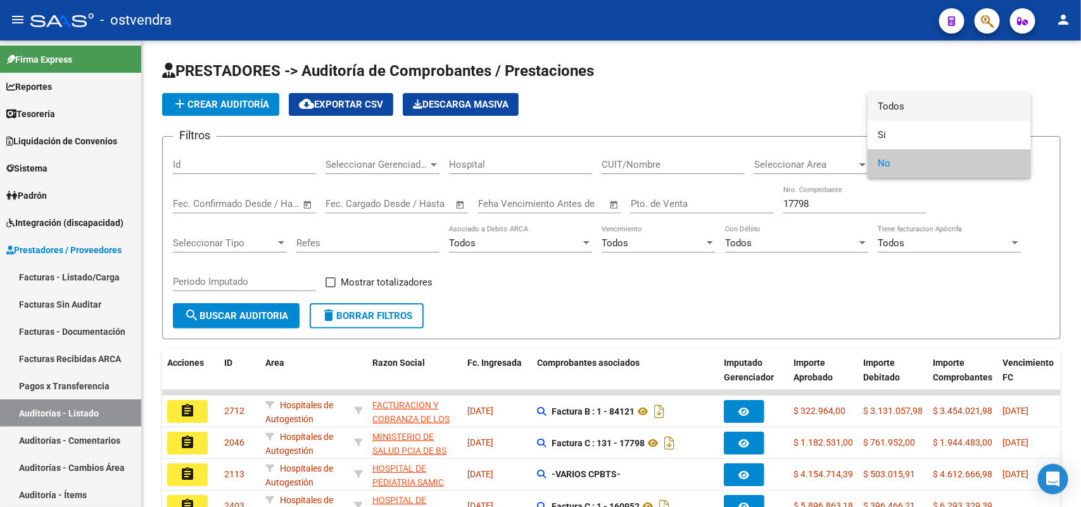
click at [909, 111] on span "Todos" at bounding box center [949, 106] width 143 height 28
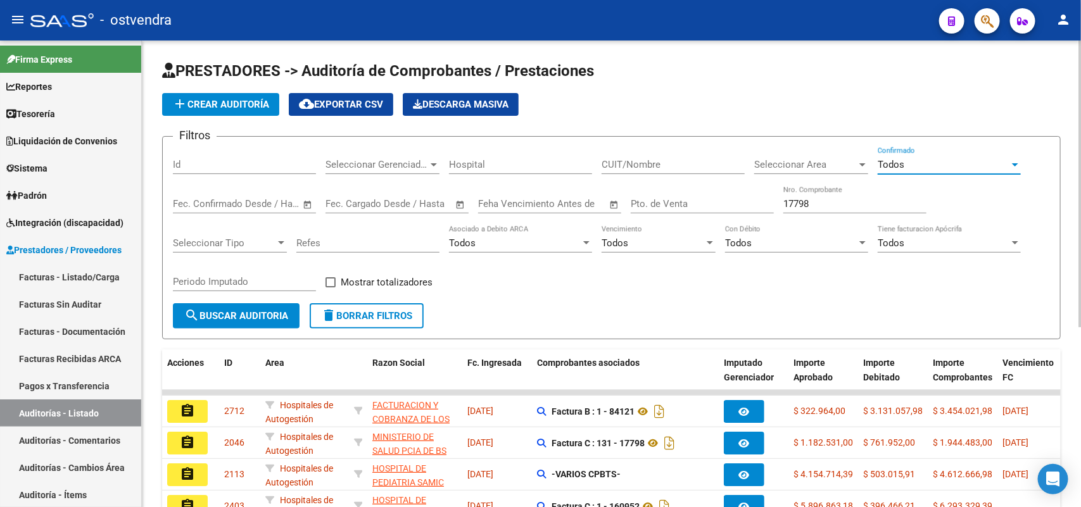
click at [271, 310] on span "search Buscar Auditoria" at bounding box center [236, 315] width 104 height 11
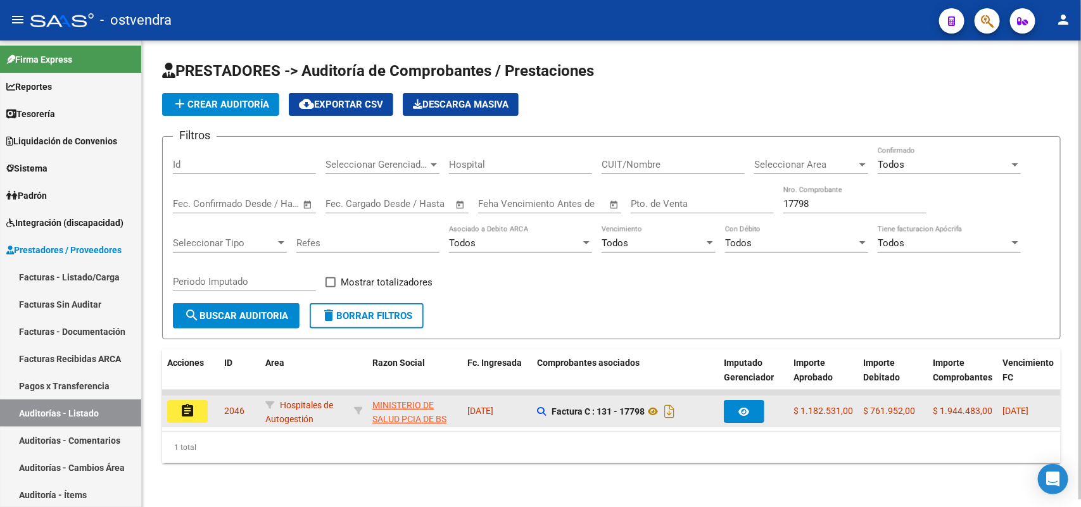
click at [199, 408] on button "assignment" at bounding box center [187, 411] width 41 height 23
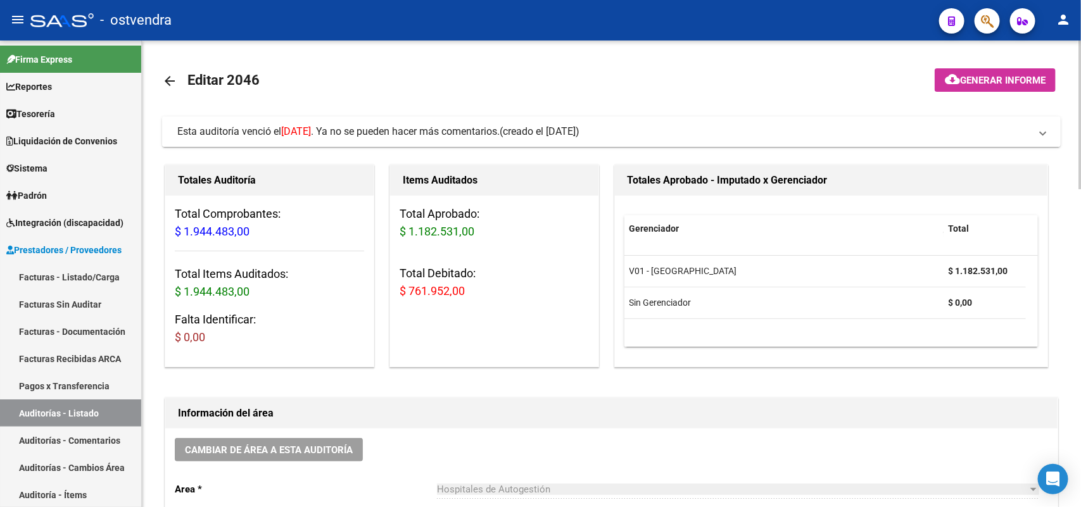
click at [472, 132] on span "Esta auditoría venció el [DATE] . Ya no se pueden hacer más comentarios." at bounding box center [338, 131] width 322 height 12
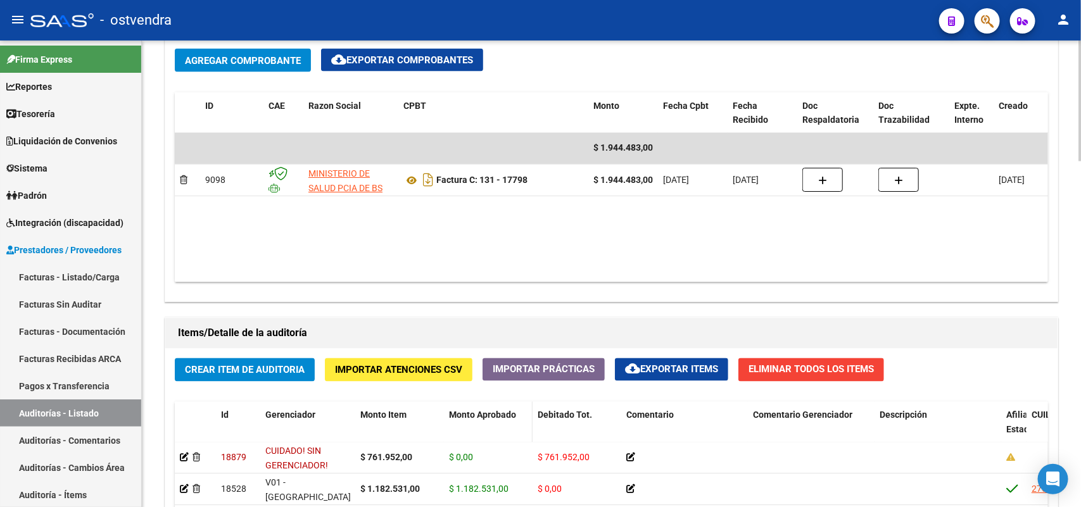
scroll to position [950, 0]
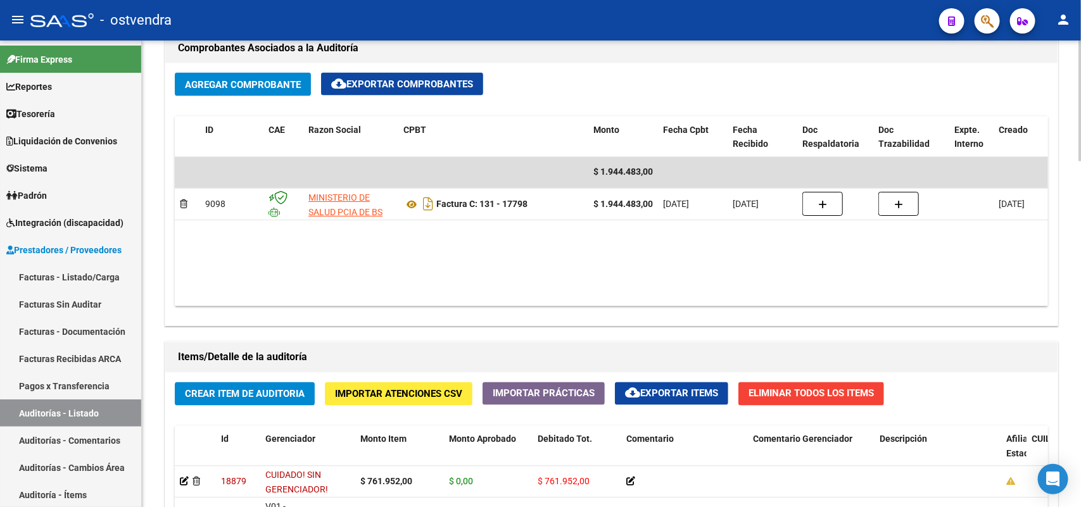
drag, startPoint x: 531, startPoint y: 345, endPoint x: 966, endPoint y: 377, distance: 436.2
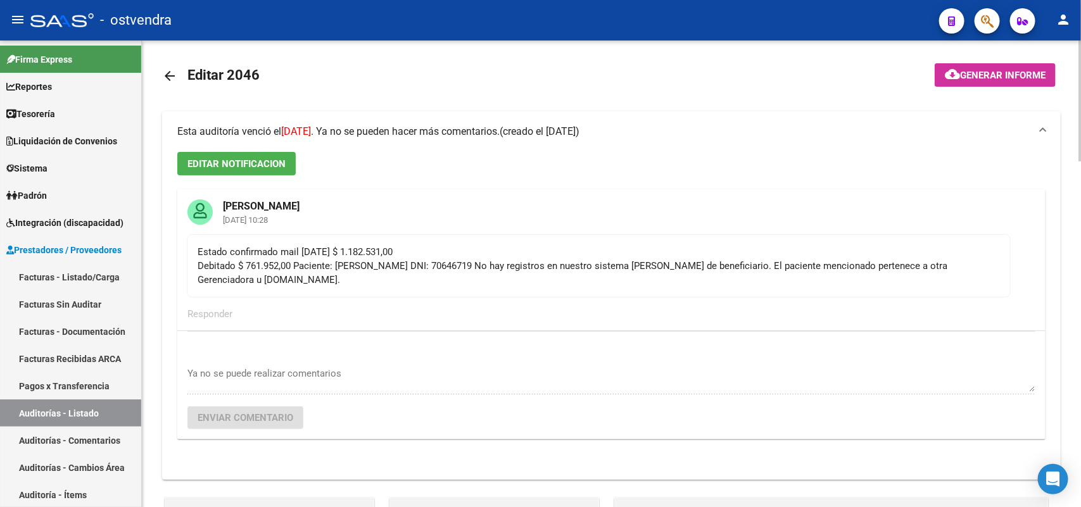
scroll to position [0, 0]
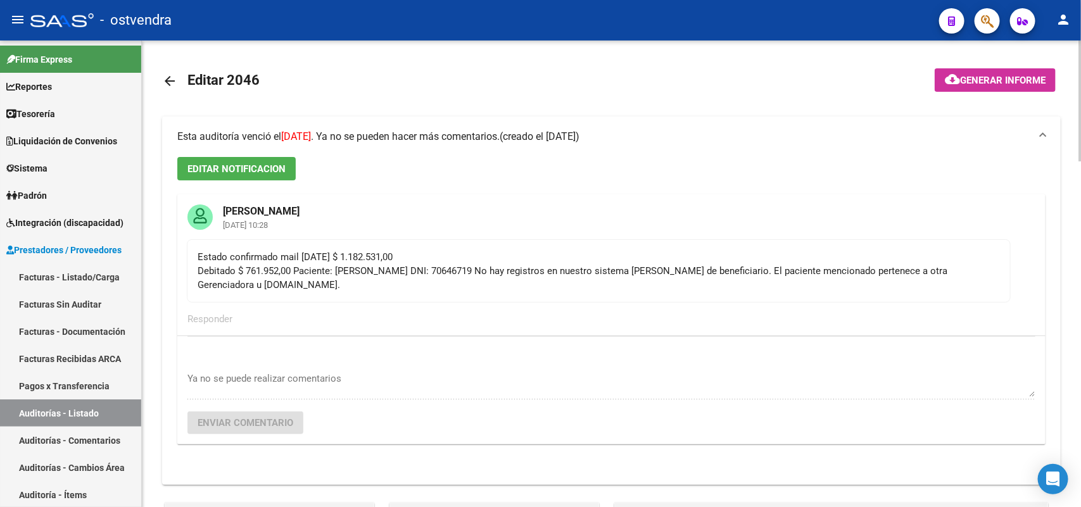
click at [279, 168] on span "EDITAR NOTIFICACION" at bounding box center [236, 168] width 98 height 11
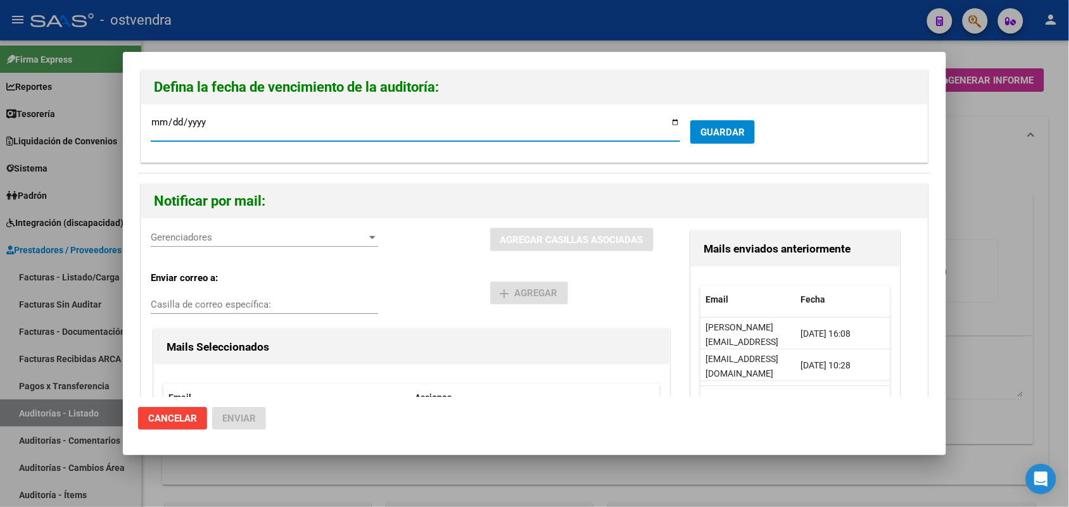
type input "[DATE]"
click at [720, 134] on span "GUARDAR" at bounding box center [722, 132] width 44 height 11
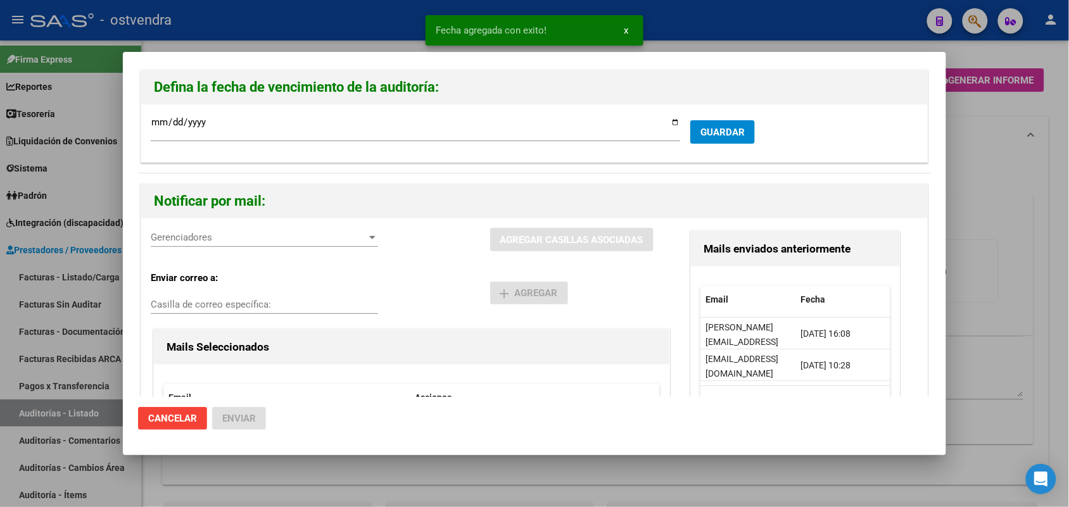
click at [313, 232] on span "Gerenciadores" at bounding box center [259, 237] width 216 height 11
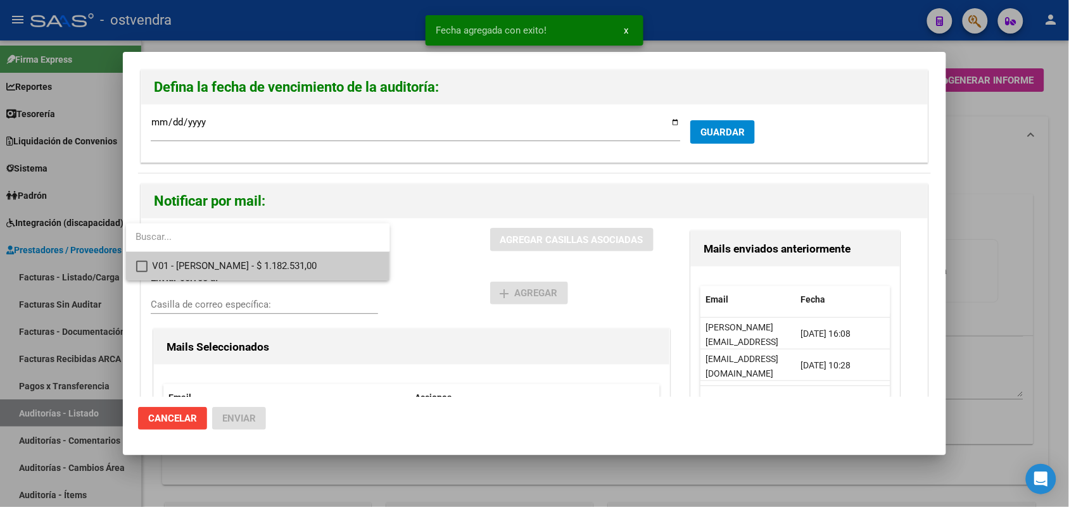
click at [453, 325] on div at bounding box center [534, 253] width 1069 height 507
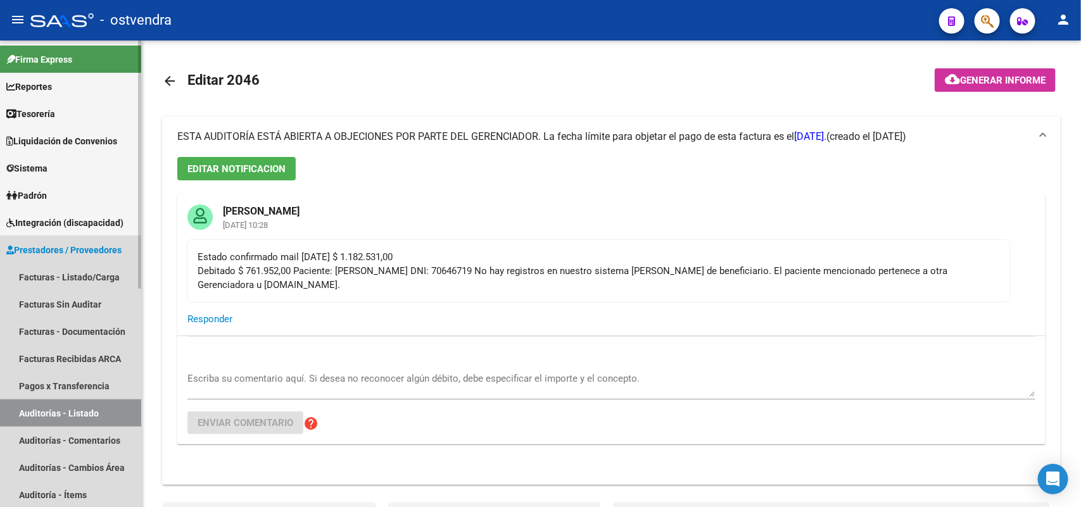
click at [90, 410] on link "Auditorías - Listado" at bounding box center [70, 413] width 141 height 27
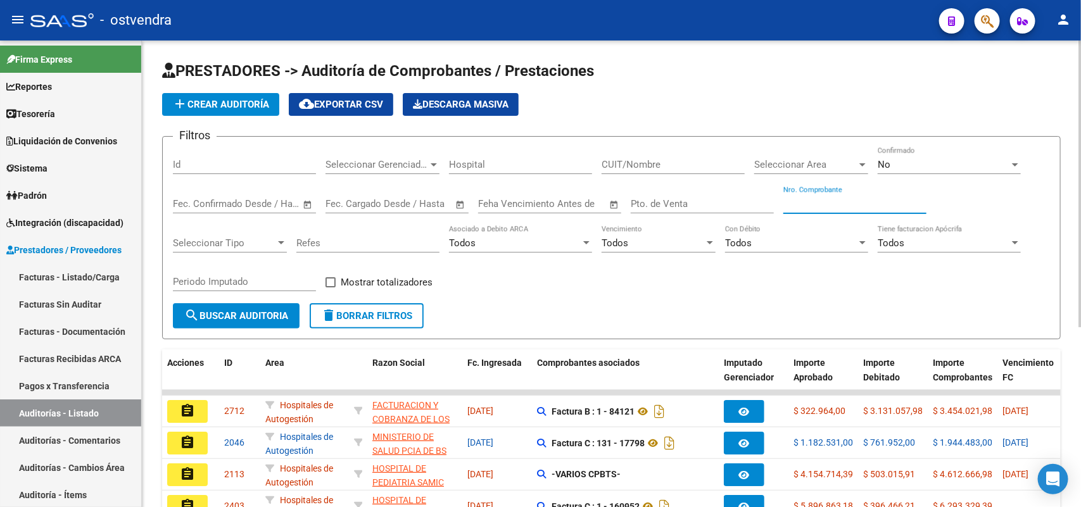
click at [818, 203] on input "Nro. Comprobante" at bounding box center [854, 203] width 143 height 11
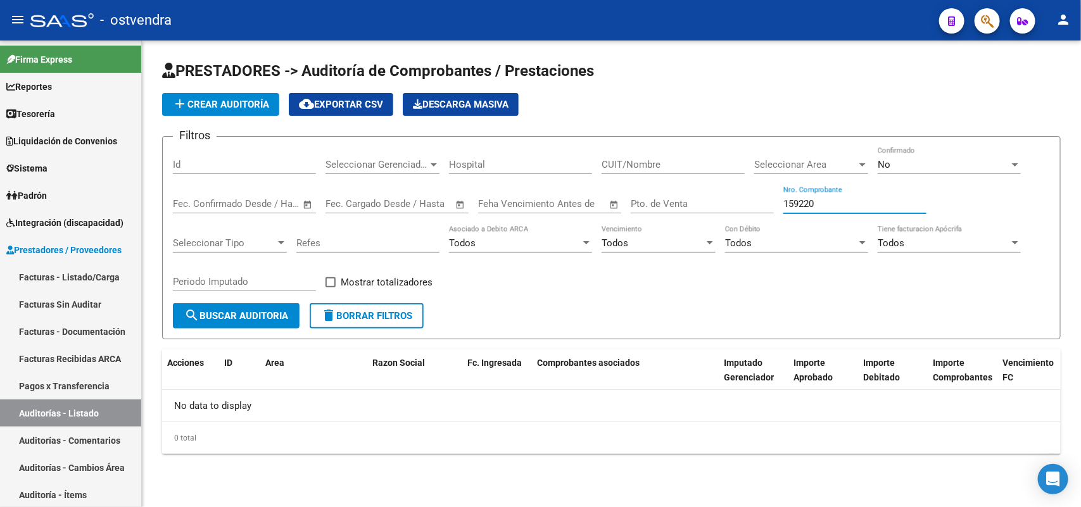
type input "159220"
click at [919, 159] on div "No" at bounding box center [944, 164] width 132 height 11
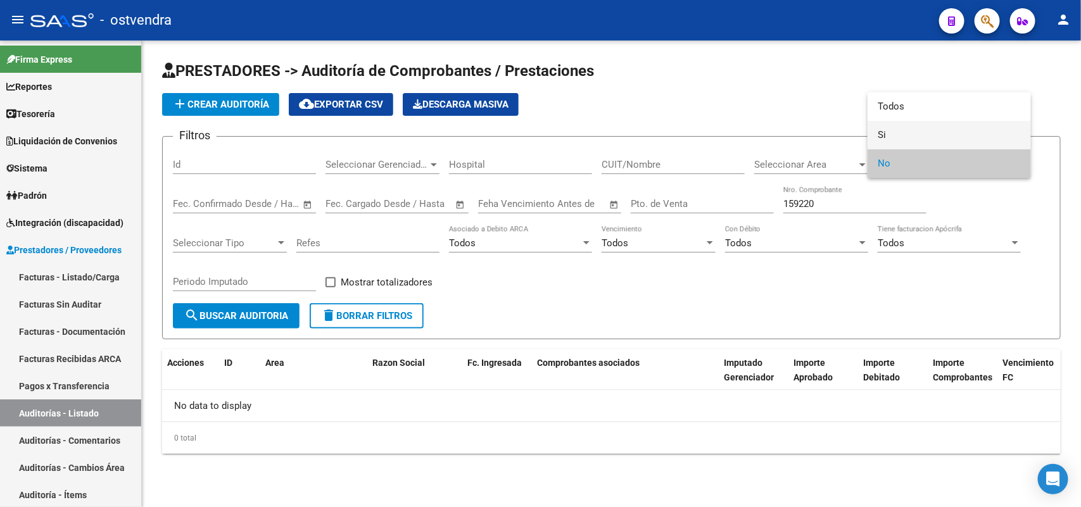
click at [910, 127] on span "Si" at bounding box center [949, 135] width 143 height 28
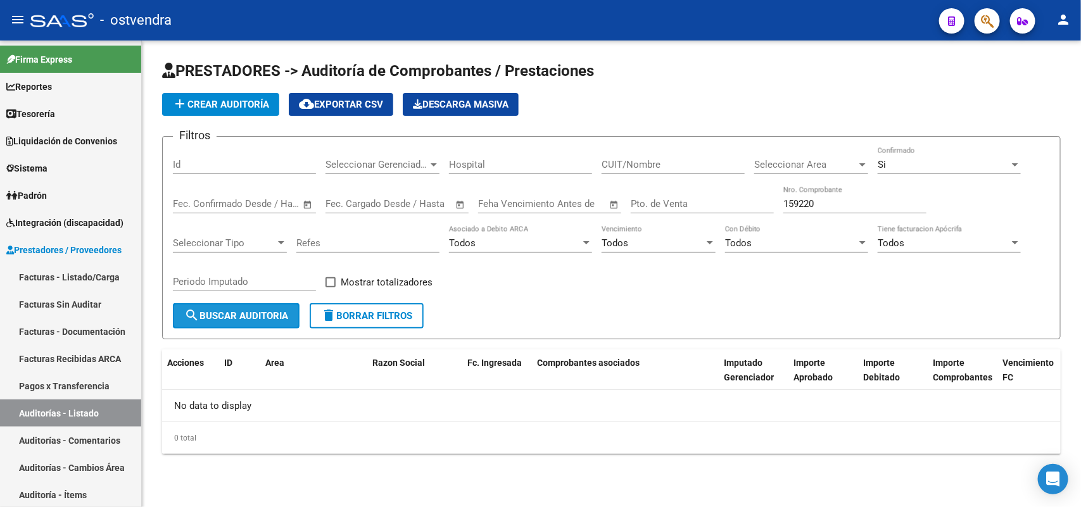
click at [264, 312] on span "search Buscar Auditoria" at bounding box center [236, 315] width 104 height 11
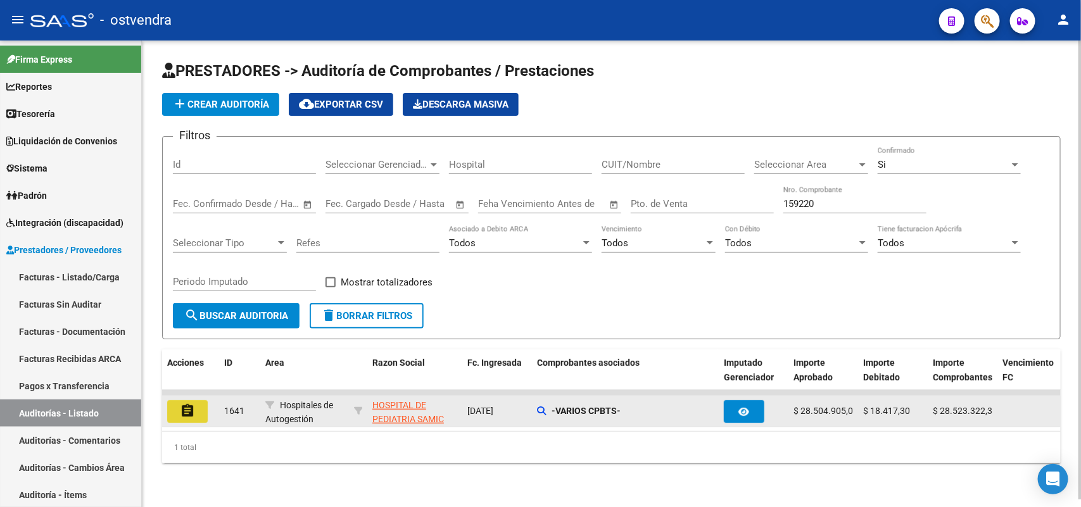
click at [197, 409] on button "assignment" at bounding box center [187, 411] width 41 height 23
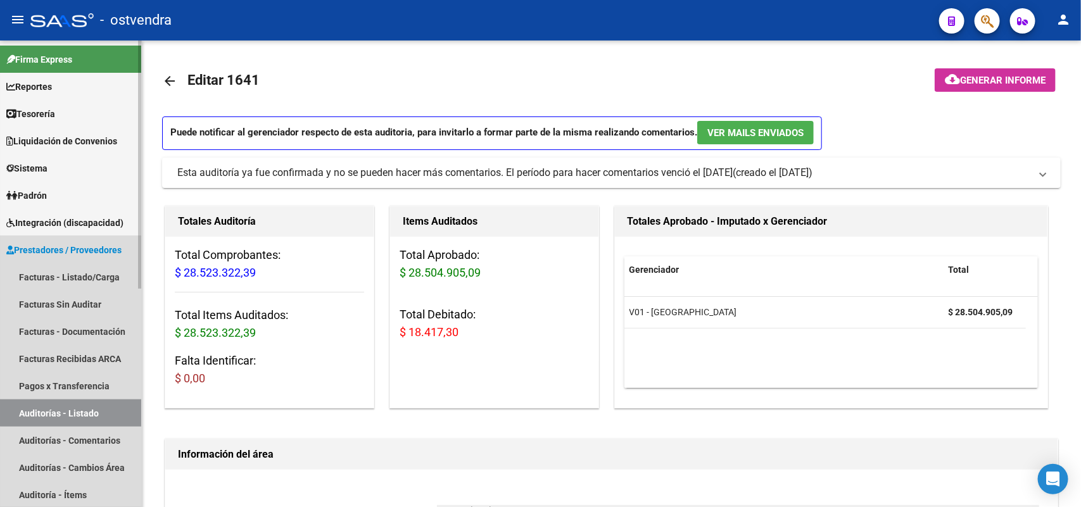
click at [93, 410] on link "Auditorías - Listado" at bounding box center [70, 413] width 141 height 27
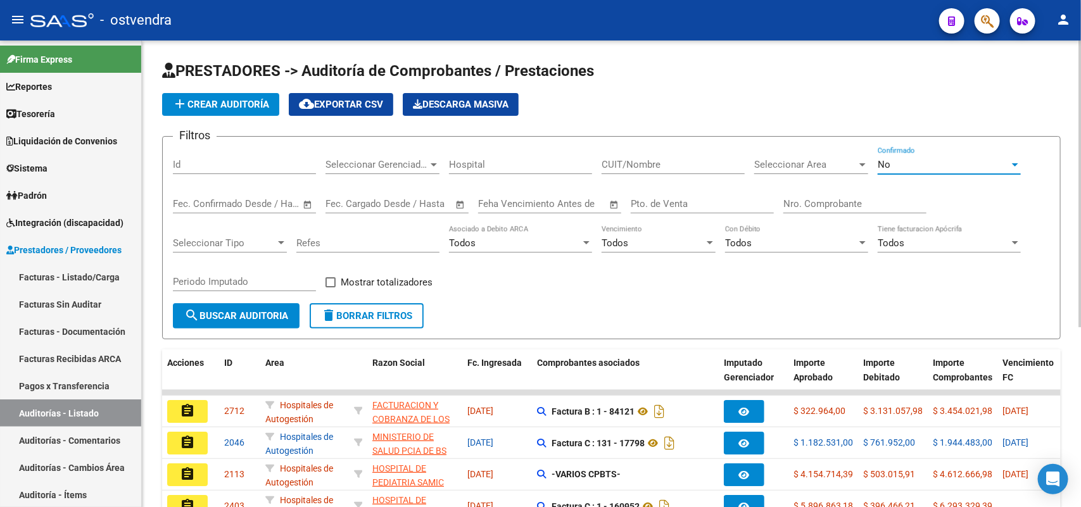
click at [909, 163] on div "No" at bounding box center [944, 164] width 132 height 11
click at [909, 163] on span "No" at bounding box center [949, 163] width 143 height 28
drag, startPoint x: 691, startPoint y: 294, endPoint x: 669, endPoint y: 296, distance: 22.2
click at [694, 301] on form "Filtros Id Seleccionar Gerenciador Seleccionar Gerenciador Hospital CUIT/Nombre…" at bounding box center [611, 237] width 899 height 203
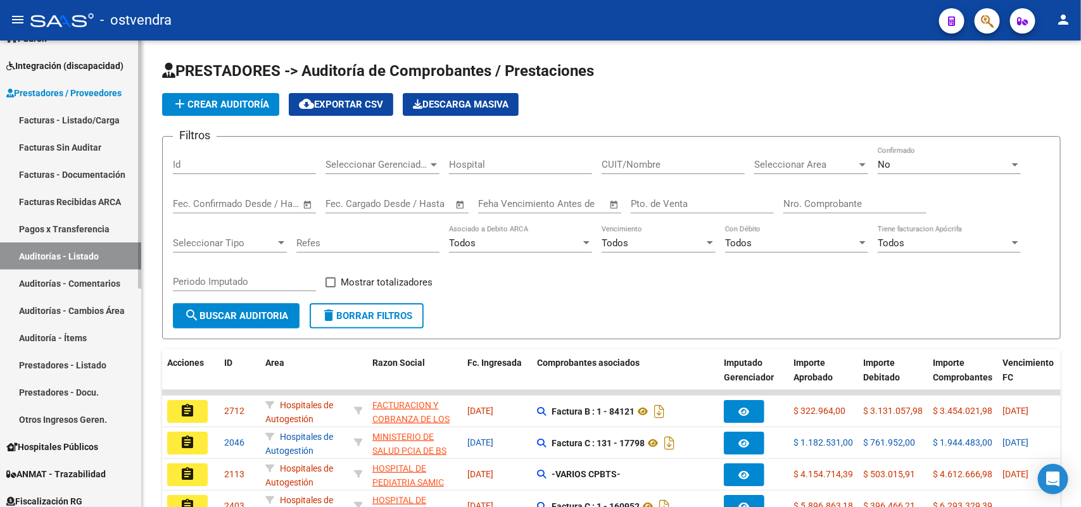
scroll to position [158, 0]
click at [99, 332] on link "Auditoría - Ítems" at bounding box center [70, 336] width 141 height 27
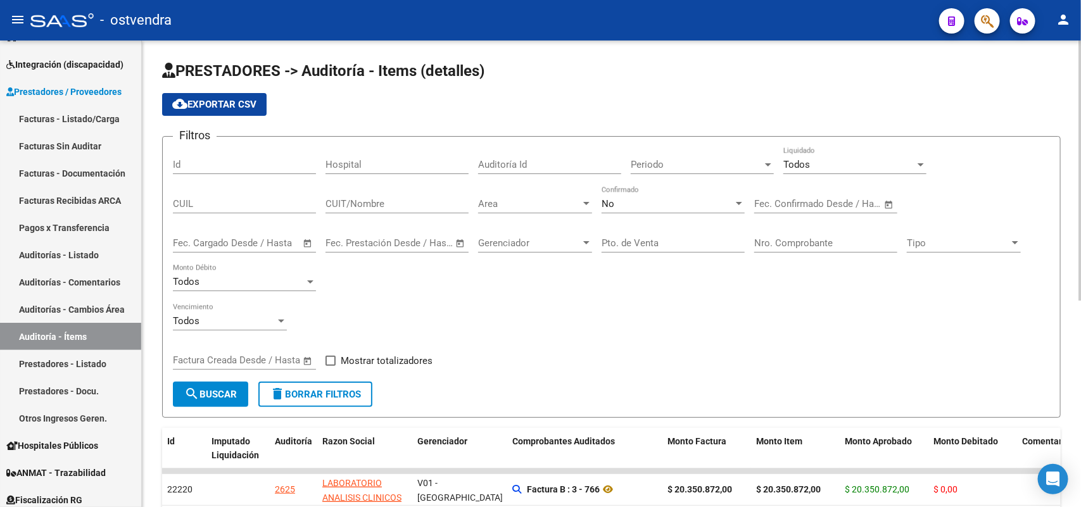
click at [800, 159] on span "Todos" at bounding box center [796, 164] width 27 height 11
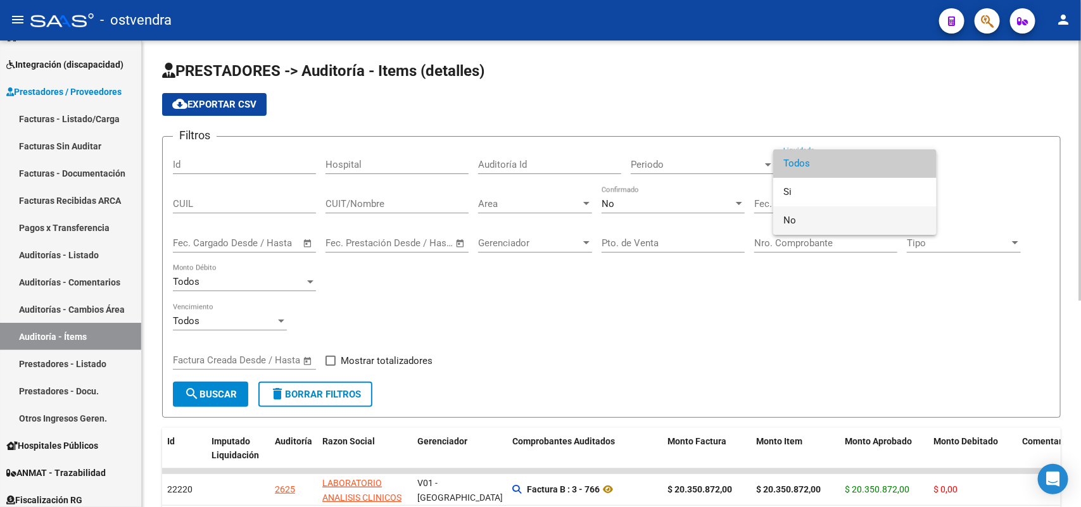
click at [798, 219] on span "No" at bounding box center [854, 220] width 143 height 28
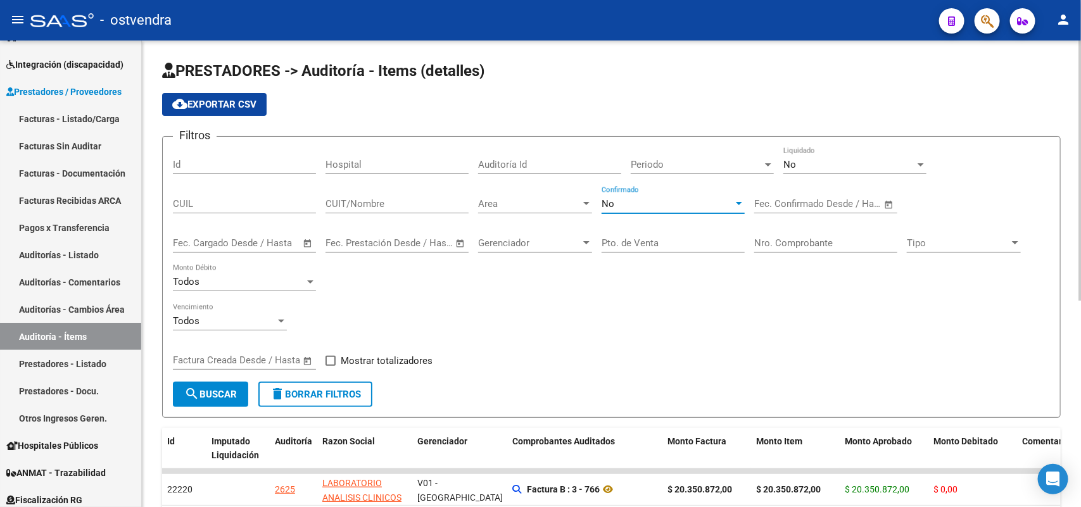
click at [662, 205] on div "No" at bounding box center [668, 203] width 132 height 11
click at [508, 203] on span "Area" at bounding box center [529, 203] width 103 height 11
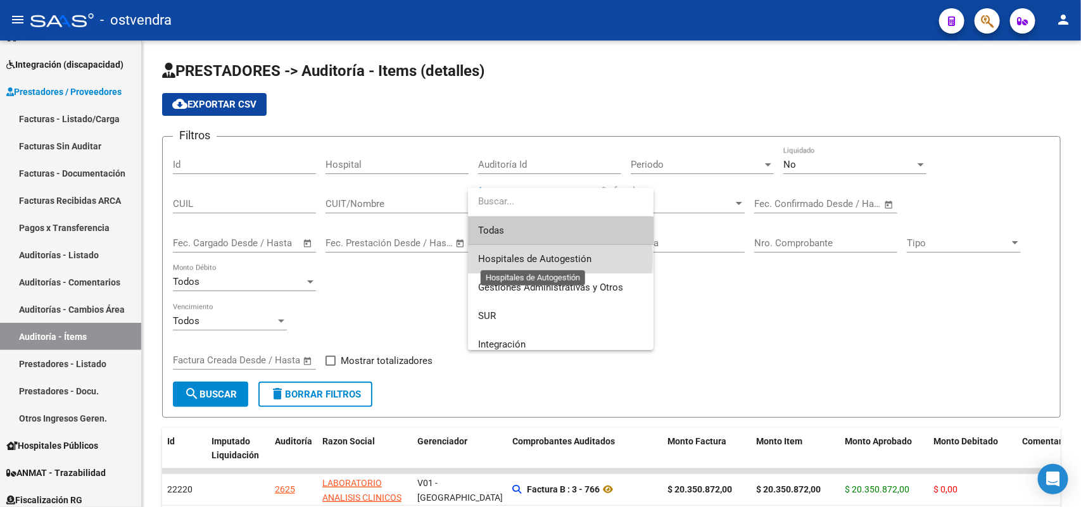
click at [538, 258] on span "Hospitales de Autogestión" at bounding box center [534, 258] width 113 height 11
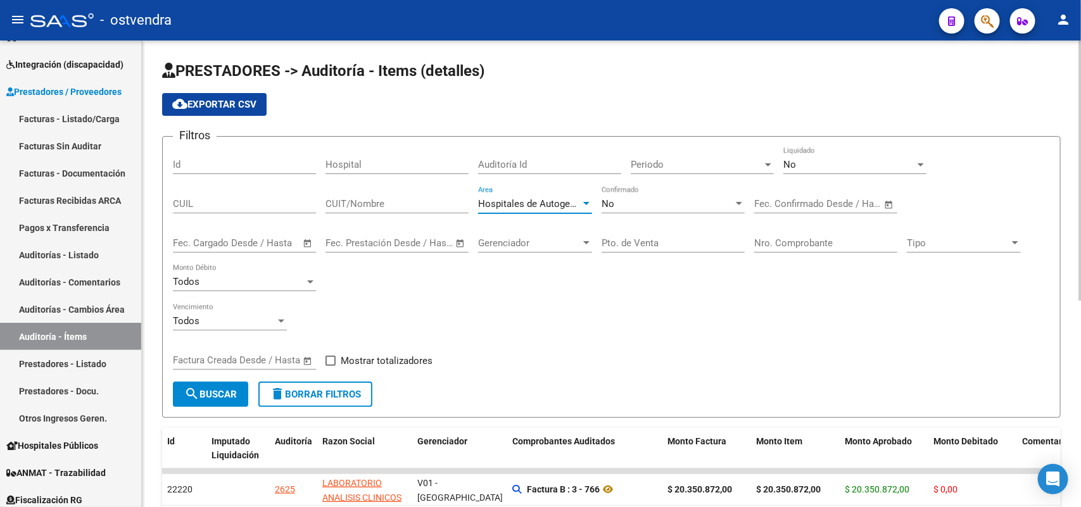
click at [358, 357] on span "Mostrar totalizadores" at bounding box center [387, 360] width 92 height 15
click at [331, 366] on input "Mostrar totalizadores" at bounding box center [330, 366] width 1 height 1
checkbox input "true"
click at [220, 389] on span "search Buscar" at bounding box center [210, 394] width 53 height 11
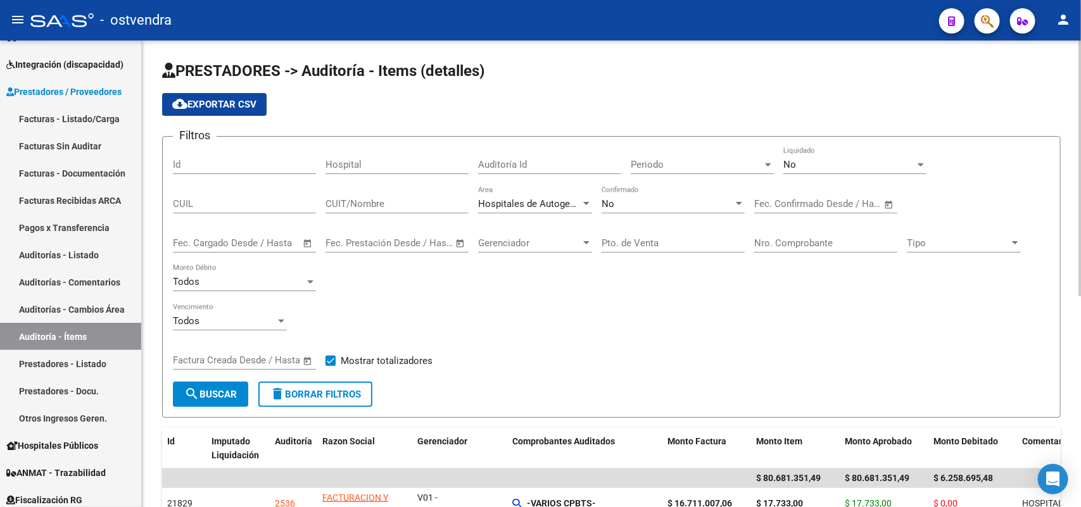
click at [688, 311] on div "Todos Vencimiento" at bounding box center [611, 322] width 877 height 39
click at [206, 103] on span "cloud_download Exportar CSV" at bounding box center [214, 104] width 84 height 11
click at [605, 298] on div "Filtros Id Hospital Auditoría Id Periodo Periodo No Liquidado CUIL CUIT/Nombre …" at bounding box center [611, 264] width 877 height 235
click at [87, 251] on link "Auditorías - Listado" at bounding box center [70, 254] width 141 height 27
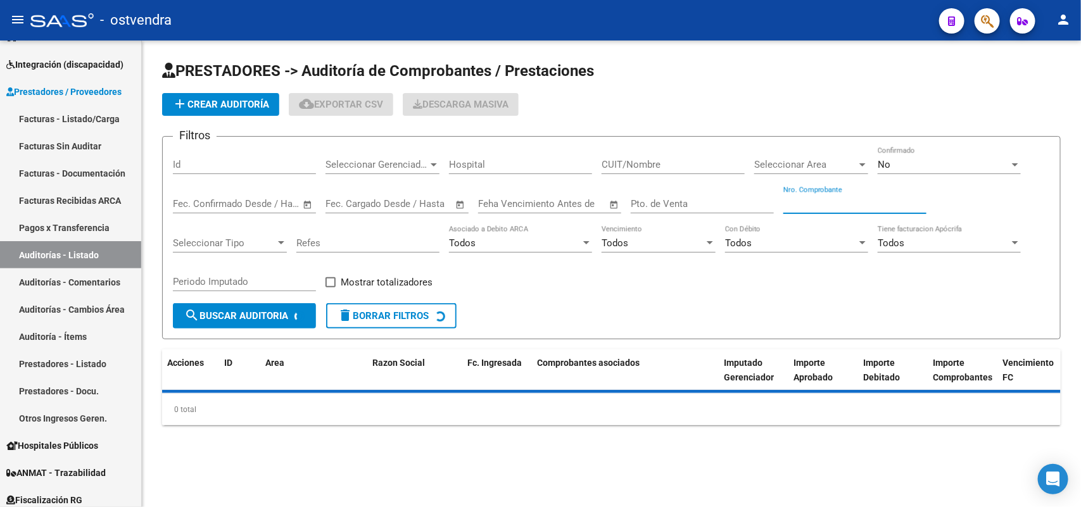
click at [790, 201] on input "Nro. Comprobante" at bounding box center [854, 203] width 143 height 11
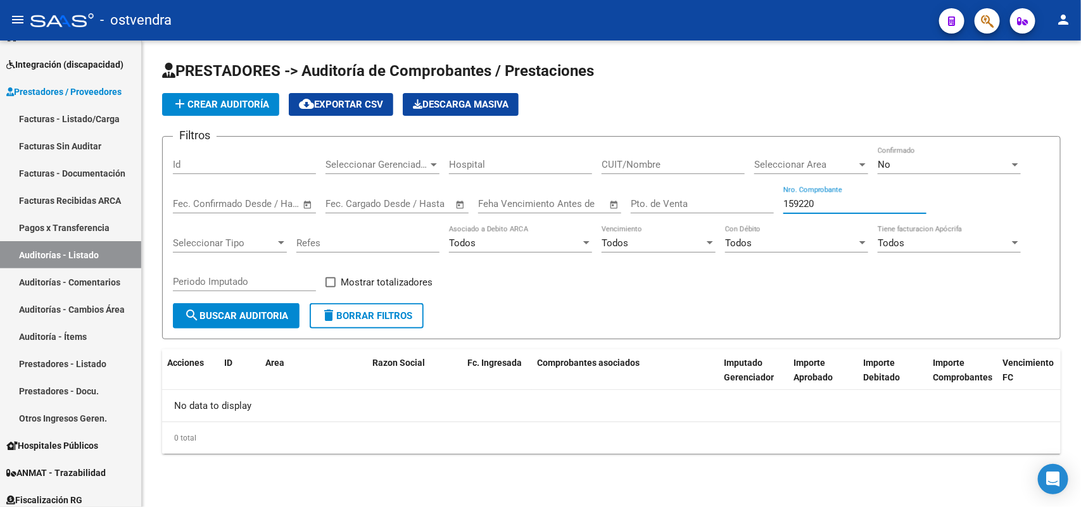
click at [906, 162] on div "No" at bounding box center [944, 164] width 132 height 11
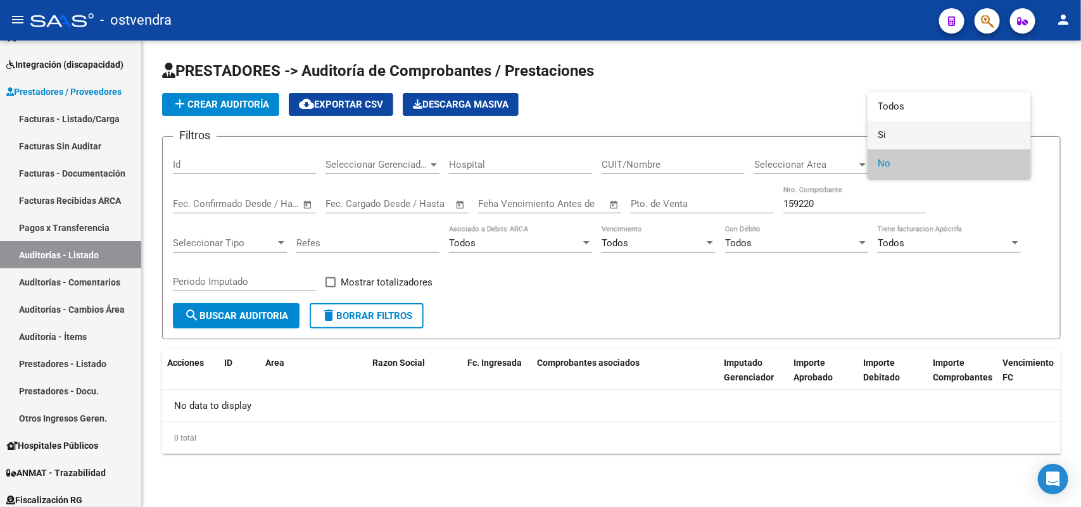
click at [901, 135] on span "Si" at bounding box center [949, 135] width 143 height 28
click at [267, 314] on span "search Buscar Auditoria" at bounding box center [236, 315] width 104 height 11
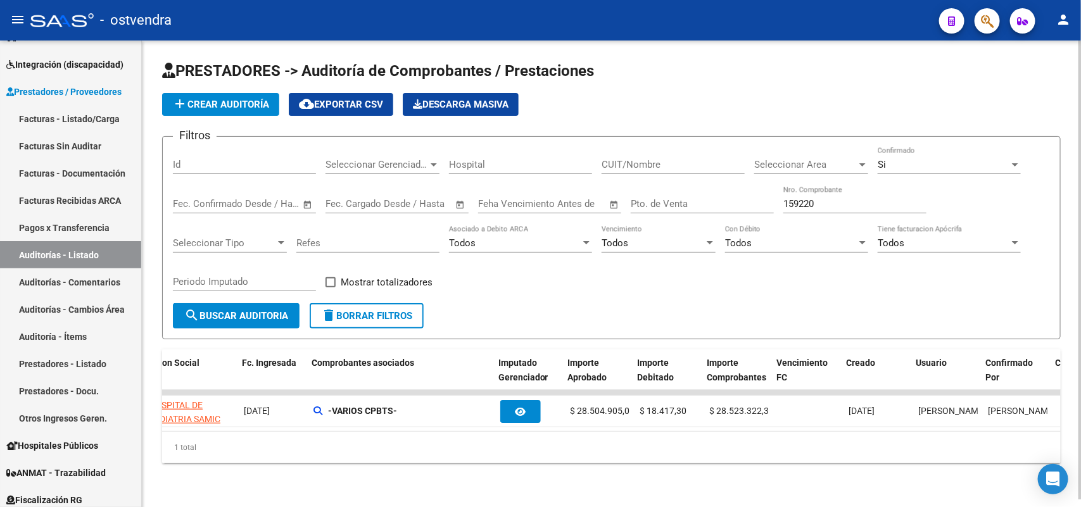
scroll to position [0, 225]
drag, startPoint x: 818, startPoint y: 206, endPoint x: 761, endPoint y: 203, distance: 56.4
click at [761, 203] on div "Filtros Id Seleccionar Gerenciador Seleccionar Gerenciador Hospital CUIT/Nombre…" at bounding box center [611, 225] width 877 height 156
click at [816, 201] on input "5744" at bounding box center [854, 203] width 143 height 11
type input "5744"
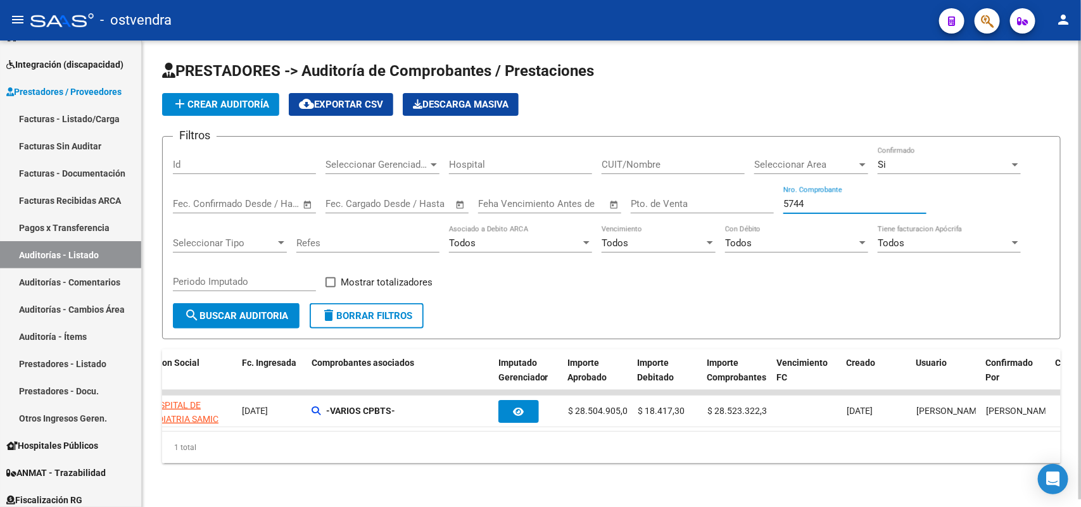
click at [921, 165] on div "Si" at bounding box center [944, 164] width 132 height 11
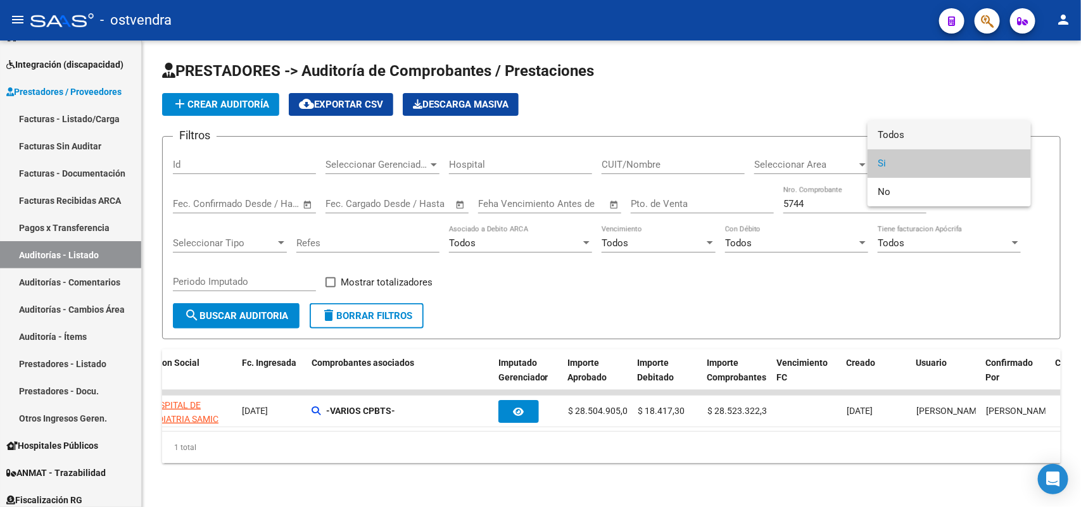
click at [925, 122] on span "Todos" at bounding box center [949, 135] width 143 height 28
click at [925, 122] on app-list-header "PRESTADORES -> Auditoría de Comprobantes / Prestaciones add Crear Auditoría clo…" at bounding box center [611, 200] width 899 height 279
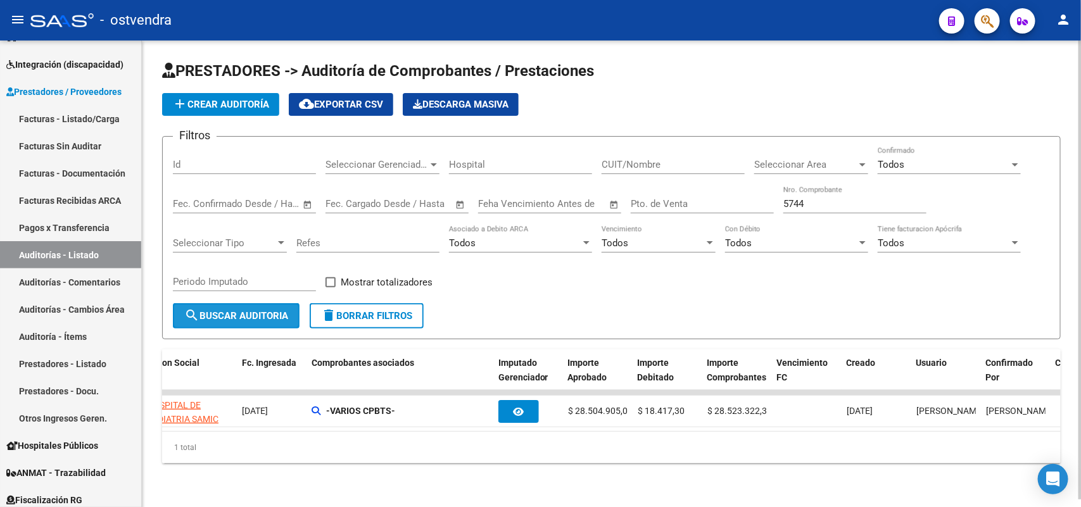
click at [268, 313] on span "search Buscar Auditoria" at bounding box center [236, 315] width 104 height 11
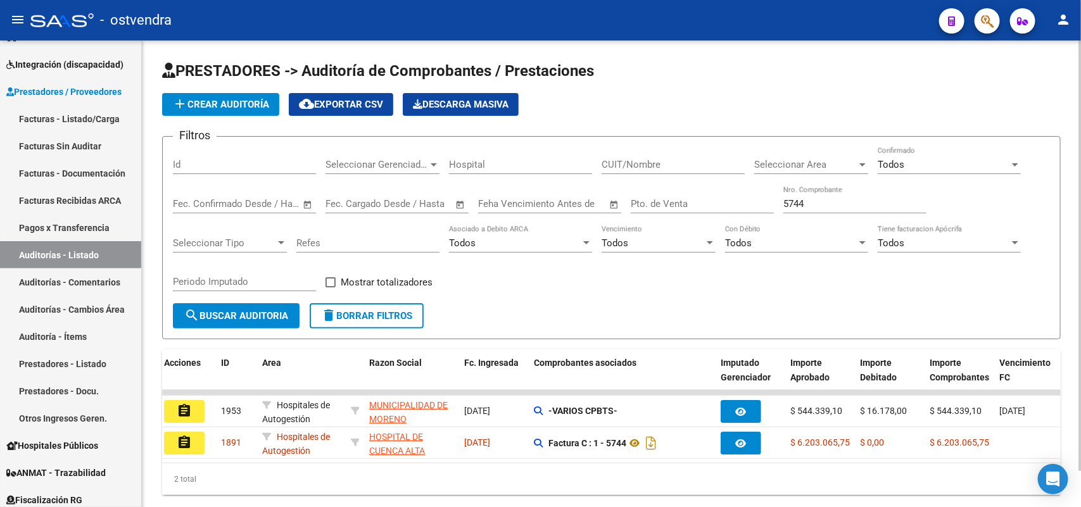
scroll to position [0, 0]
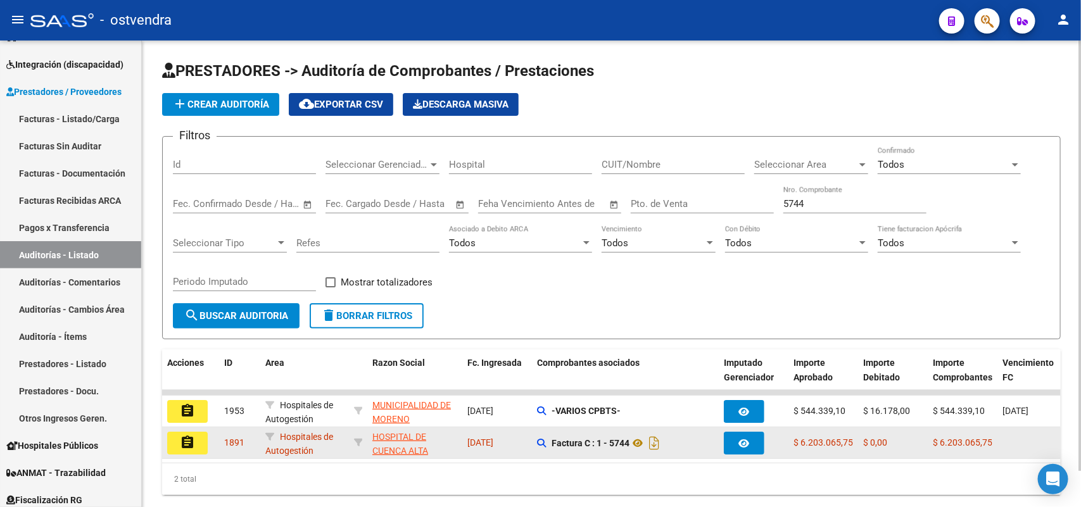
click at [184, 443] on mat-icon "assignment" at bounding box center [187, 442] width 15 height 15
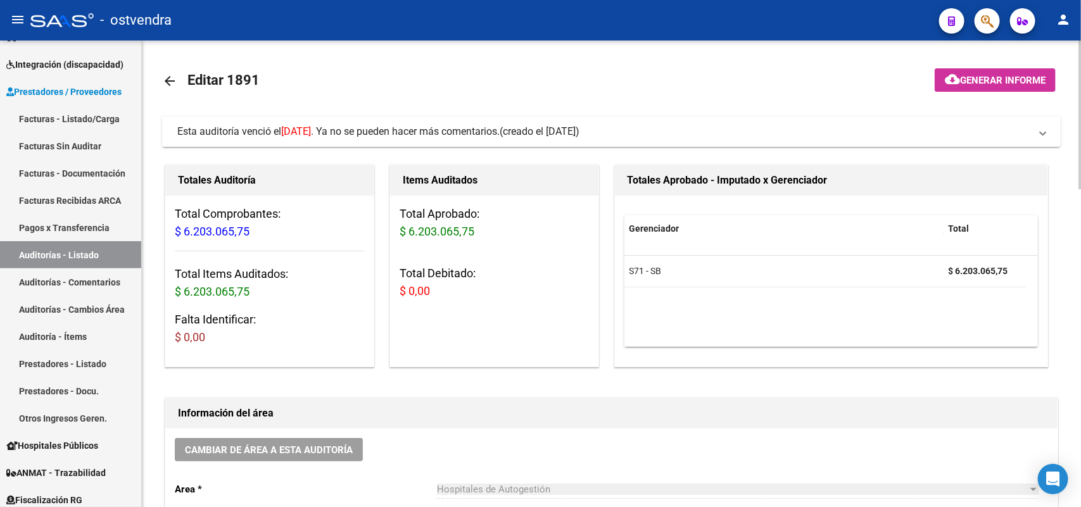
click at [456, 137] on span "Esta auditoría venció el [DATE] . Ya no se pueden hacer más comentarios." at bounding box center [338, 131] width 322 height 12
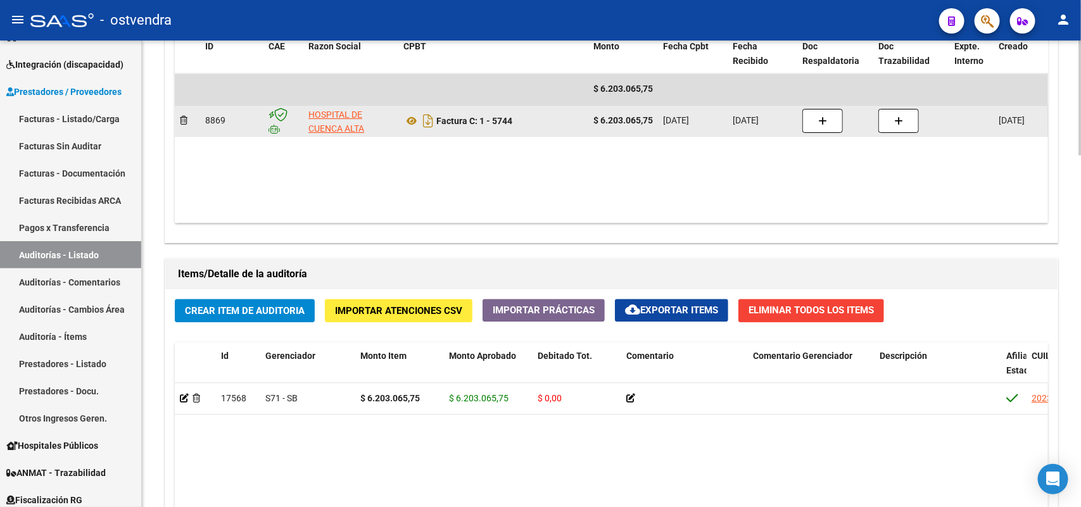
scroll to position [1187, 0]
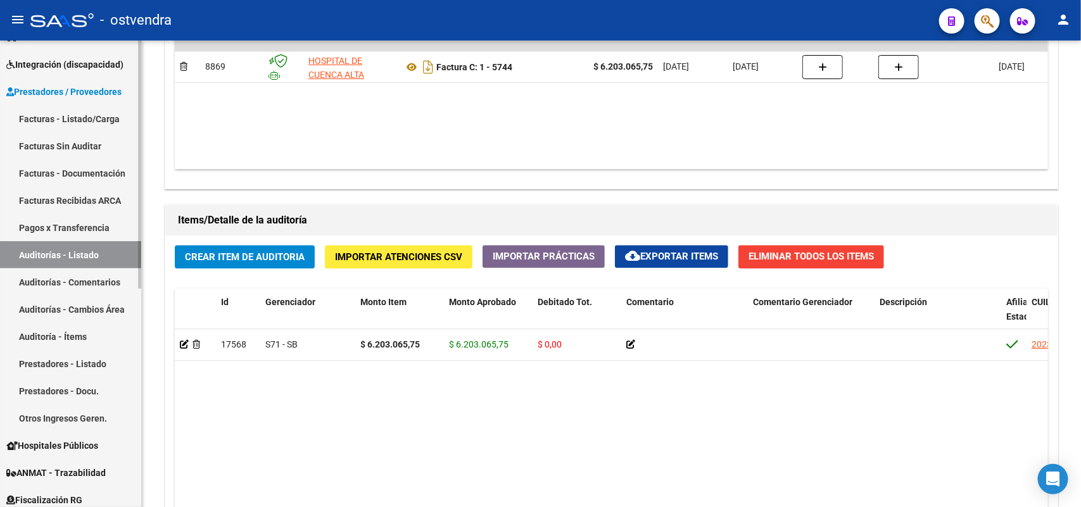
click at [92, 247] on link "Auditorías - Listado" at bounding box center [70, 254] width 141 height 27
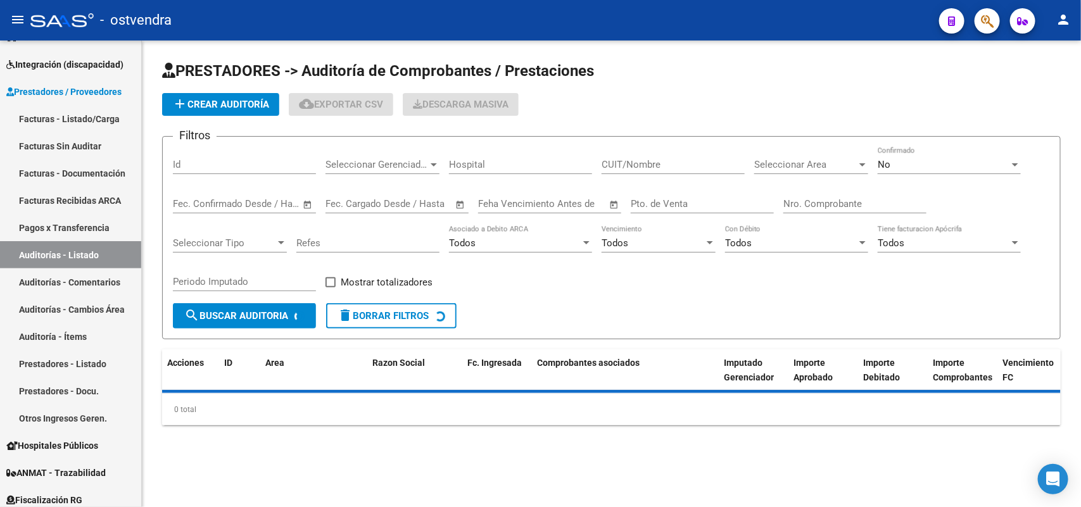
click at [842, 198] on input "Nro. Comprobante" at bounding box center [854, 203] width 143 height 11
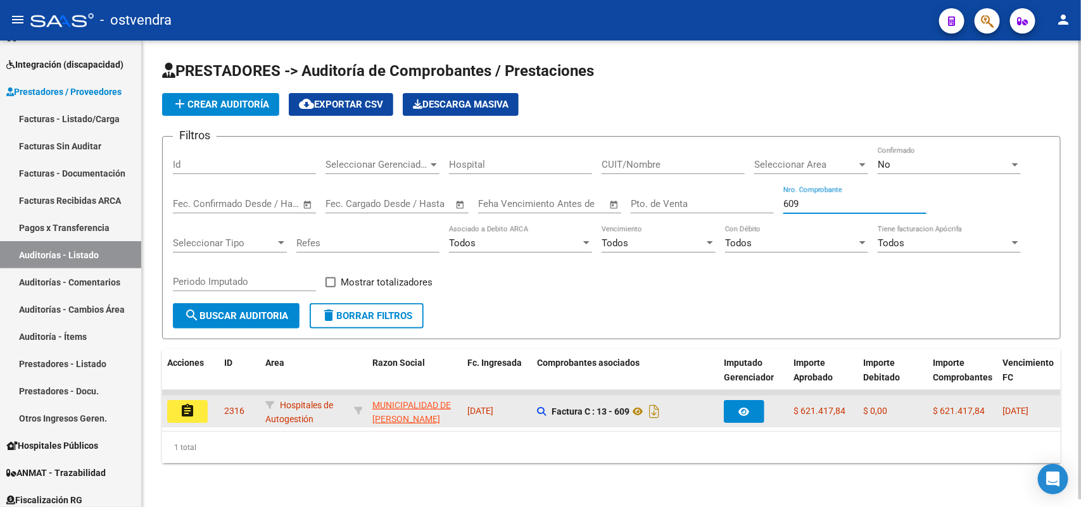
type input "609"
click at [188, 403] on mat-icon "assignment" at bounding box center [187, 410] width 15 height 15
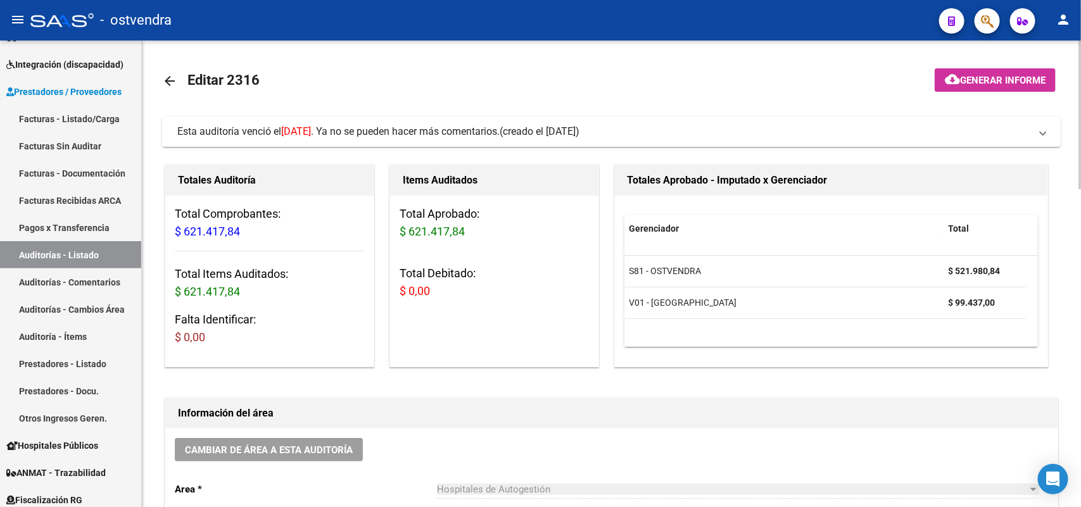
click at [579, 132] on span "(creado el [DATE])" at bounding box center [540, 132] width 80 height 14
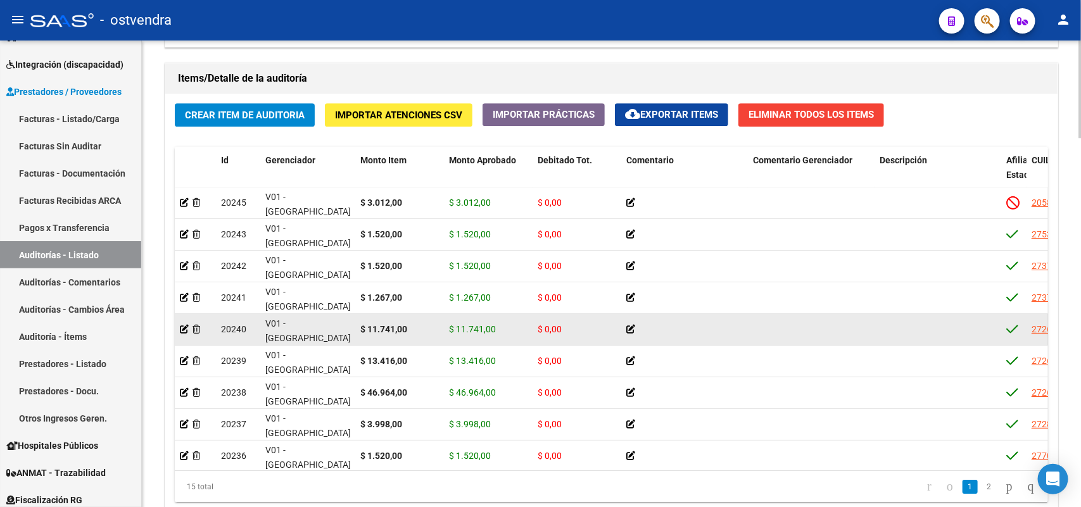
scroll to position [1764, 0]
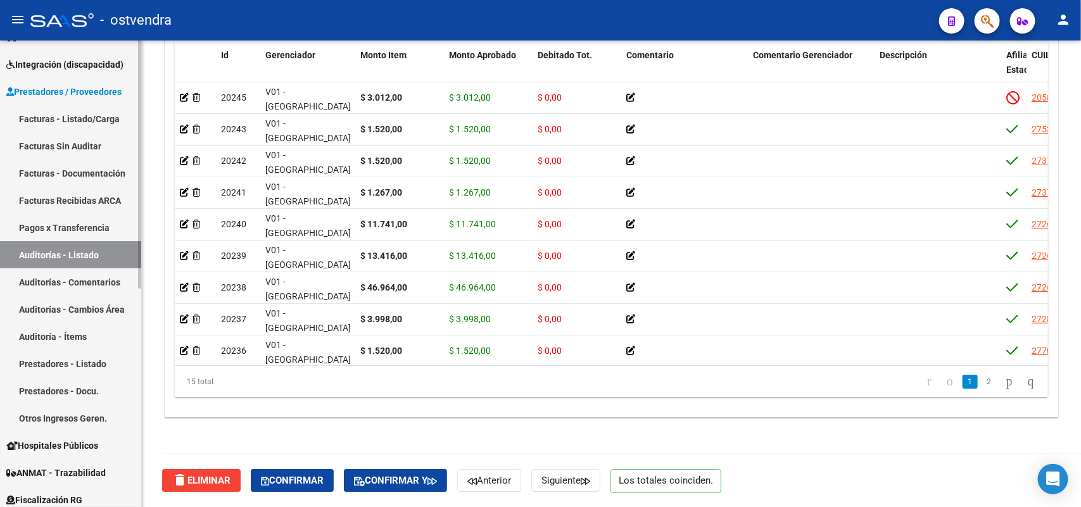
click at [73, 251] on link "Auditorías - Listado" at bounding box center [70, 254] width 141 height 27
